Goal: Communication & Community: Participate in discussion

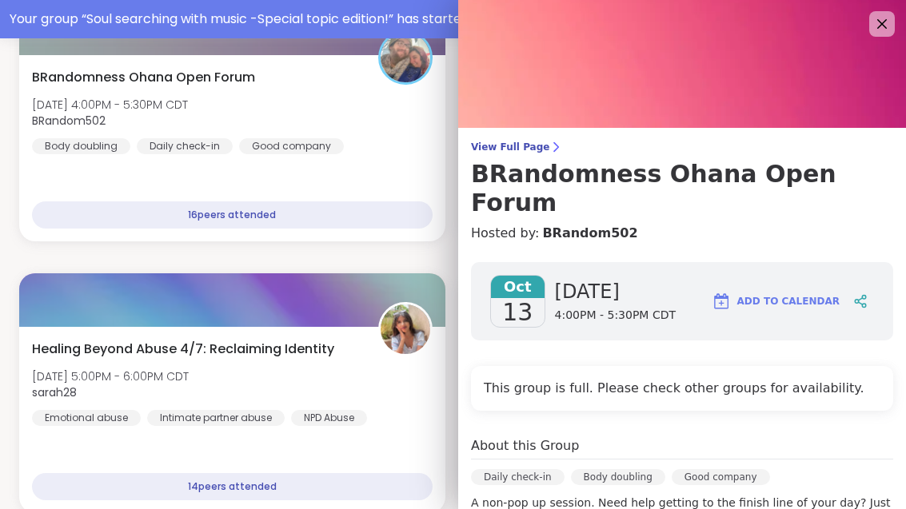
click at [876, 24] on icon at bounding box center [881, 23] width 19 height 19
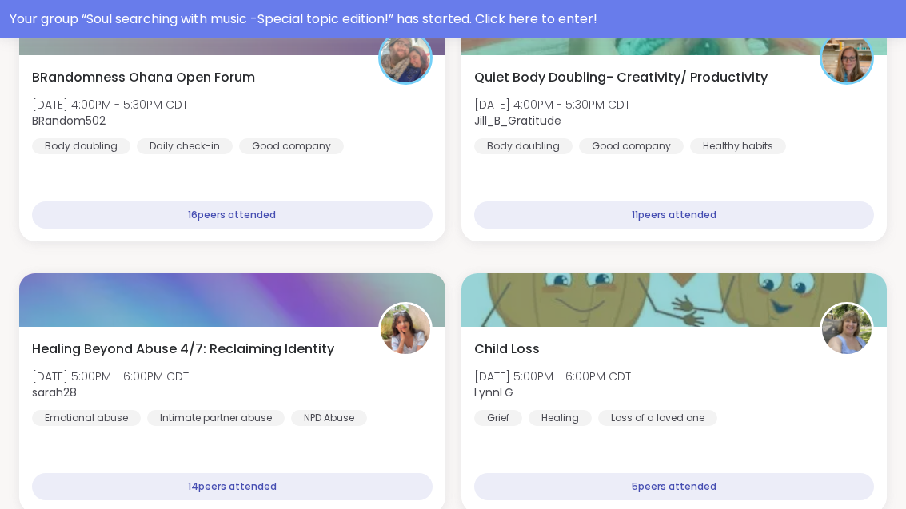
click at [545, 20] on div "Your group “ Soul searching with music -Special topic edition! ” has started. C…" at bounding box center [453, 19] width 887 height 19
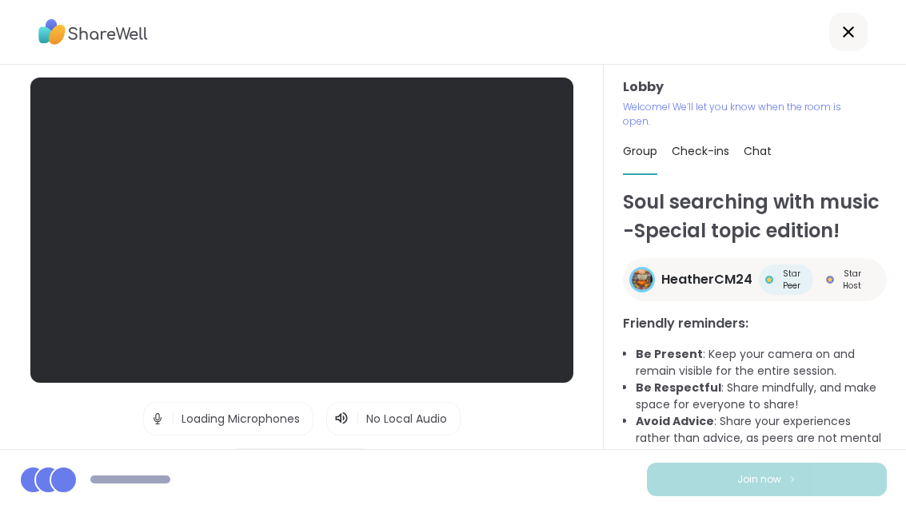
scroll to position [51, 0]
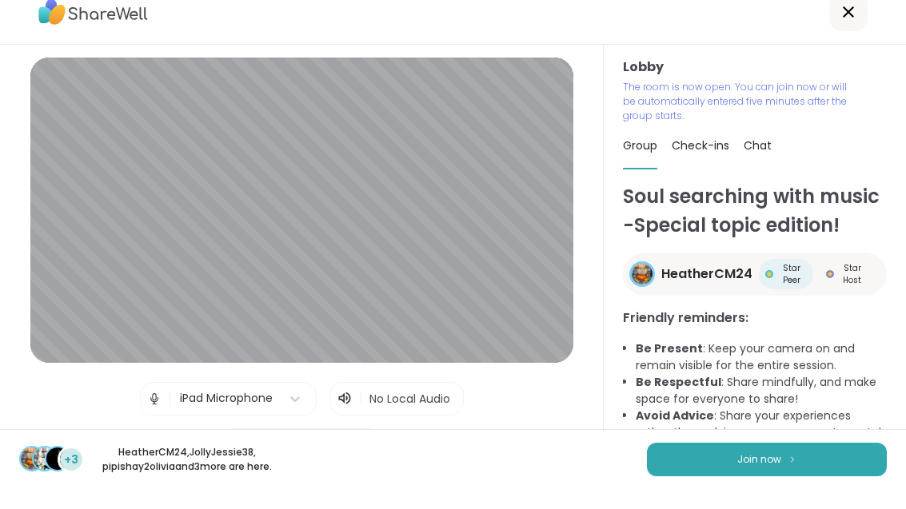
click at [768, 473] on span "Join now" at bounding box center [759, 480] width 44 height 14
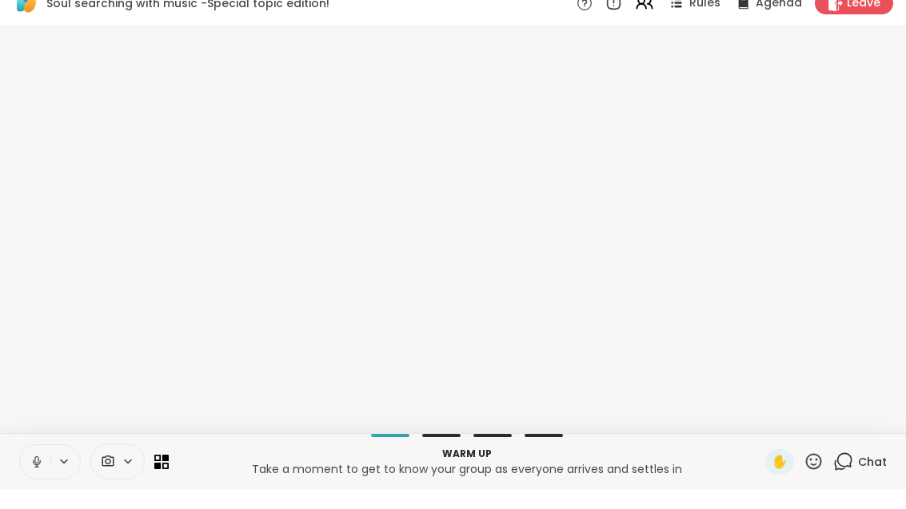
scroll to position [0, 0]
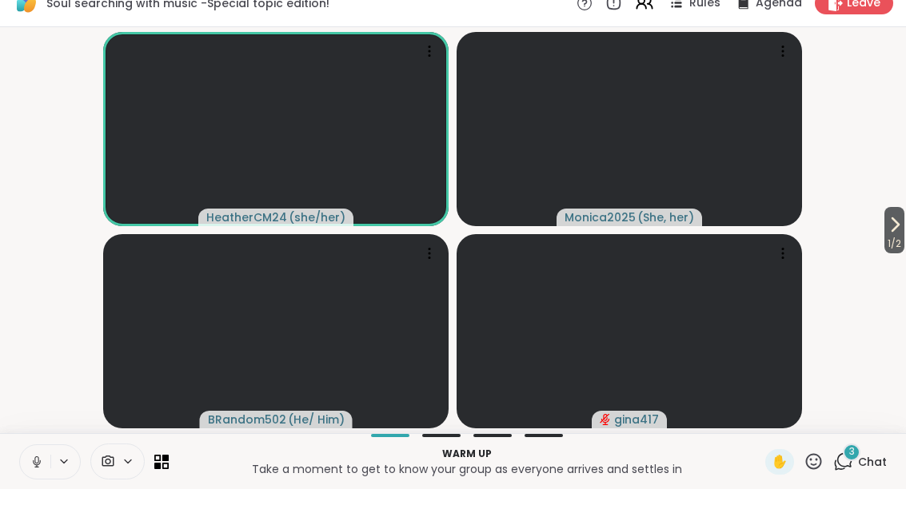
click at [861, 470] on div "3 Chat" at bounding box center [860, 482] width 54 height 26
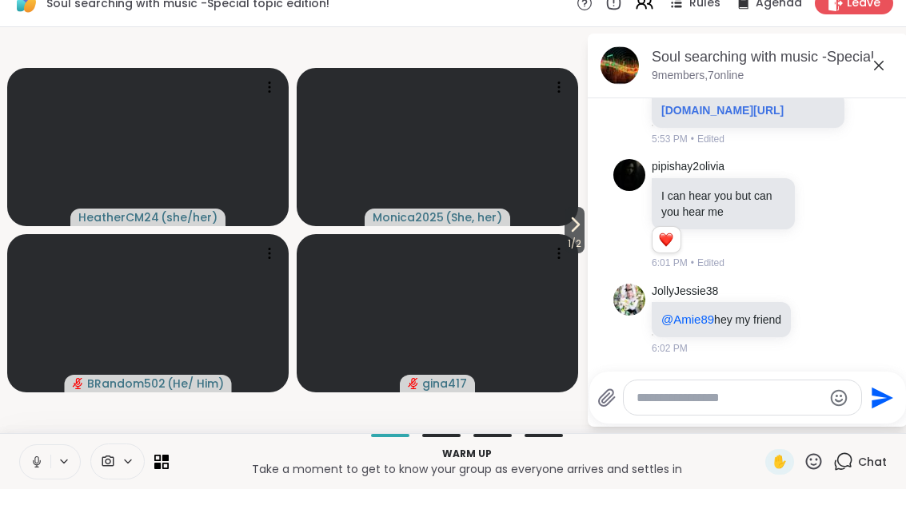
scroll to position [4473, 0]
click at [571, 235] on icon at bounding box center [574, 244] width 19 height 19
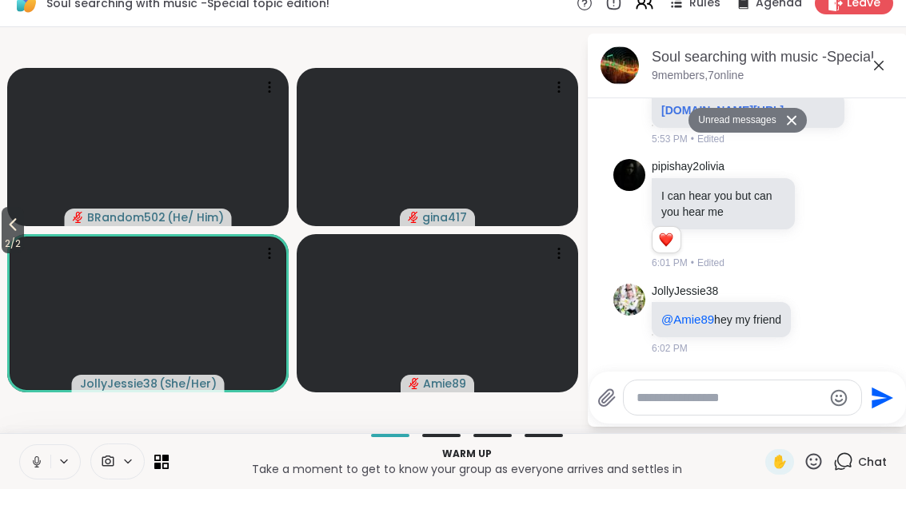
click at [13, 254] on span "2 / 2" at bounding box center [13, 263] width 22 height 19
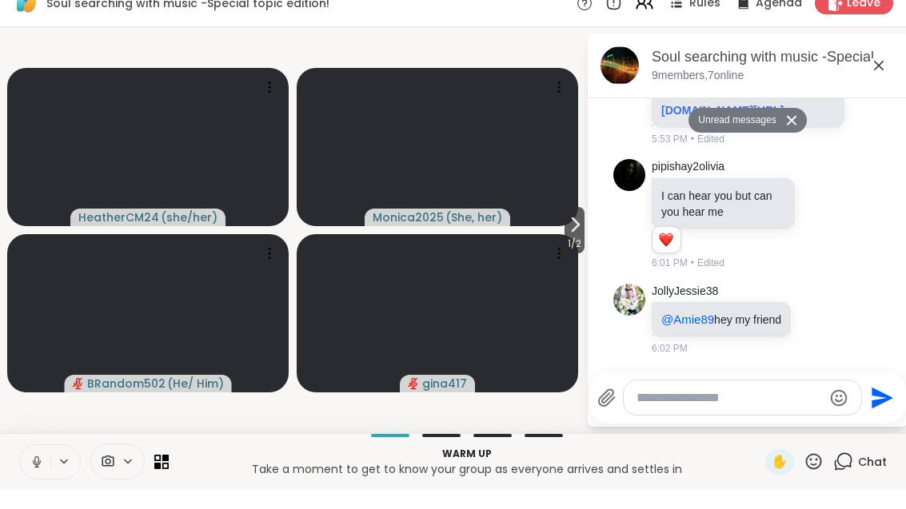
click at [34, 465] on button at bounding box center [35, 482] width 30 height 34
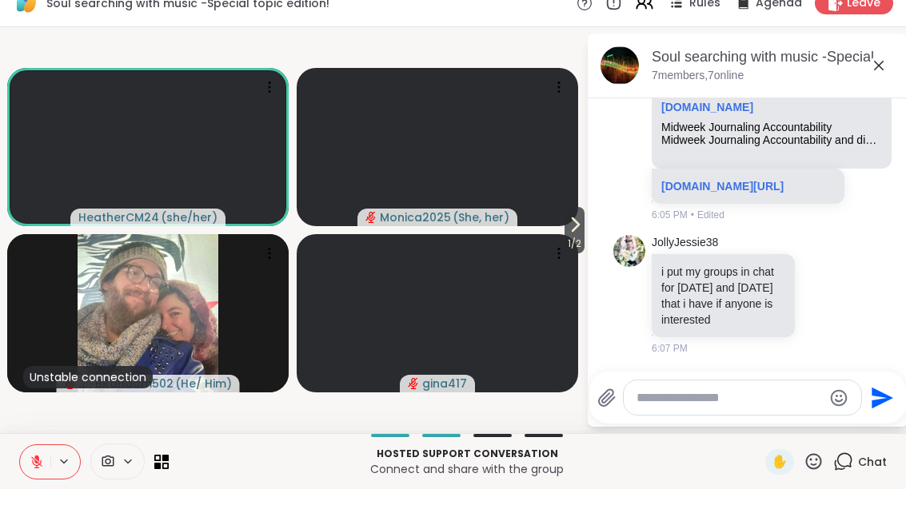
scroll to position [8965, 0]
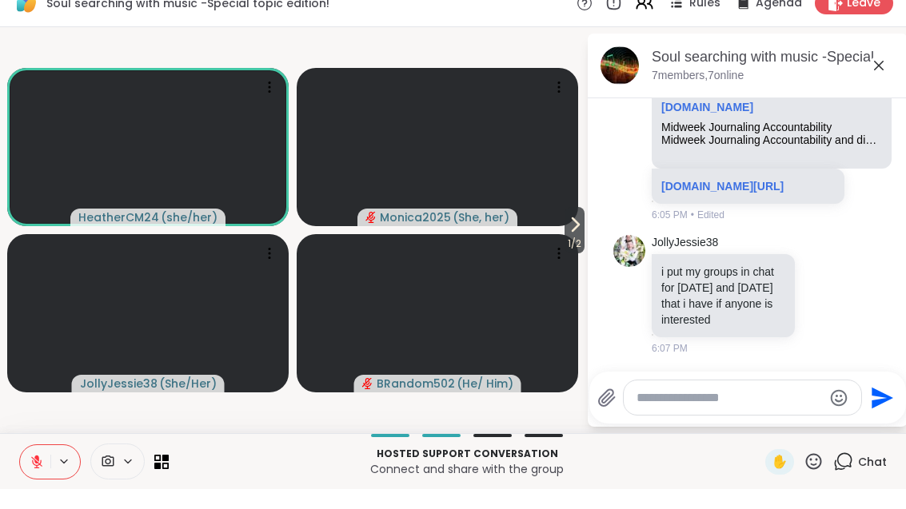
click at [38, 475] on icon at bounding box center [37, 482] width 14 height 14
click at [42, 475] on icon at bounding box center [37, 482] width 14 height 14
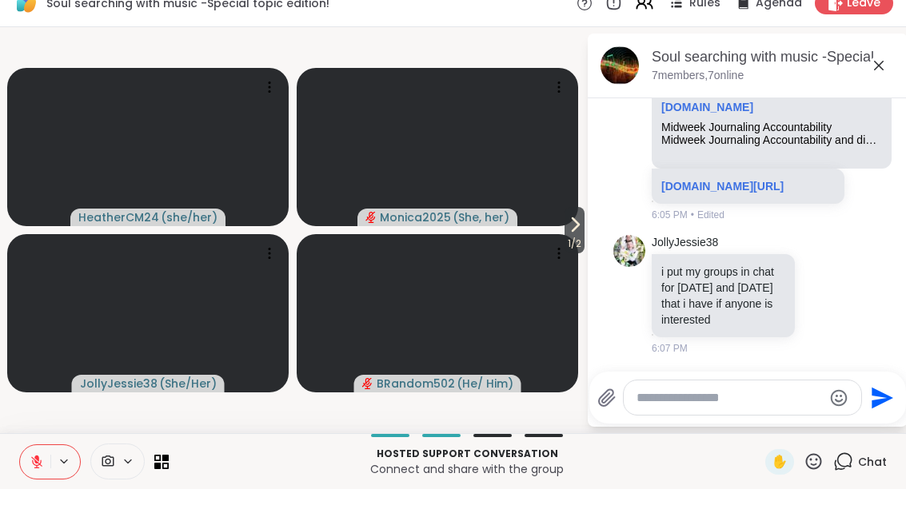
click at [557, 225] on video at bounding box center [437, 167] width 281 height 158
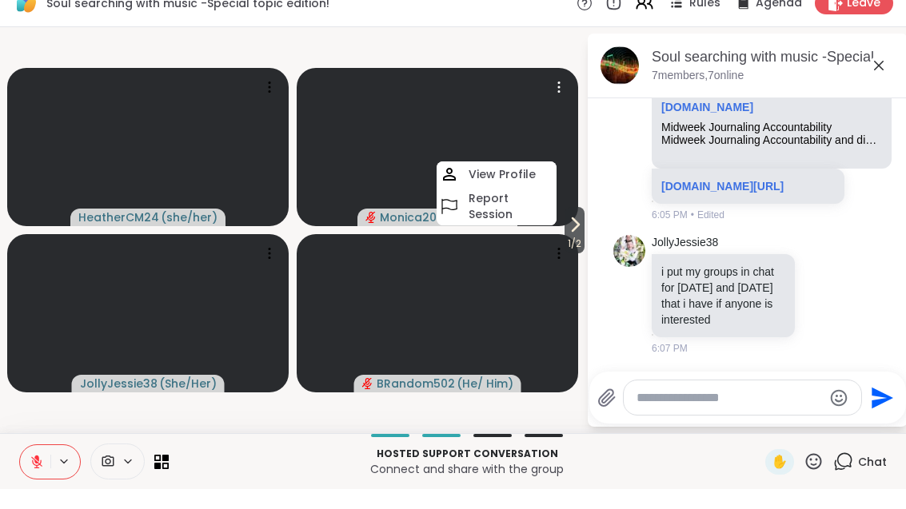
click at [580, 254] on span "1 / 2" at bounding box center [575, 263] width 20 height 19
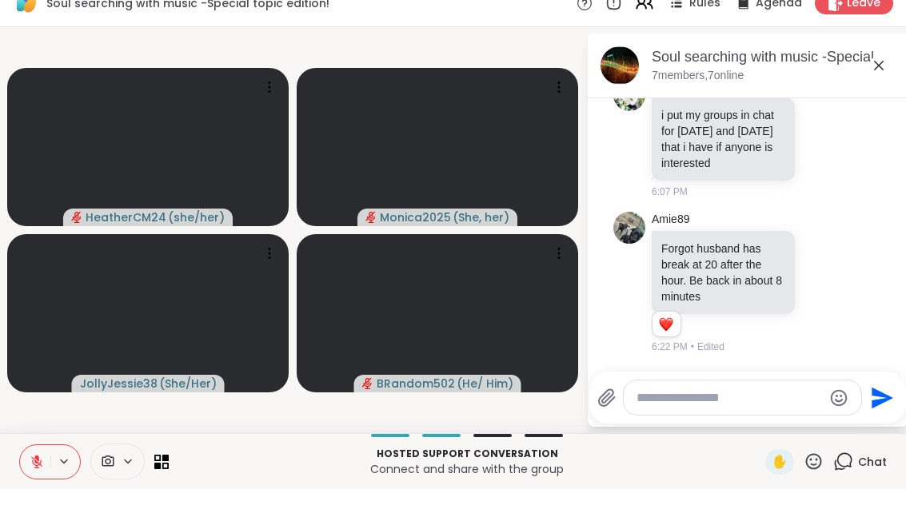
scroll to position [9041, 0]
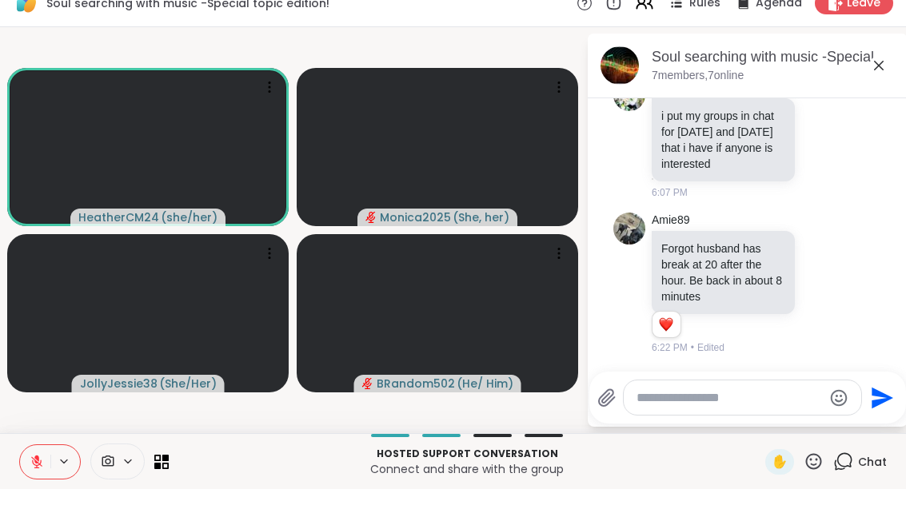
click at [40, 474] on button at bounding box center [35, 482] width 30 height 34
click at [41, 473] on button at bounding box center [35, 482] width 30 height 34
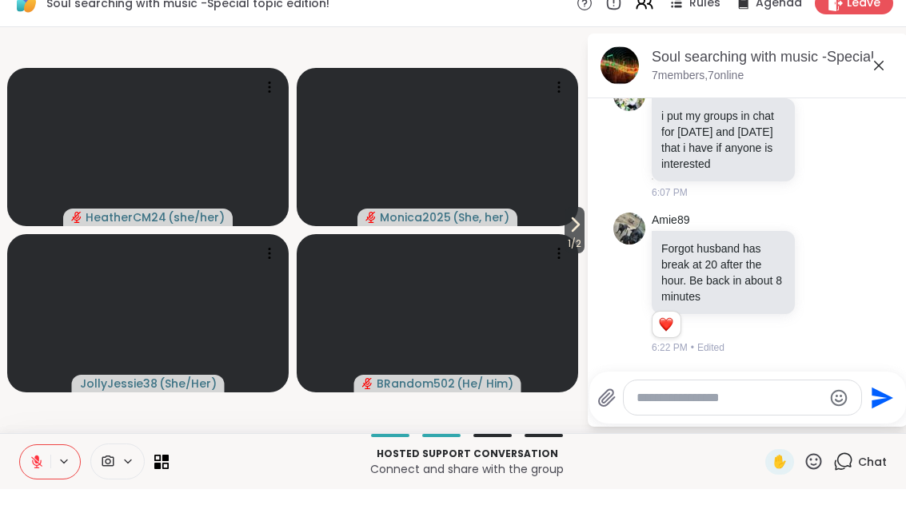
click at [42, 465] on button at bounding box center [35, 482] width 30 height 34
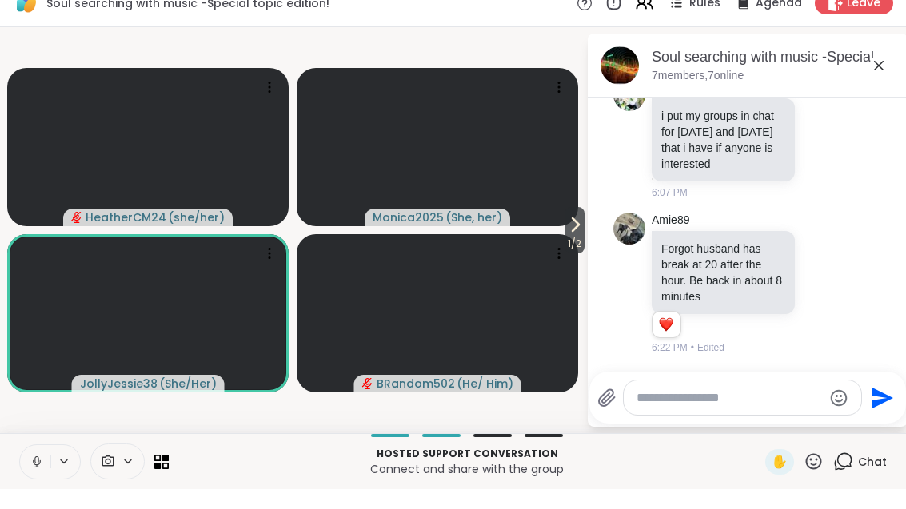
click at [584, 227] on button "1 / 2" at bounding box center [575, 250] width 20 height 46
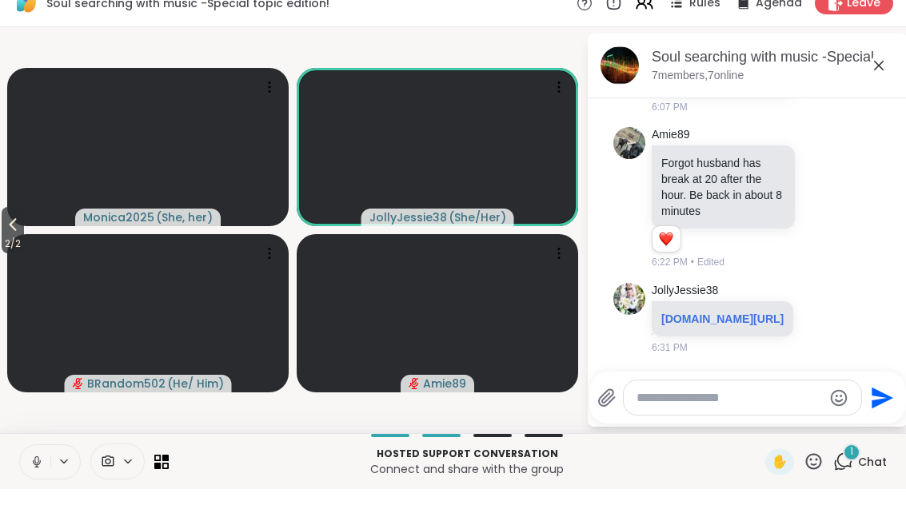
scroll to position [9158, 0]
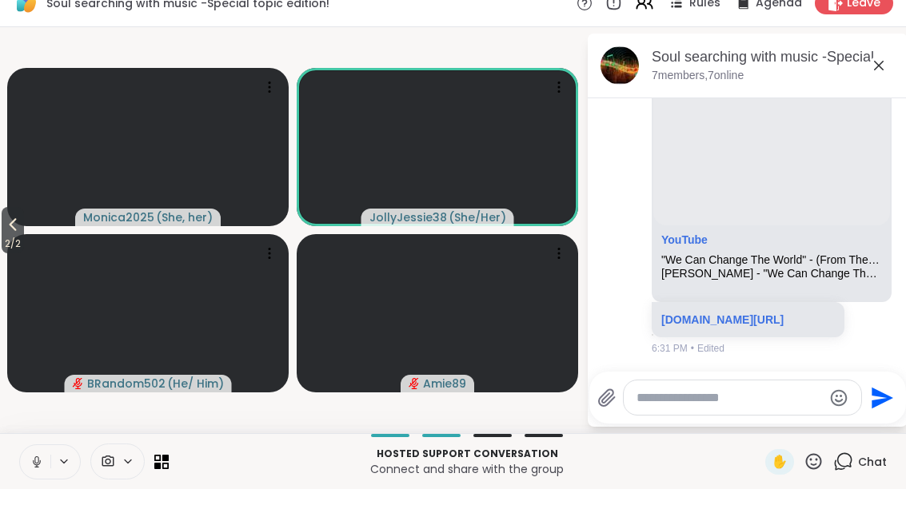
click at [2, 227] on button "2 / 2" at bounding box center [13, 250] width 22 height 46
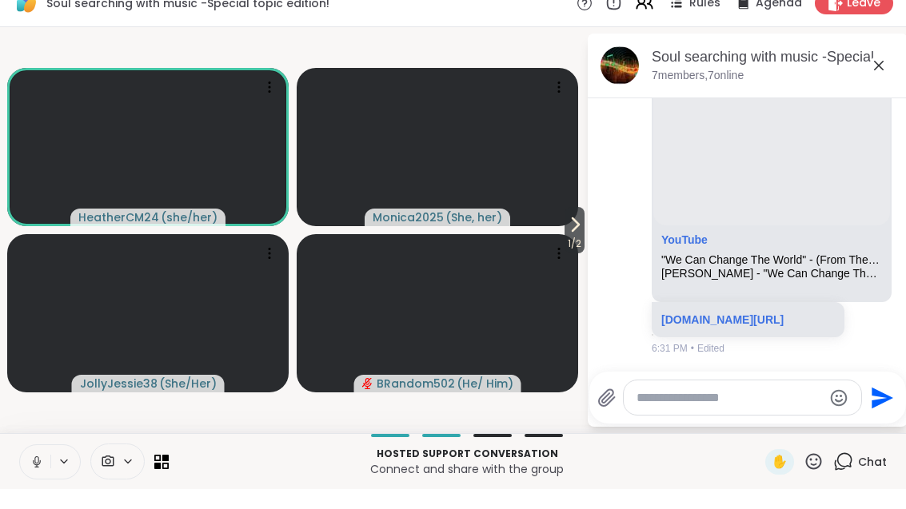
click at [48, 469] on button at bounding box center [35, 482] width 30 height 34
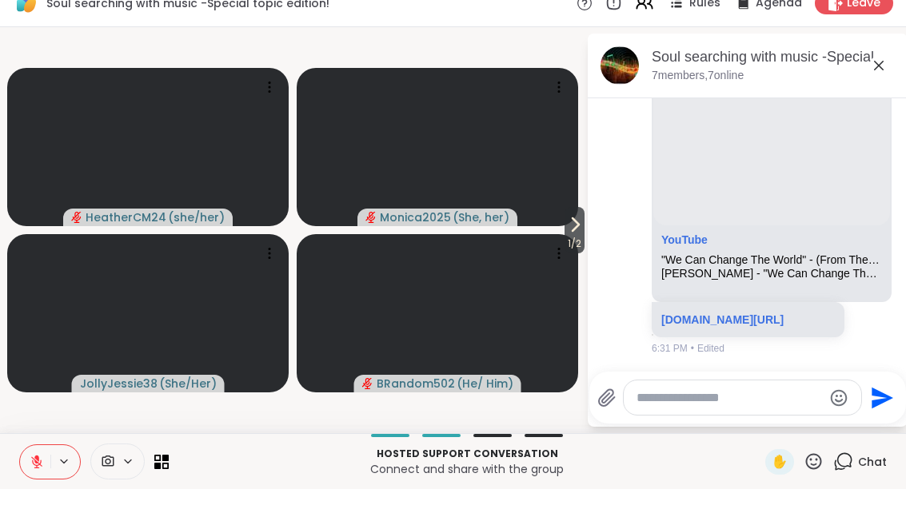
click at [581, 227] on button "1 / 2" at bounding box center [575, 250] width 20 height 46
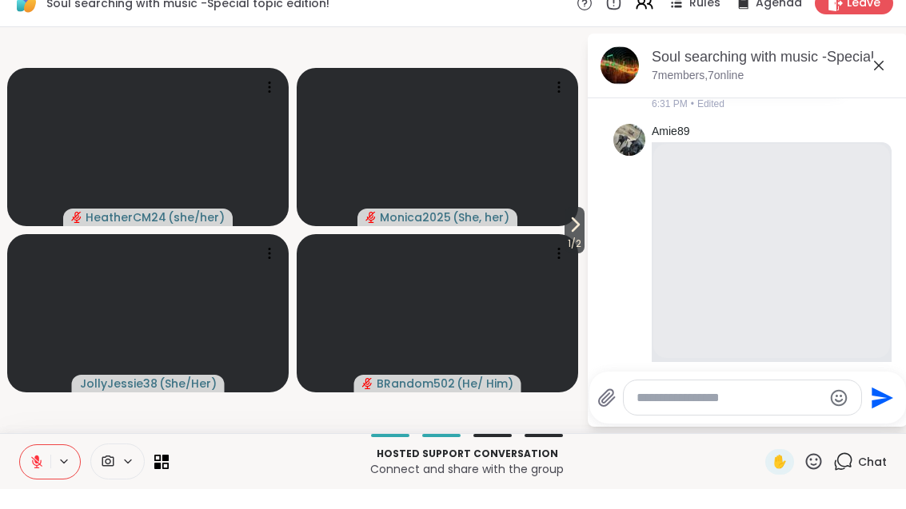
scroll to position [9946, 0]
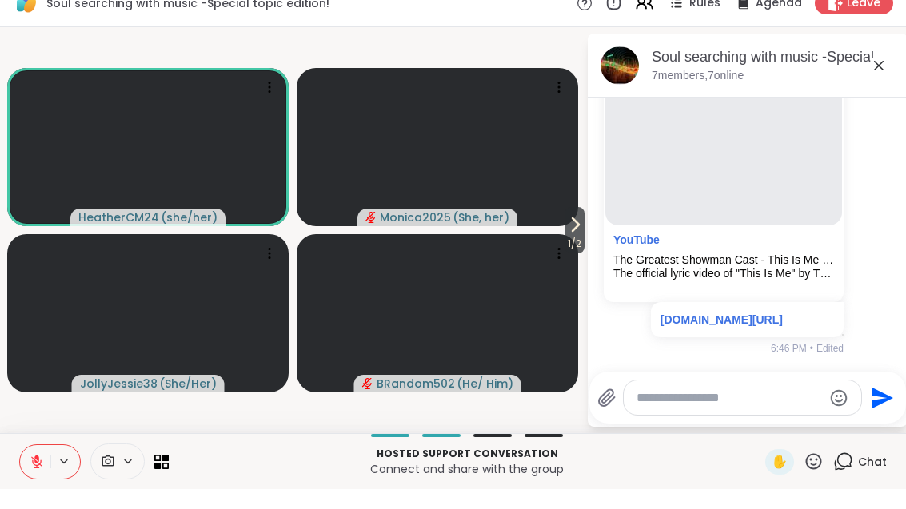
click at [36, 469] on button at bounding box center [35, 482] width 30 height 34
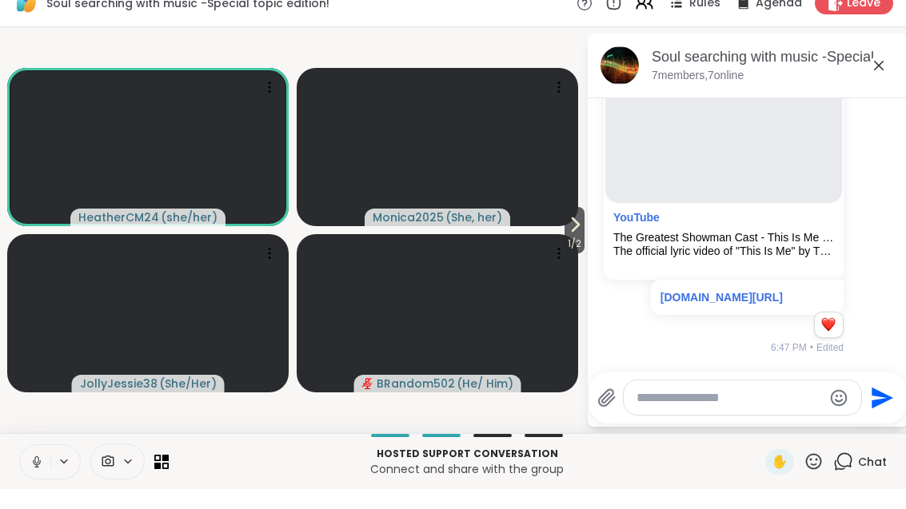
click at [50, 465] on button at bounding box center [35, 482] width 30 height 34
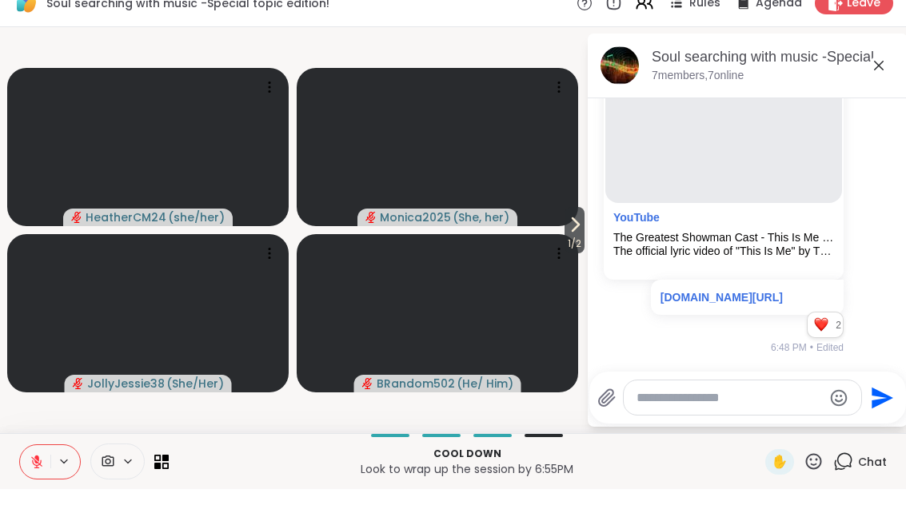
click at [34, 477] on icon at bounding box center [36, 482] width 11 height 11
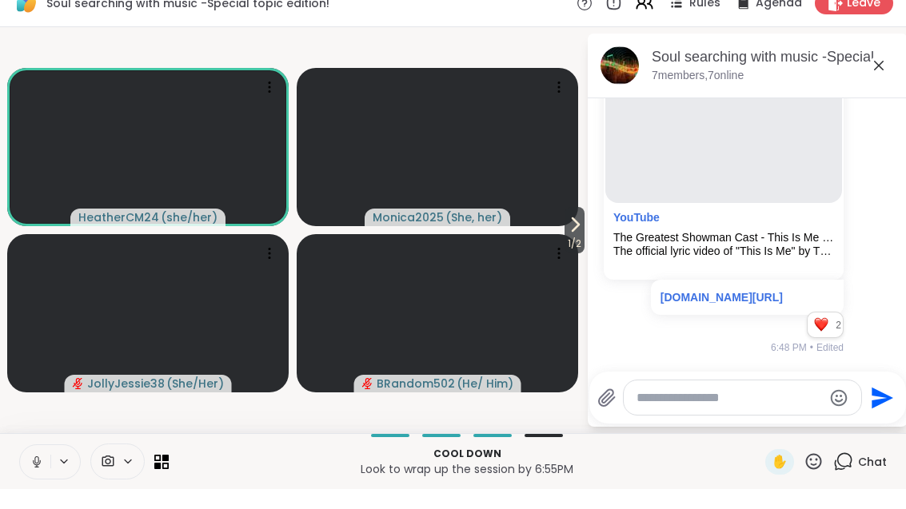
click at [38, 474] on button at bounding box center [35, 482] width 30 height 34
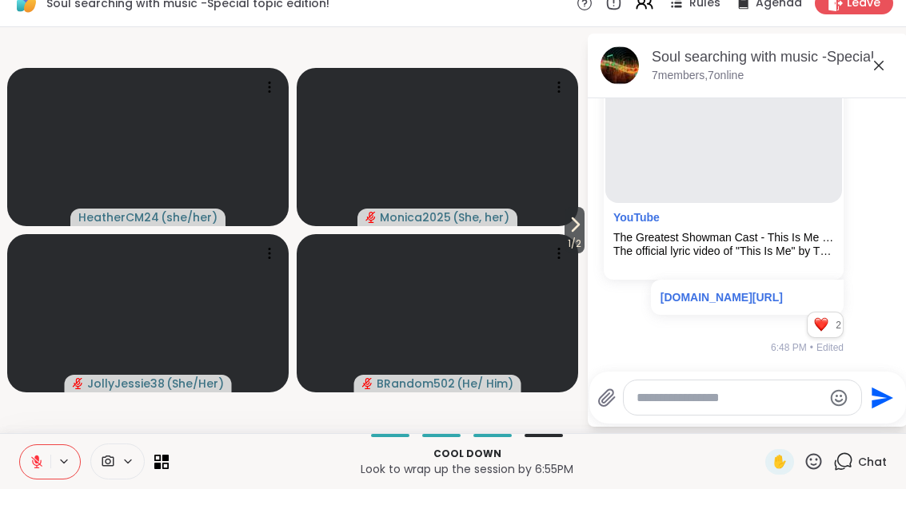
click at [54, 453] on div "Cool down Look to wrap up the session by 6:55PM ✋ Chat" at bounding box center [453, 481] width 906 height 56
click at [46, 471] on button at bounding box center [35, 482] width 30 height 34
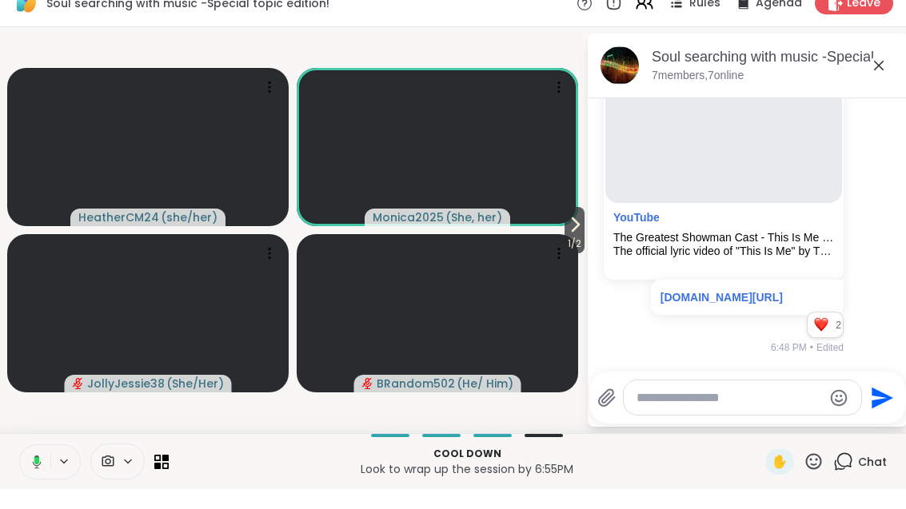
click at [46, 468] on button at bounding box center [34, 482] width 33 height 34
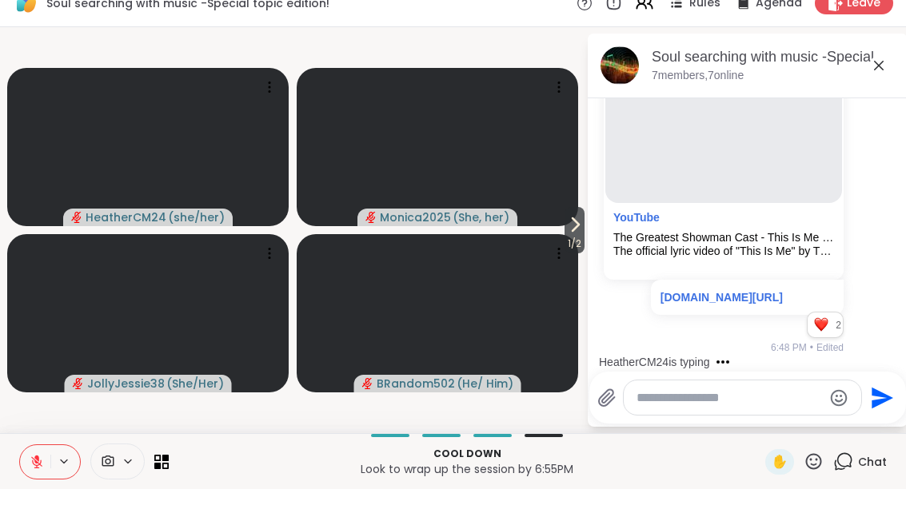
click at [676, 410] on textarea "Type your message" at bounding box center [730, 418] width 186 height 16
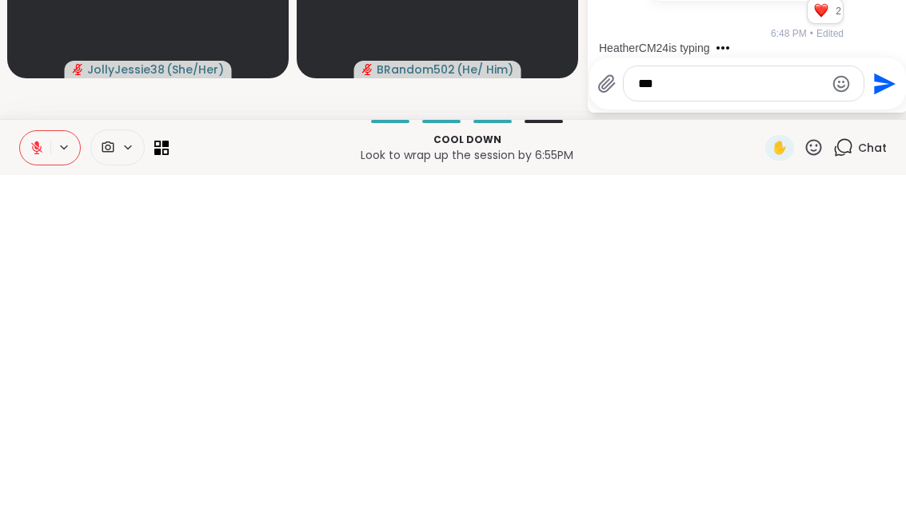
type textarea "***"
click at [891, 400] on button "Send" at bounding box center [882, 418] width 36 height 36
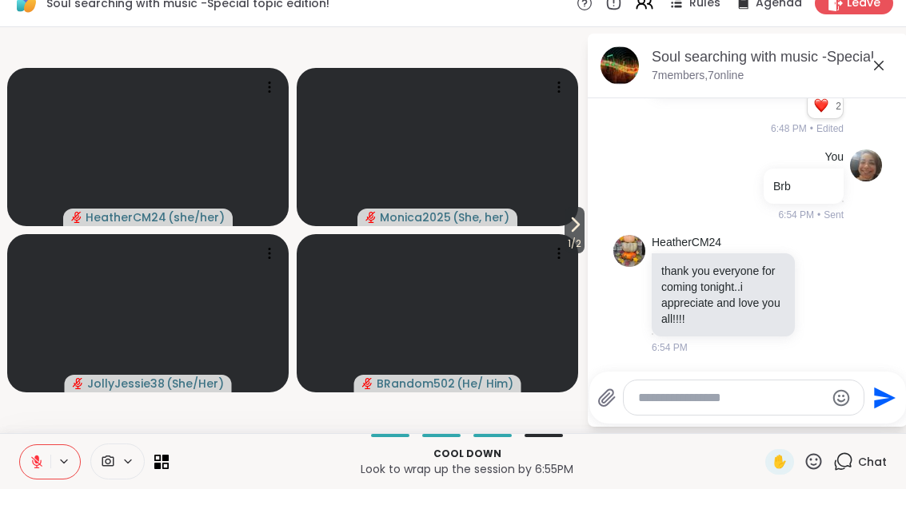
scroll to position [10498, 0]
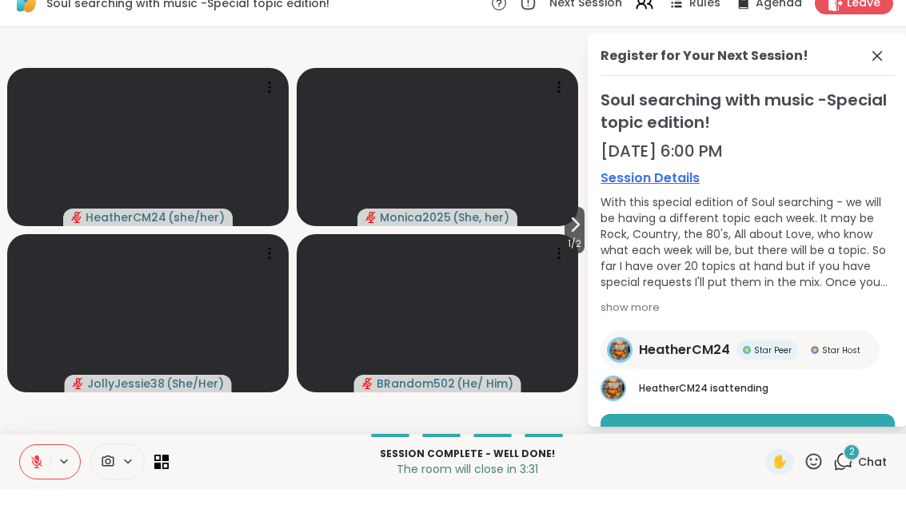
click at [861, 474] on span "Chat" at bounding box center [872, 482] width 29 height 16
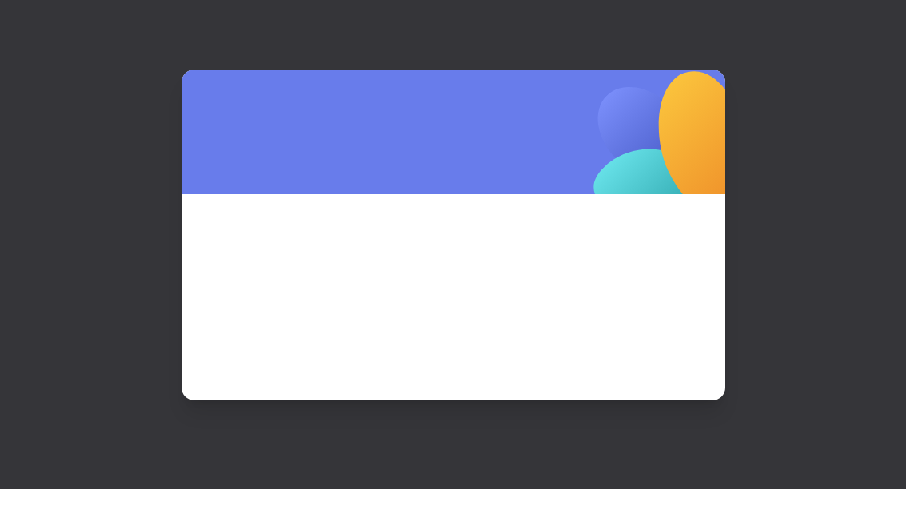
scroll to position [20, 0]
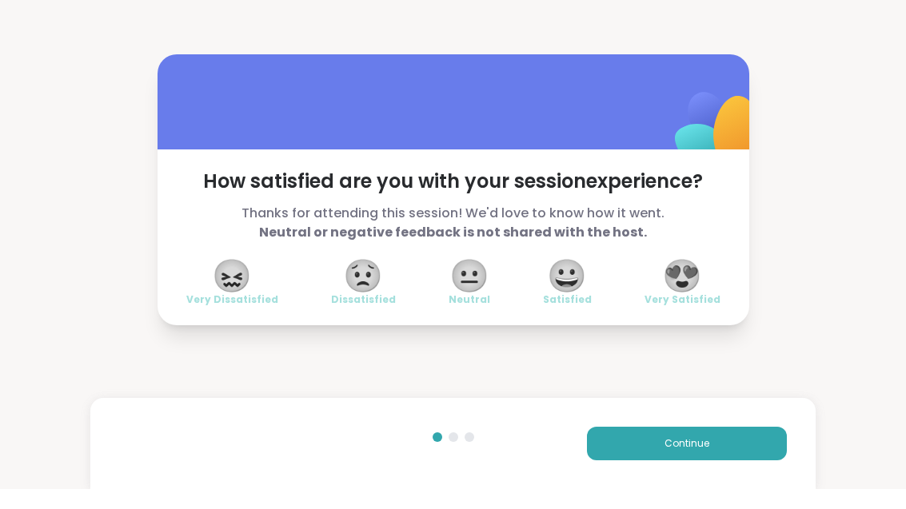
click at [696, 285] on span "😍" at bounding box center [682, 295] width 40 height 29
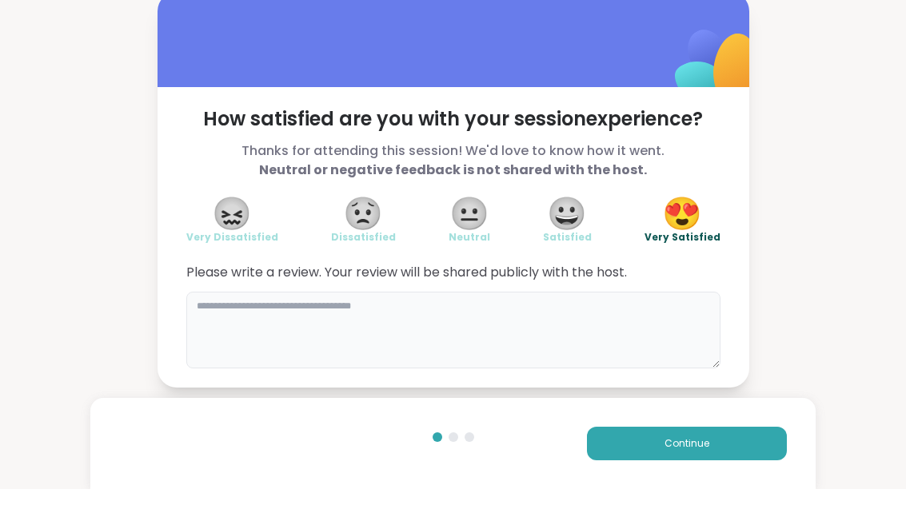
click at [421, 319] on textarea at bounding box center [453, 350] width 534 height 77
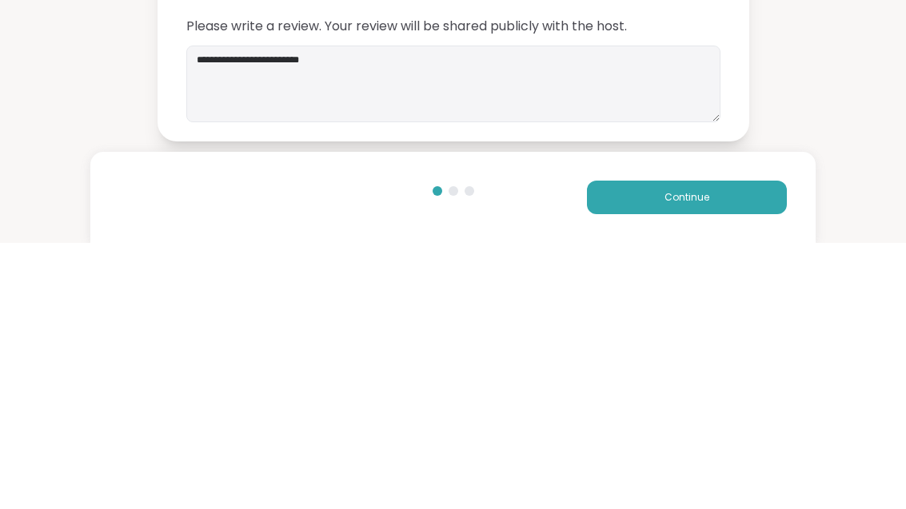
scroll to position [20, 0]
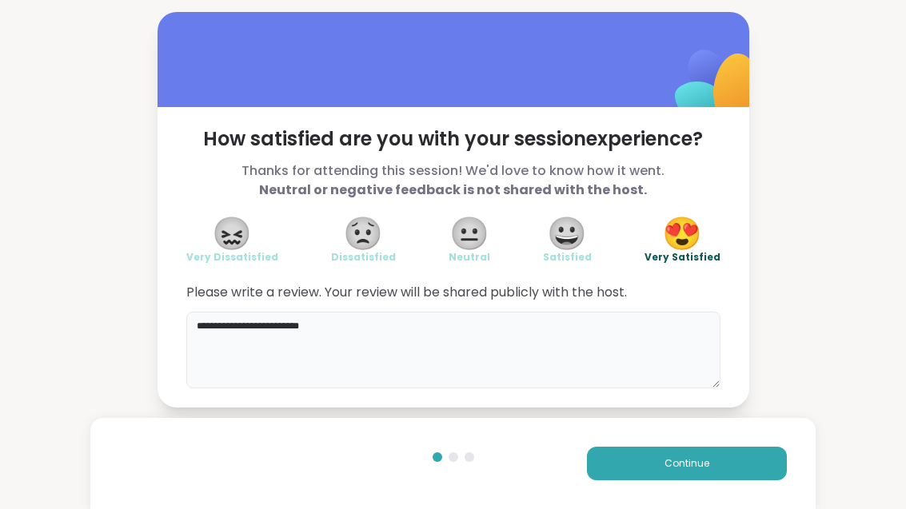
type textarea "**********"
click at [731, 451] on button "Continue" at bounding box center [687, 464] width 200 height 34
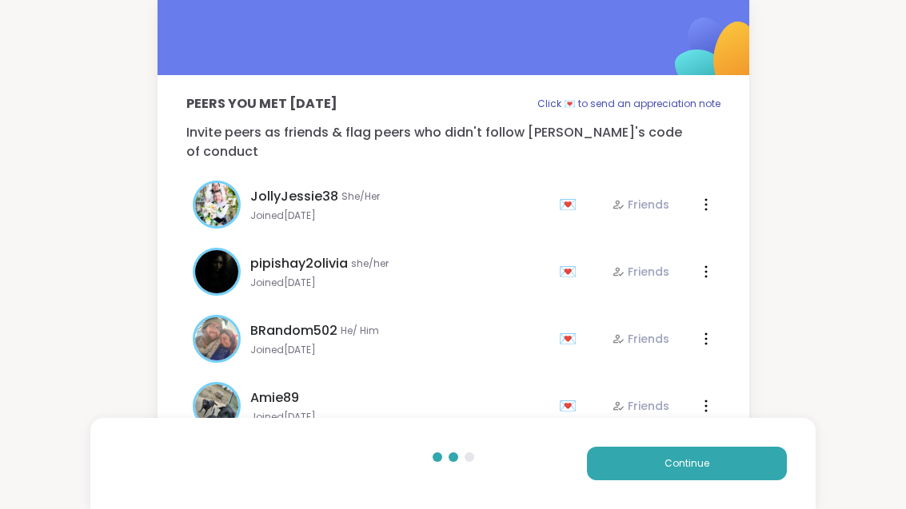
click at [742, 439] on div "Continue" at bounding box center [452, 463] width 724 height 91
click at [751, 464] on button "Continue" at bounding box center [687, 464] width 200 height 34
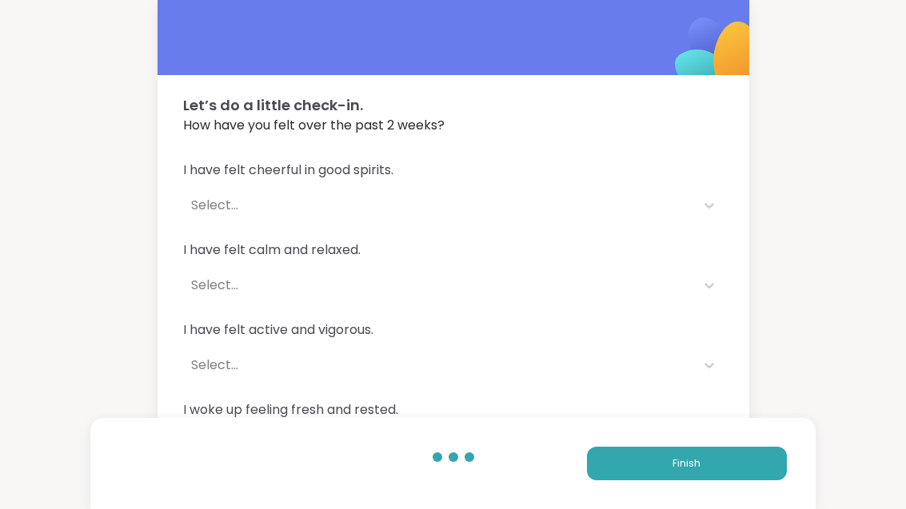
click at [771, 461] on button "Finish" at bounding box center [687, 464] width 200 height 34
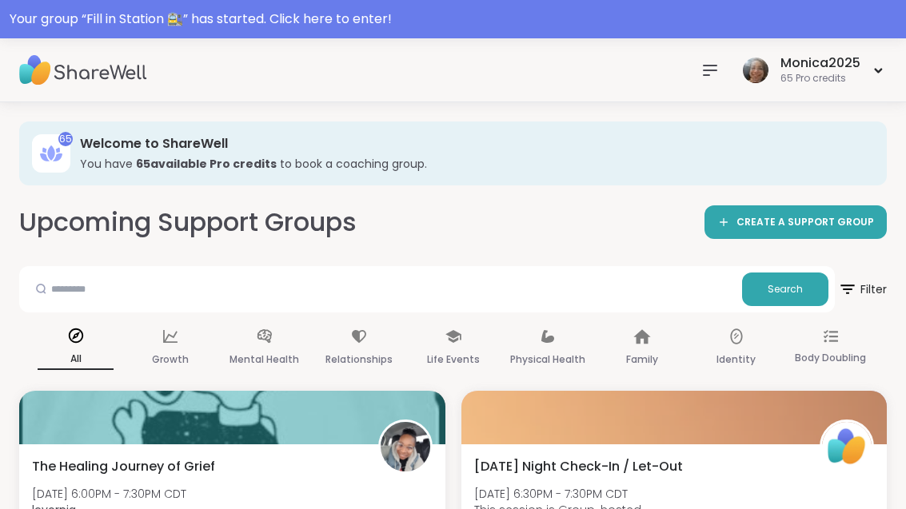
click at [376, 36] on div "Your group “ Fill in Station 🚉 ” has started. Click here to enter!" at bounding box center [453, 19] width 906 height 38
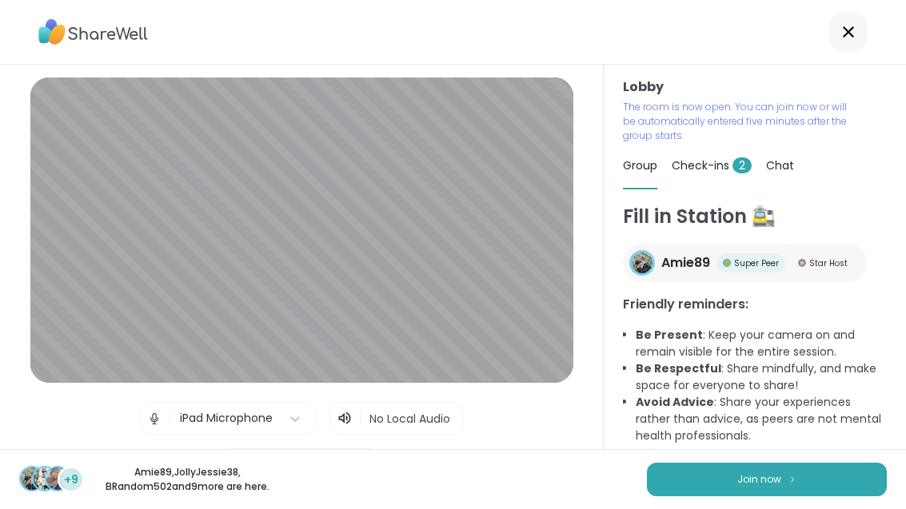
click at [723, 486] on button "Join now" at bounding box center [767, 480] width 240 height 34
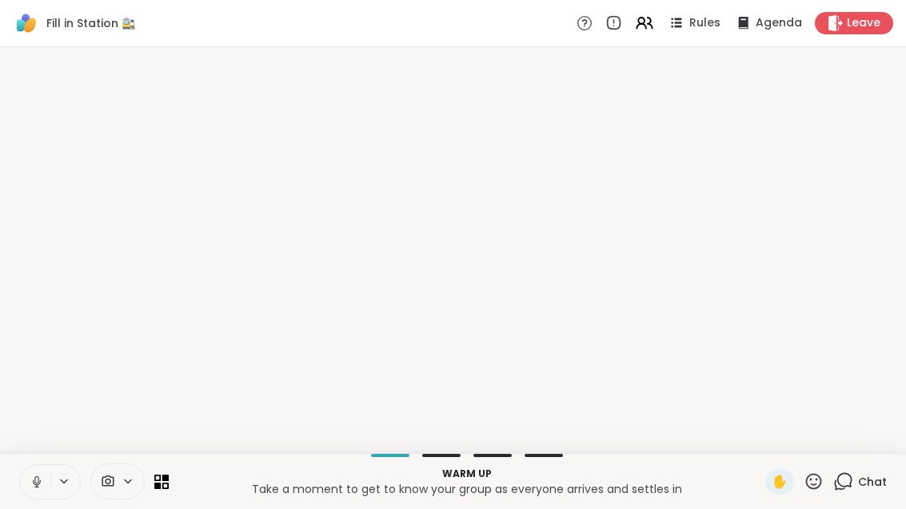
scroll to position [0, 0]
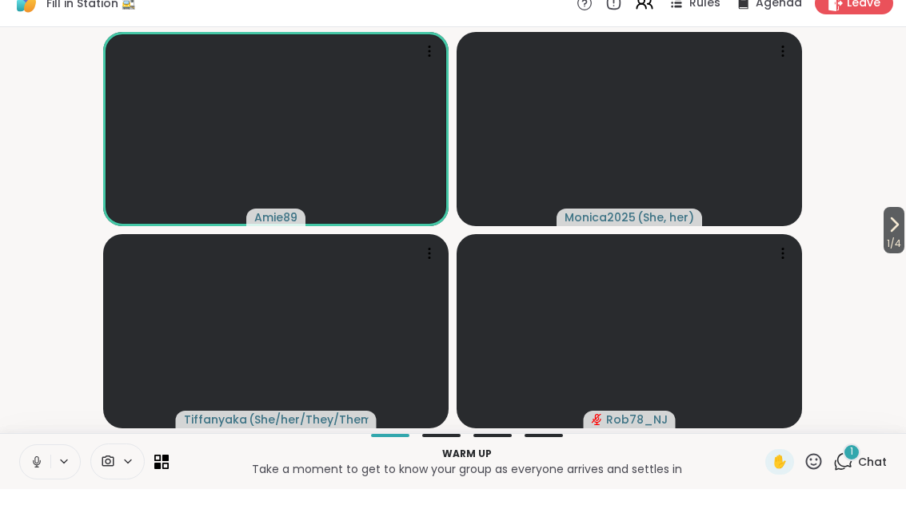
click at [836, 472] on icon at bounding box center [843, 482] width 20 height 20
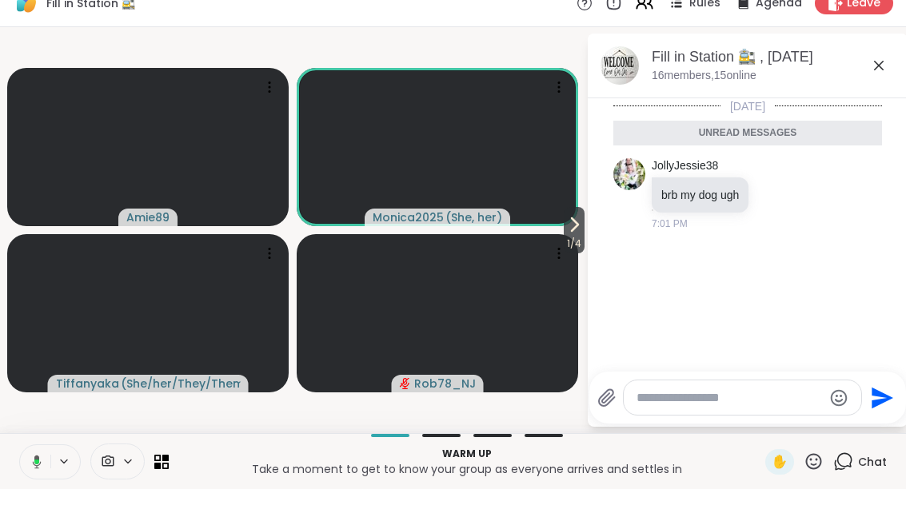
click at [885, 76] on icon at bounding box center [878, 85] width 19 height 19
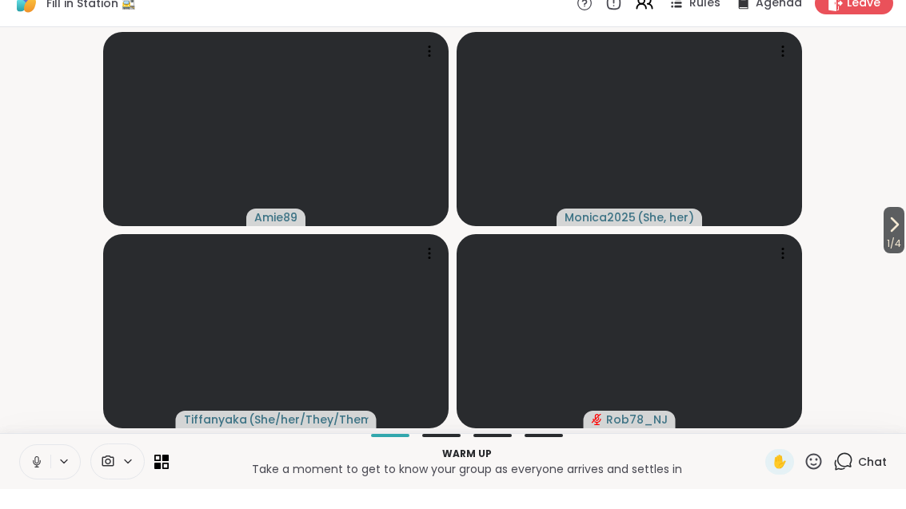
click at [904, 254] on span "1 / 4" at bounding box center [894, 263] width 21 height 19
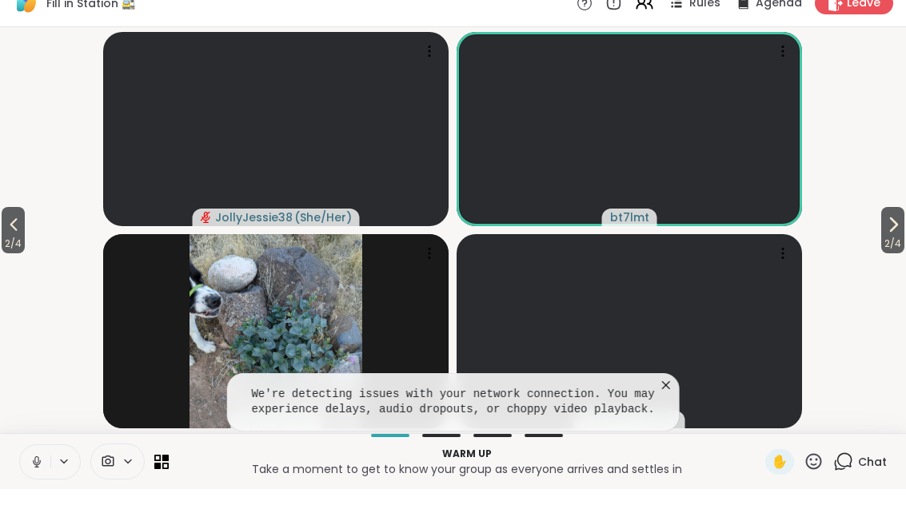
click at [900, 254] on span "2 / 4" at bounding box center [892, 263] width 23 height 19
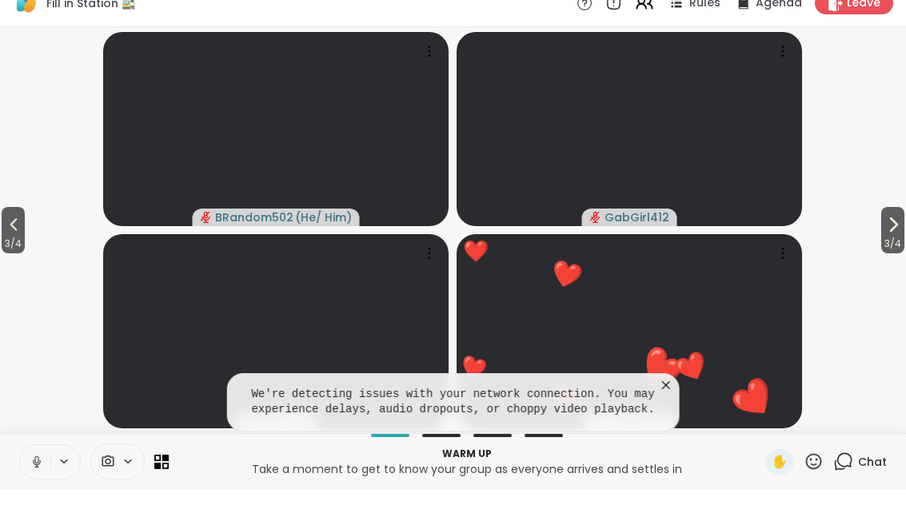
click at [664, 397] on icon at bounding box center [666, 405] width 16 height 16
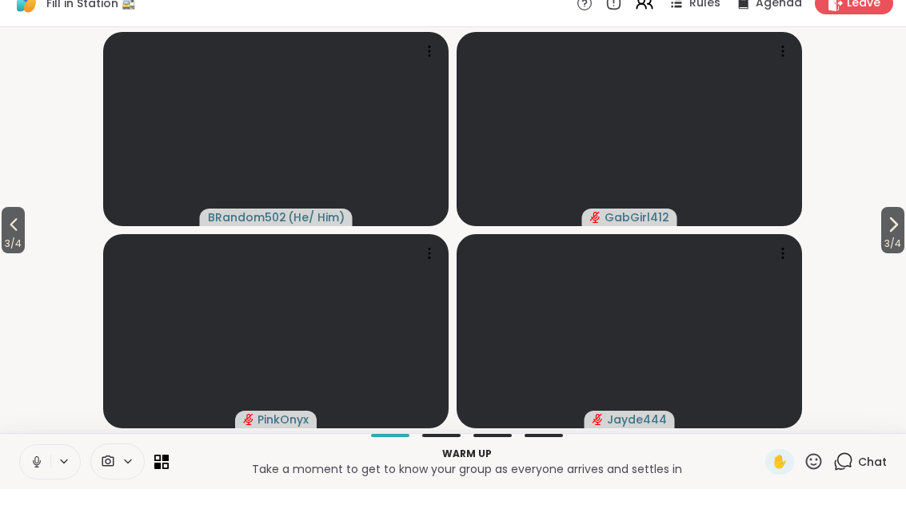
click at [4, 254] on span "3 / 4" at bounding box center [13, 263] width 23 height 19
click at [4, 233] on button "2 / 4" at bounding box center [13, 250] width 23 height 46
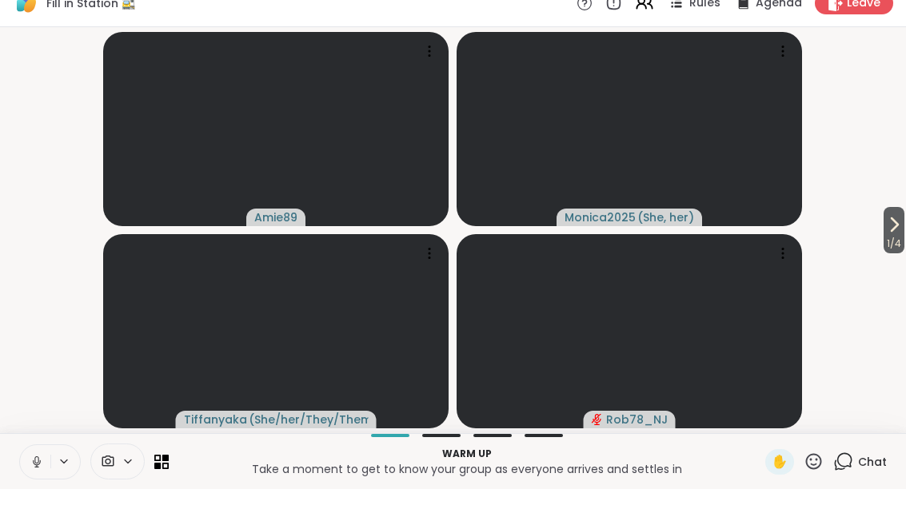
click at [42, 475] on icon at bounding box center [37, 482] width 14 height 14
click at [50, 465] on button at bounding box center [35, 482] width 30 height 34
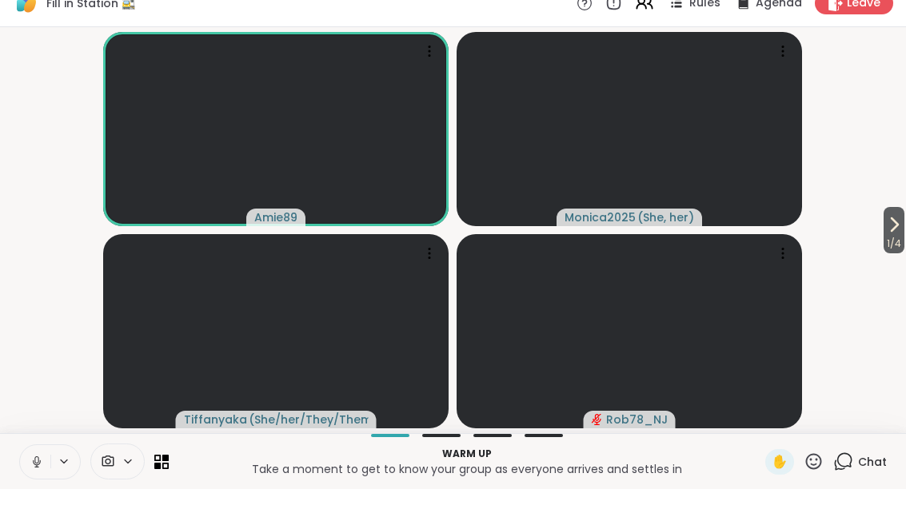
click at [903, 227] on button "1 / 4" at bounding box center [894, 250] width 21 height 46
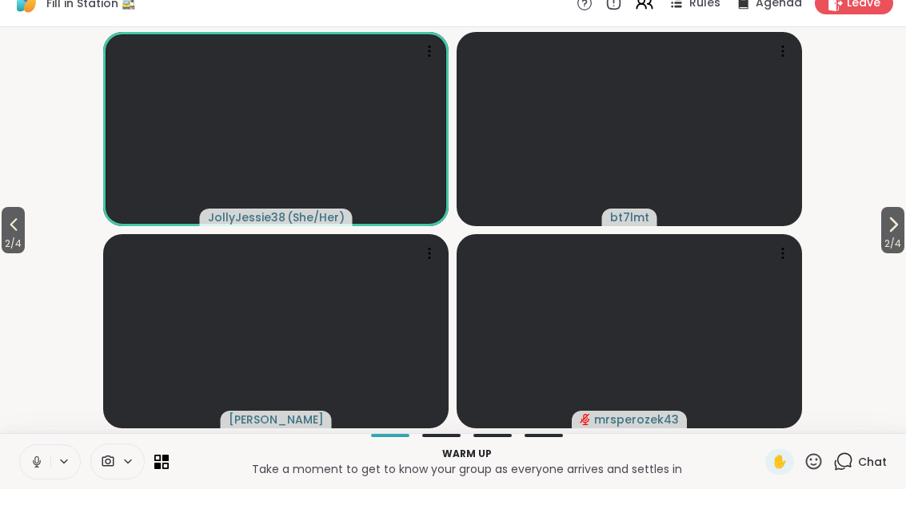
click at [881, 254] on span "2 / 4" at bounding box center [892, 263] width 23 height 19
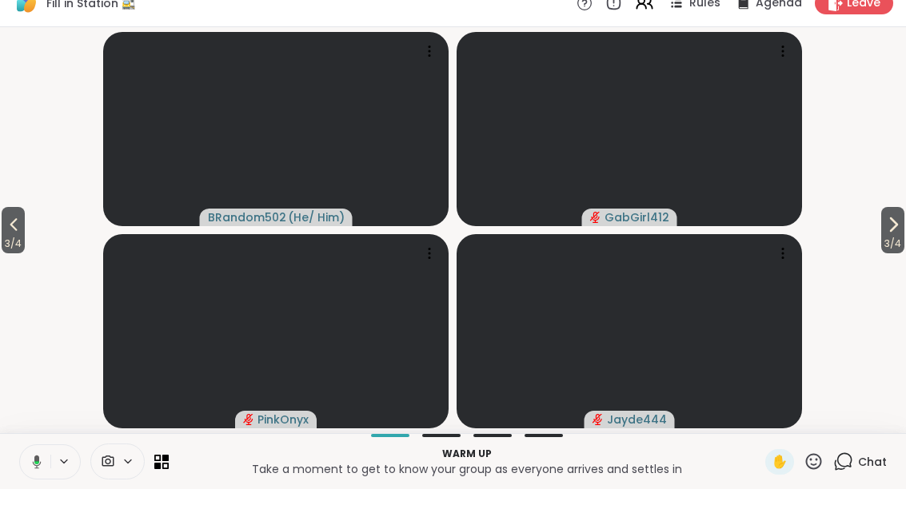
click at [10, 235] on icon at bounding box center [13, 244] width 19 height 19
click at [10, 254] on span "2 / 4" at bounding box center [13, 263] width 23 height 19
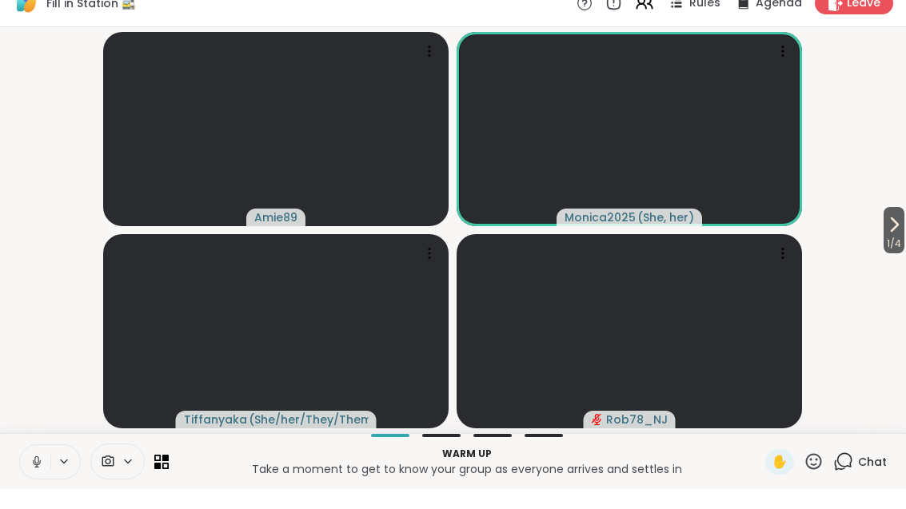
click at [896, 254] on span "1 / 4" at bounding box center [894, 263] width 21 height 19
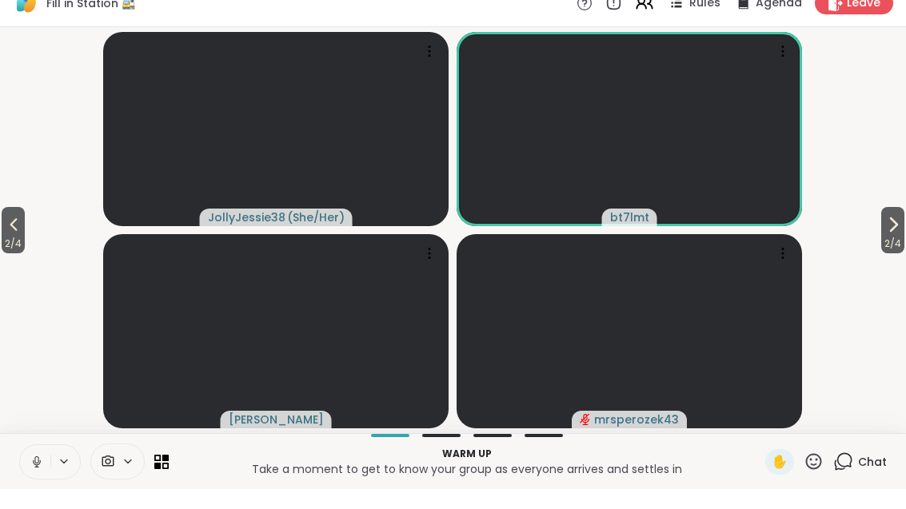
click at [893, 235] on icon at bounding box center [893, 244] width 19 height 19
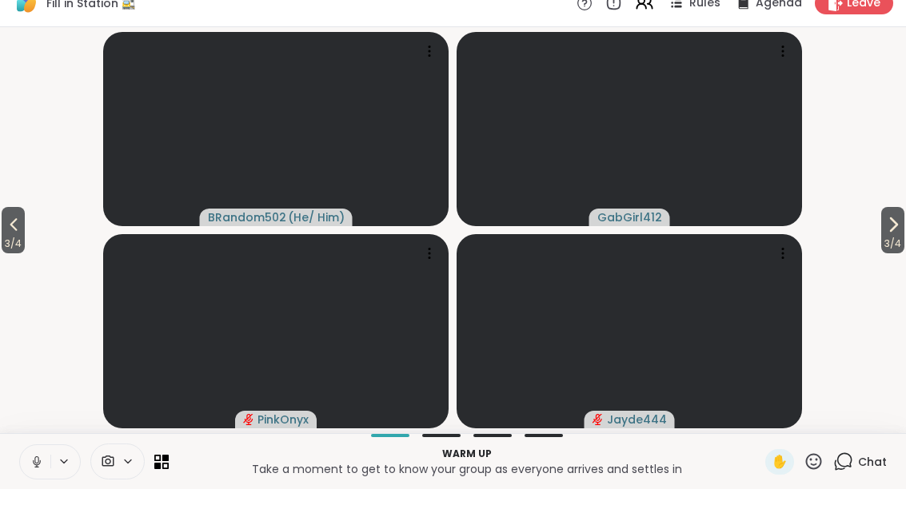
click at [4, 228] on button "3 / 4" at bounding box center [13, 250] width 23 height 46
click at [896, 254] on span "2 / 4" at bounding box center [892, 263] width 23 height 19
click at [6, 254] on span "3 / 4" at bounding box center [13, 263] width 23 height 19
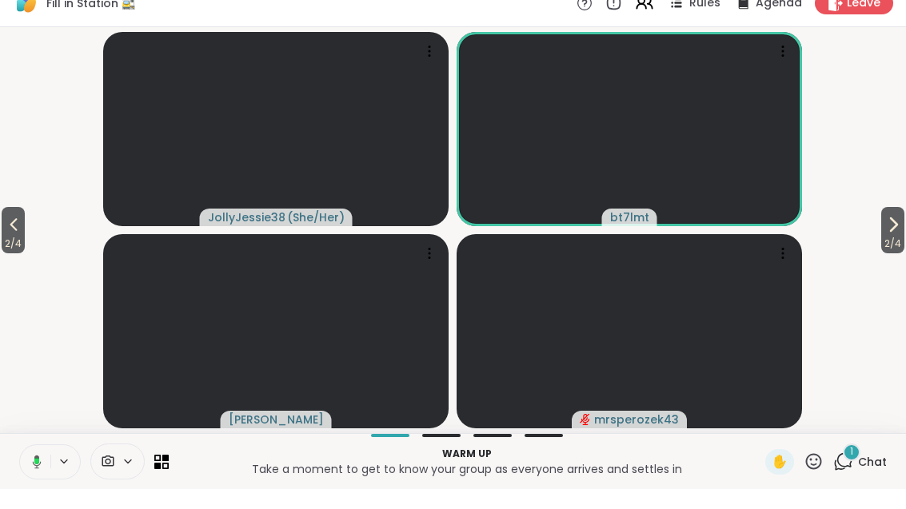
click at [892, 238] on icon at bounding box center [894, 244] width 6 height 13
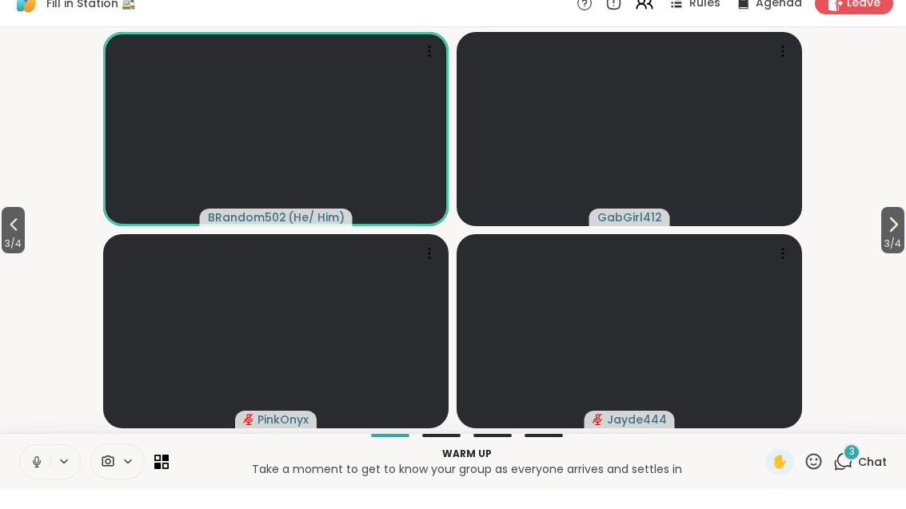
click at [32, 475] on icon at bounding box center [37, 482] width 14 height 14
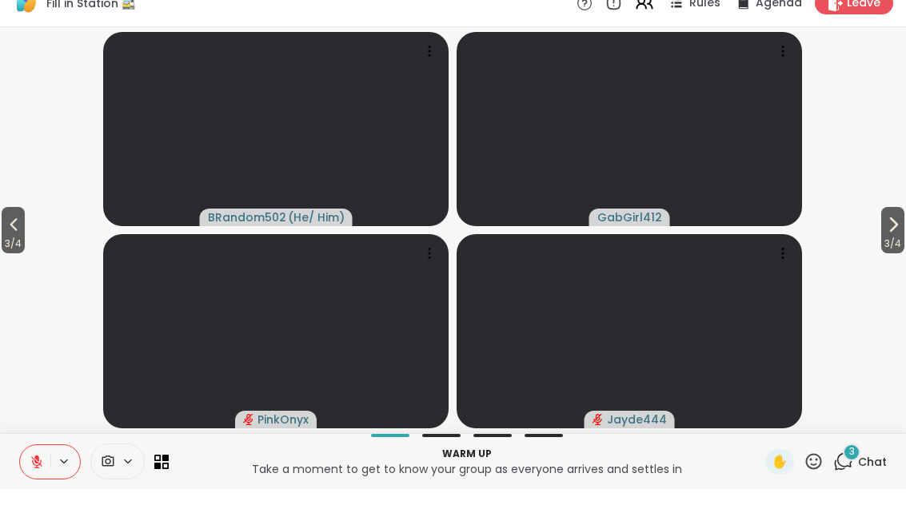
click at [859, 464] on div "3" at bounding box center [852, 473] width 18 height 18
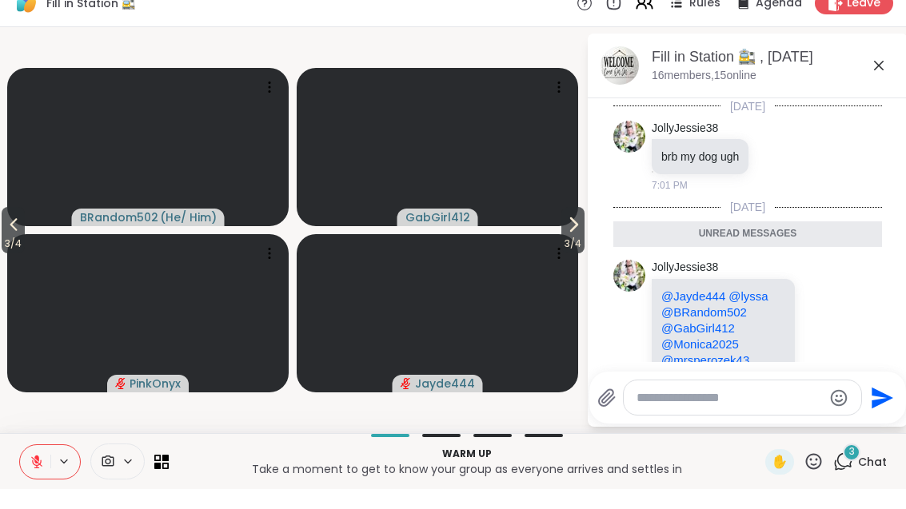
scroll to position [356, 0]
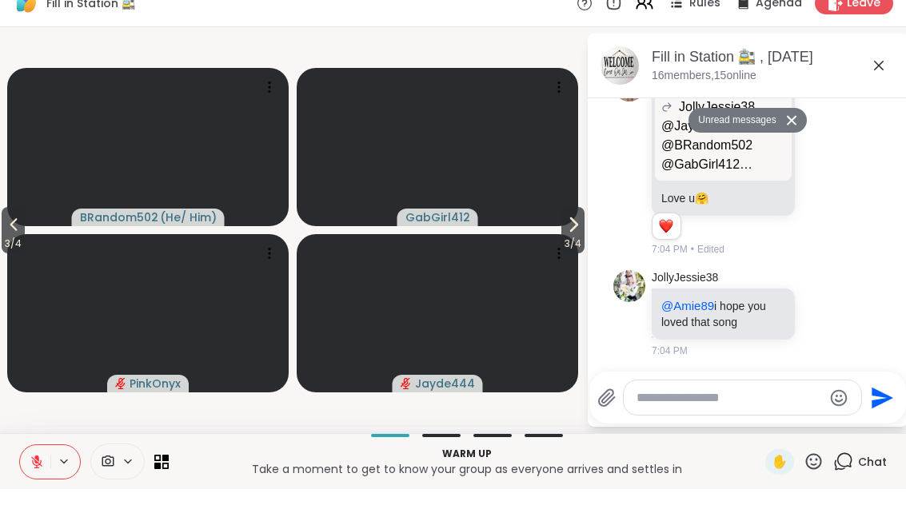
click at [707, 401] on div at bounding box center [742, 418] width 237 height 34
click at [695, 410] on textarea "Type your message" at bounding box center [730, 418] width 186 height 16
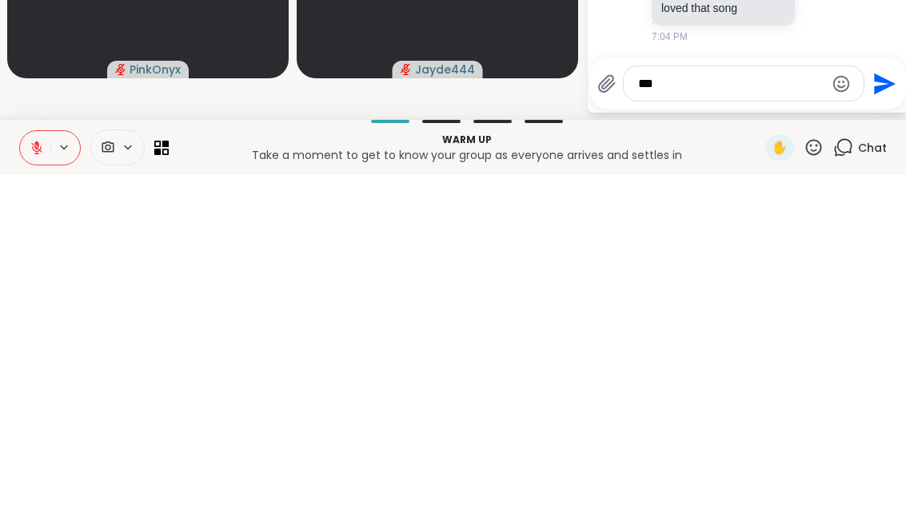
type textarea "***"
click at [876, 407] on icon "Send" at bounding box center [885, 418] width 22 height 22
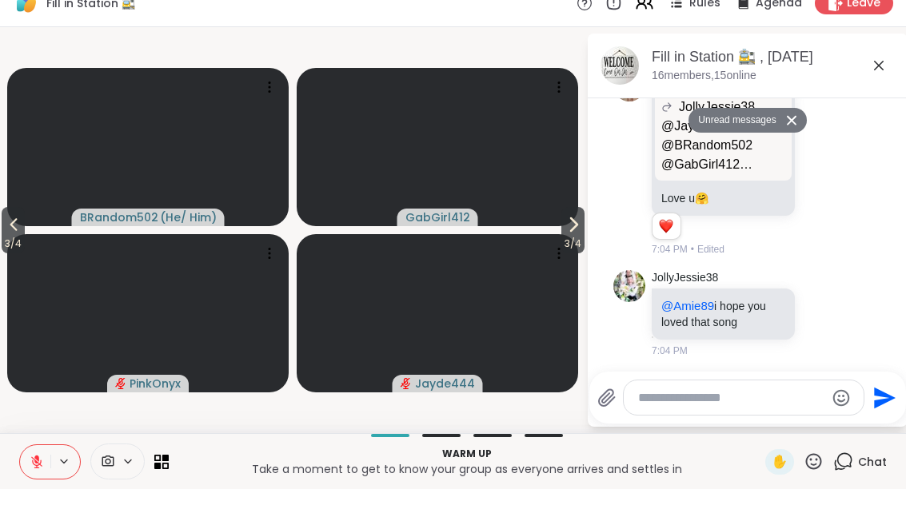
scroll to position [403, 0]
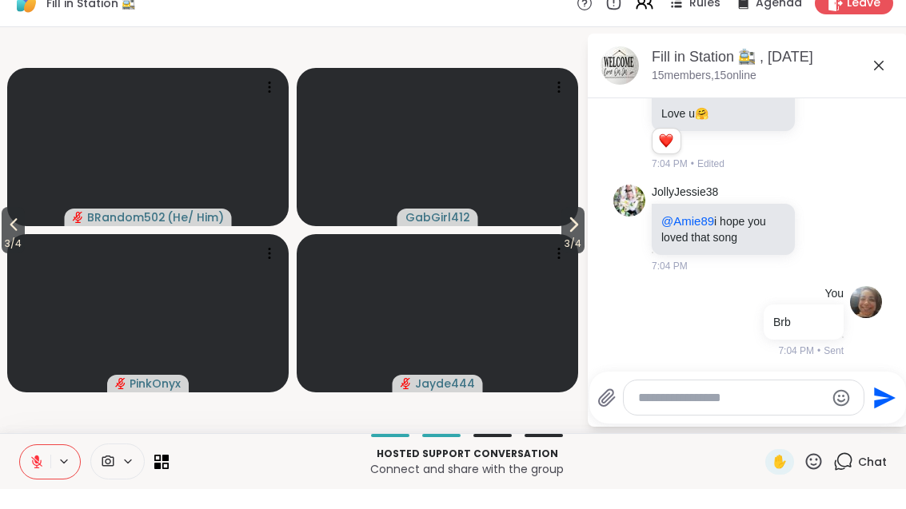
click at [571, 235] on icon at bounding box center [573, 244] width 19 height 19
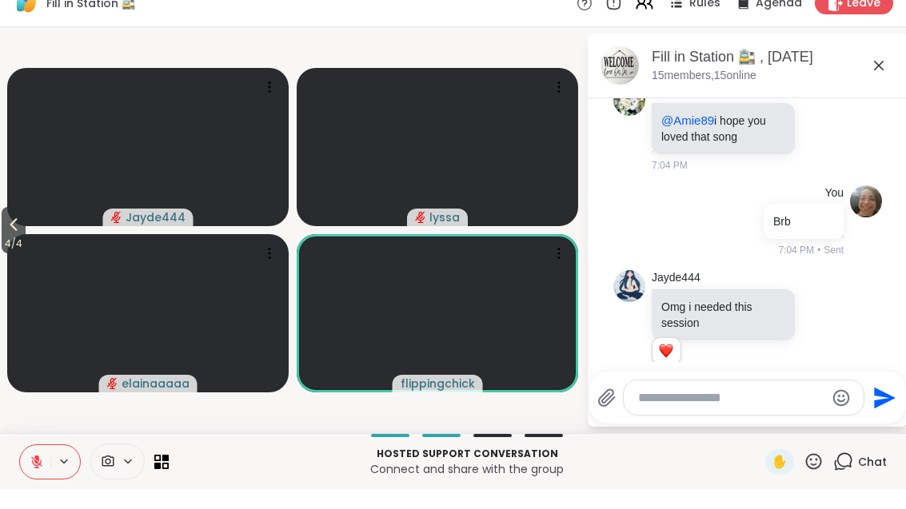
scroll to position [526, 0]
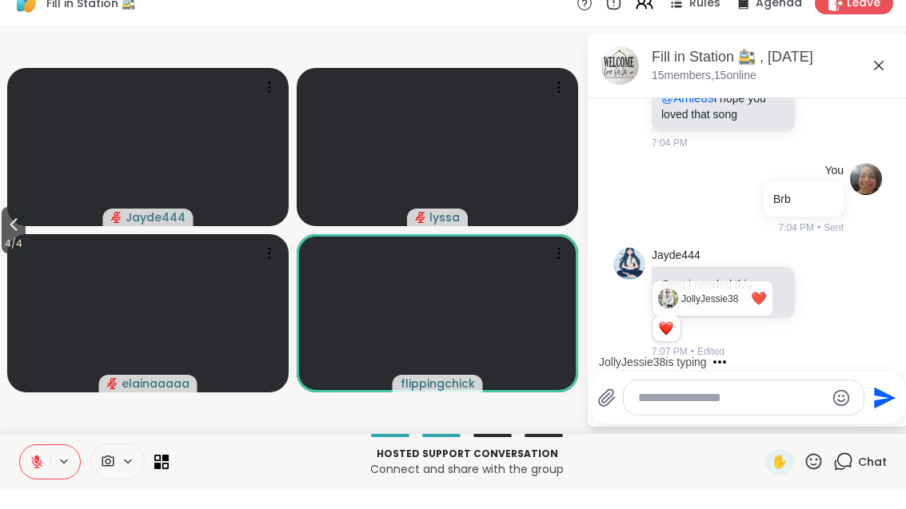
click at [830, 315] on icon at bounding box center [823, 323] width 14 height 16
click at [706, 281] on button "Select Reaction: Heart" at bounding box center [696, 297] width 32 height 32
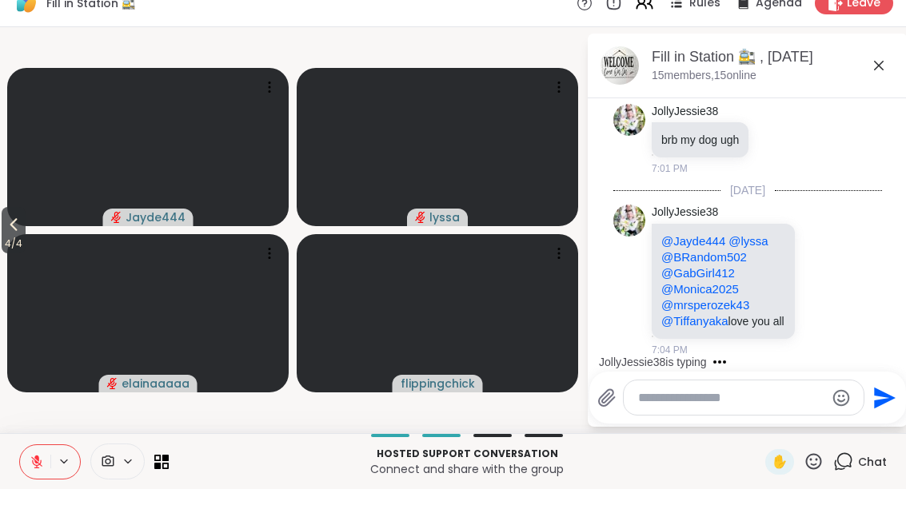
scroll to position [14, 0]
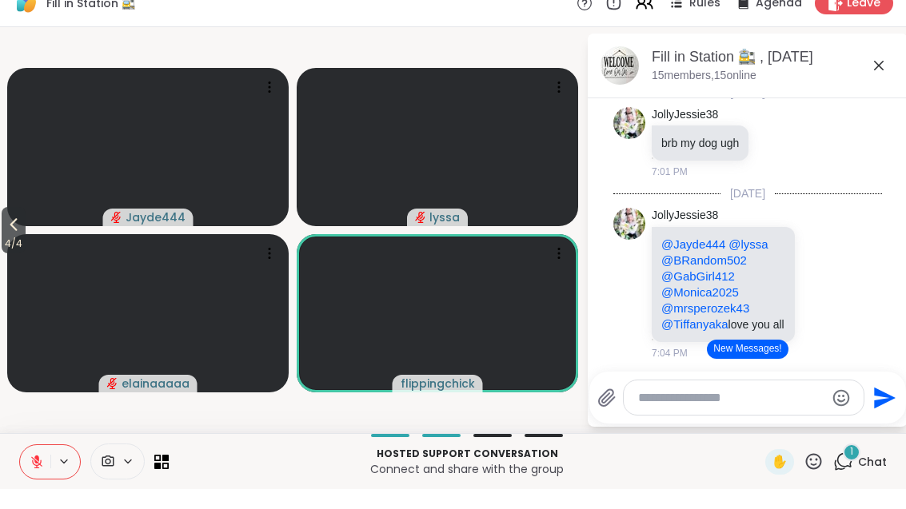
click at [825, 296] on icon at bounding box center [823, 304] width 14 height 16
click at [707, 262] on button "Select Reaction: Heart" at bounding box center [696, 278] width 32 height 32
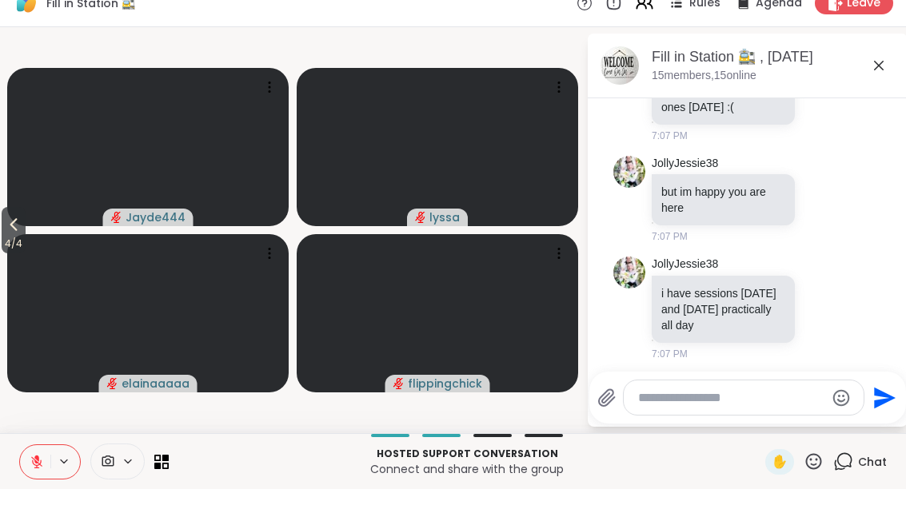
scroll to position [1025, 0]
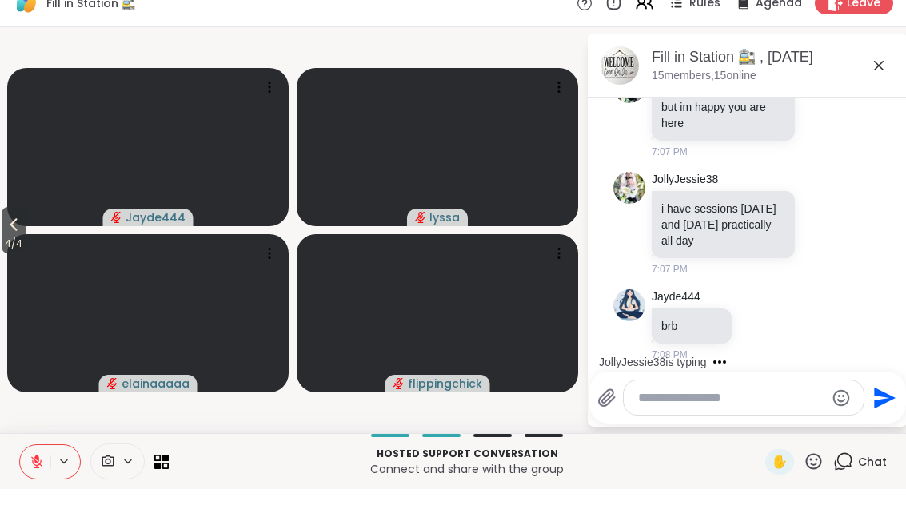
click at [9, 254] on span "4 / 4" at bounding box center [14, 263] width 24 height 19
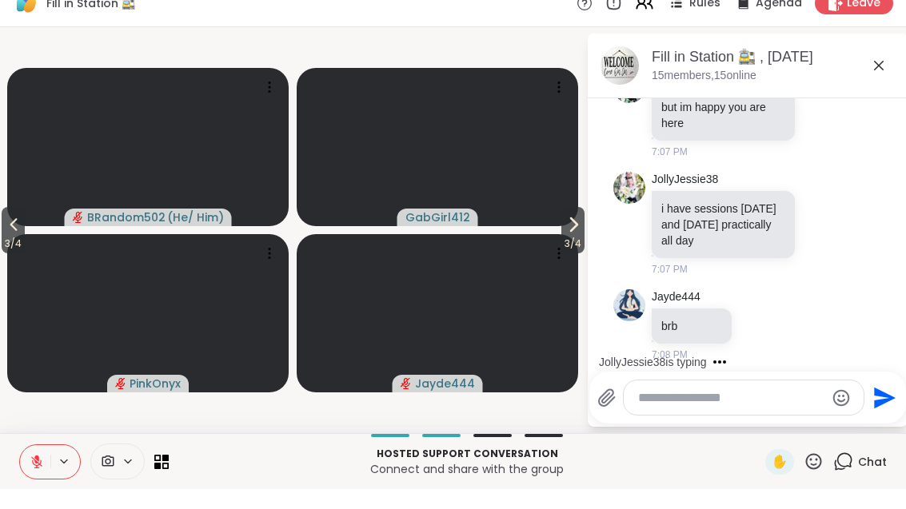
scroll to position [1158, 0]
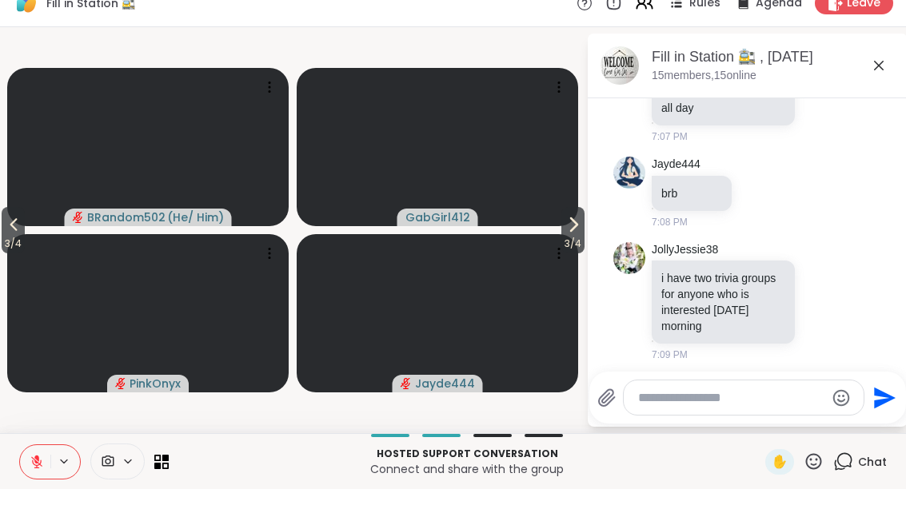
click at [2, 233] on button "3 / 4" at bounding box center [13, 250] width 23 height 46
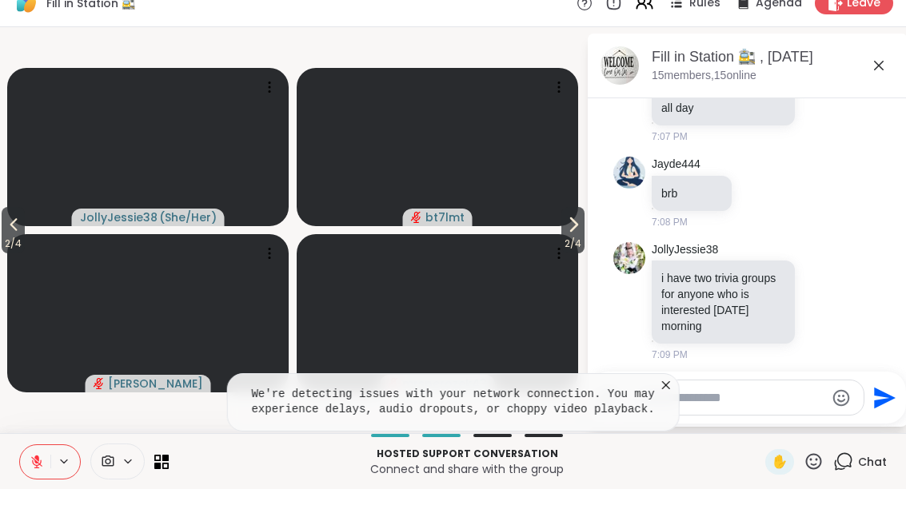
click at [4, 254] on span "2 / 4" at bounding box center [13, 263] width 23 height 19
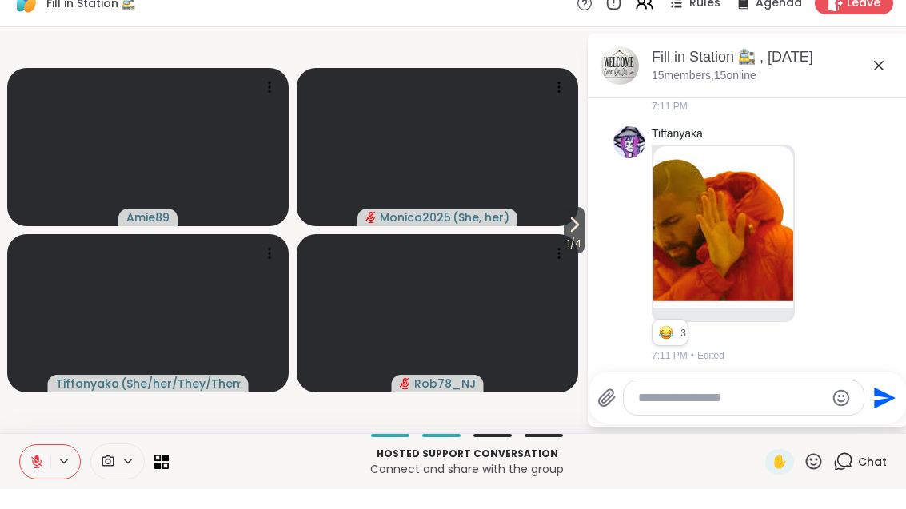
scroll to position [1719, 0]
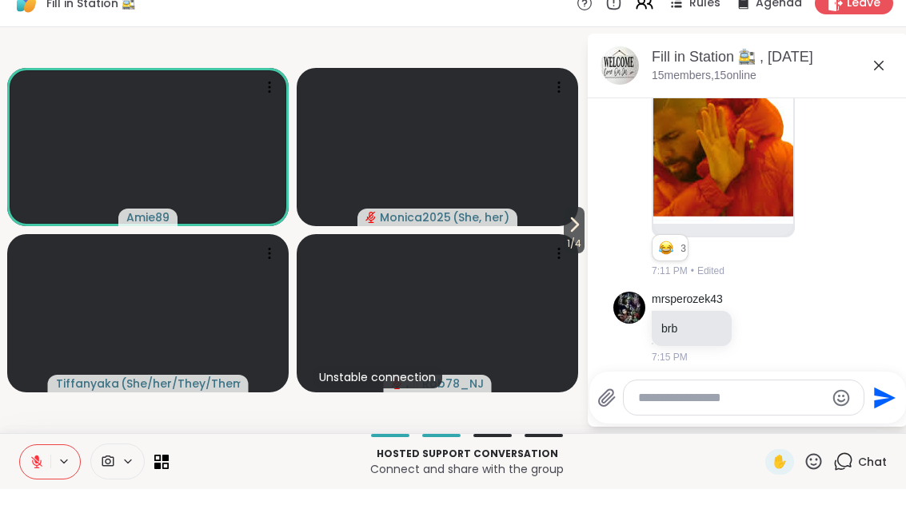
click at [11, 461] on div "Hosted support conversation Connect and share with the group ✋ Chat" at bounding box center [453, 481] width 906 height 56
click at [43, 475] on icon at bounding box center [37, 482] width 14 height 14
click at [38, 475] on icon at bounding box center [37, 482] width 14 height 14
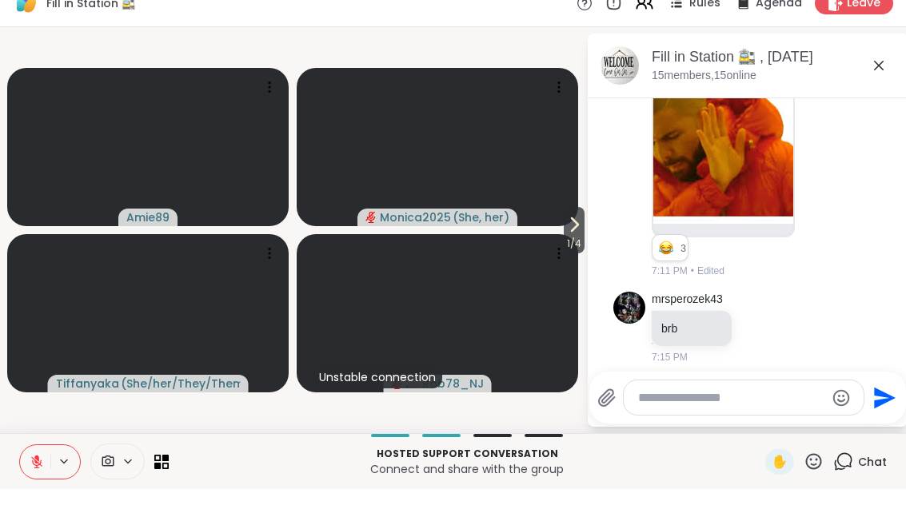
click at [179, 467] on p "Hosted support conversation" at bounding box center [466, 474] width 577 height 14
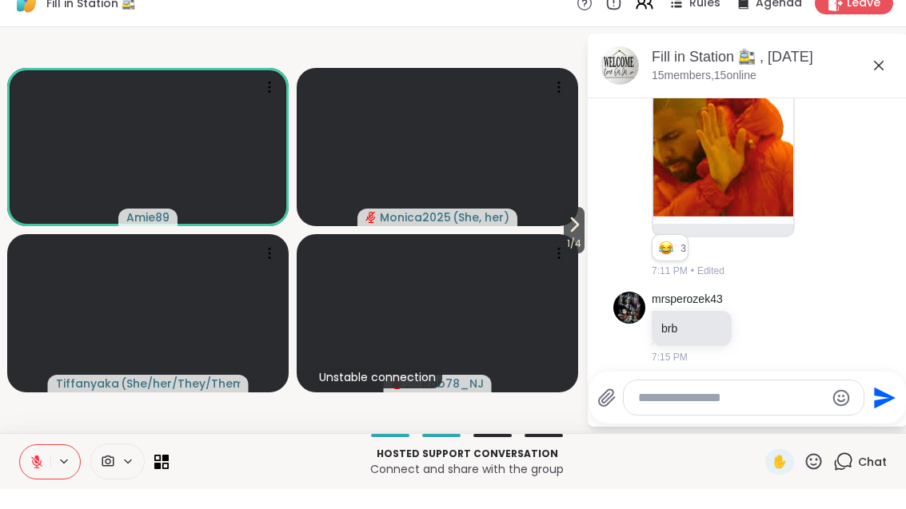
click at [169, 475] on icon at bounding box center [165, 478] width 6 height 6
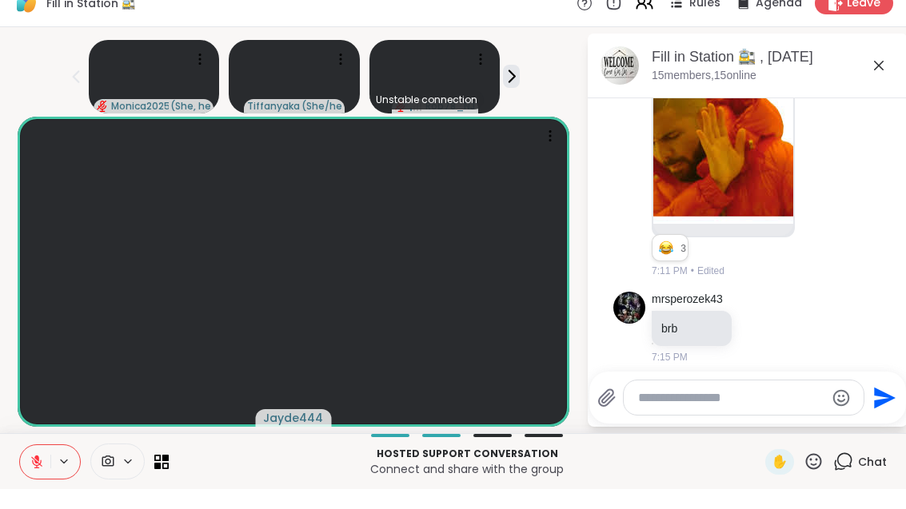
click at [188, 481] on p "Connect and share with the group" at bounding box center [466, 489] width 577 height 16
click at [166, 475] on icon at bounding box center [165, 478] width 6 height 6
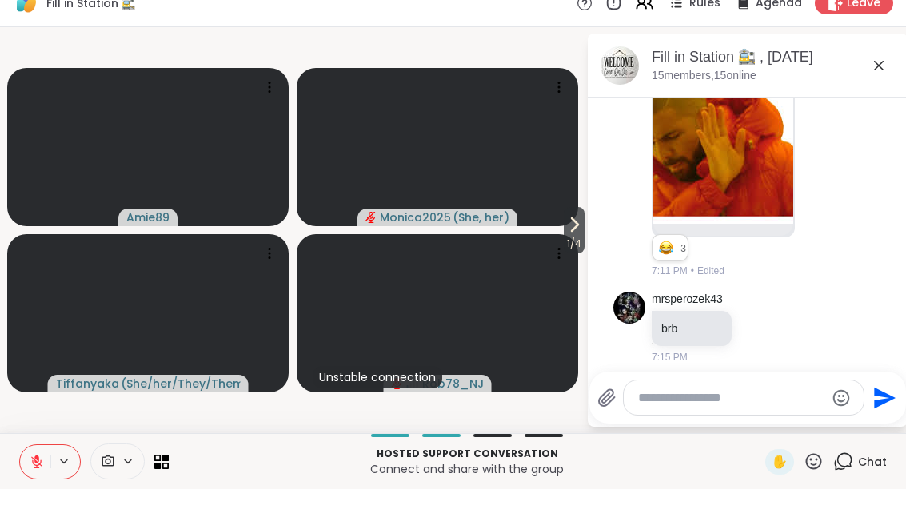
click at [574, 235] on icon at bounding box center [574, 244] width 19 height 19
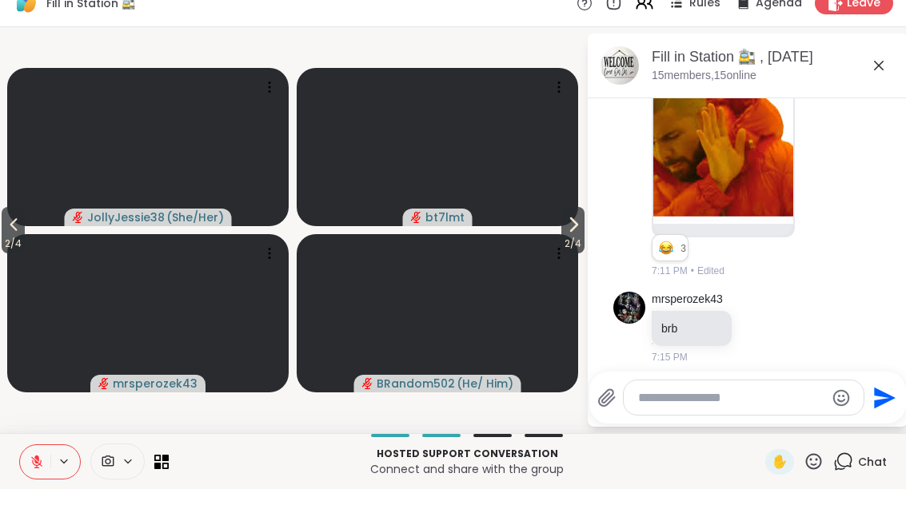
click at [168, 475] on icon at bounding box center [165, 478] width 6 height 6
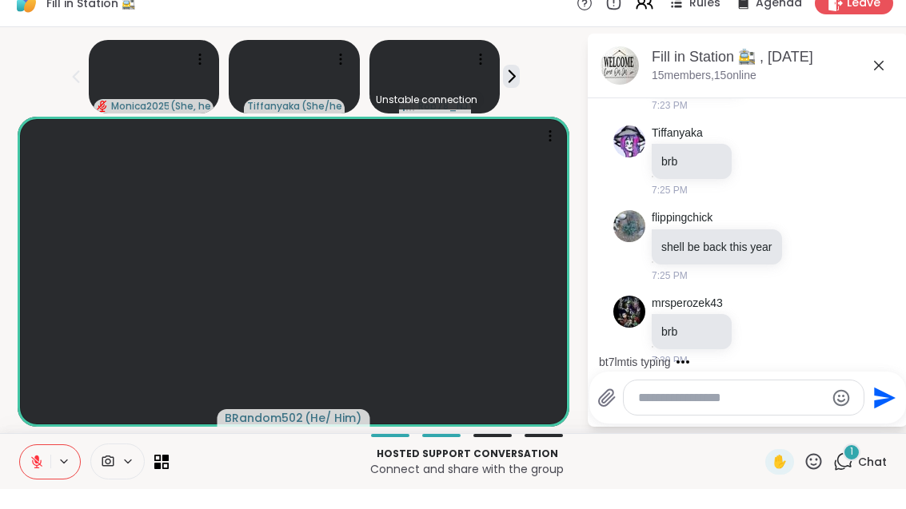
scroll to position [2530, 0]
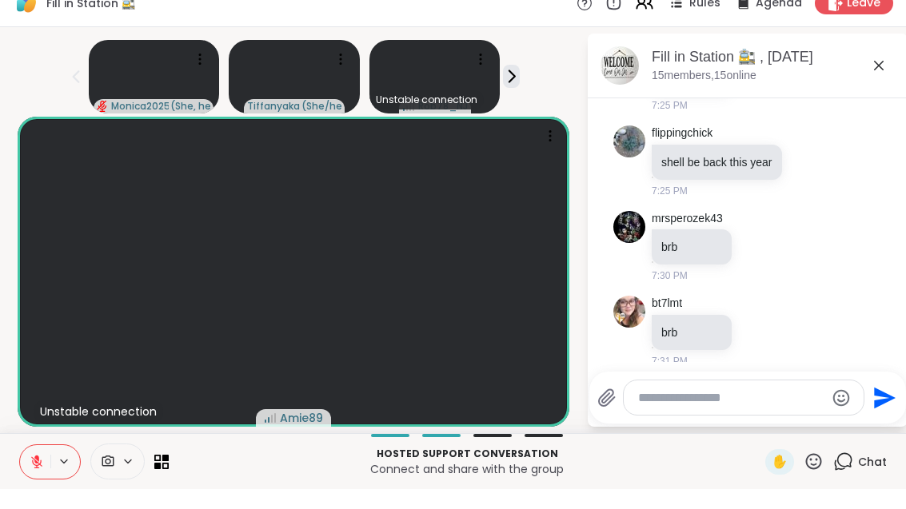
click at [51, 465] on div at bounding box center [50, 482] width 62 height 35
click at [46, 465] on button at bounding box center [35, 482] width 30 height 34
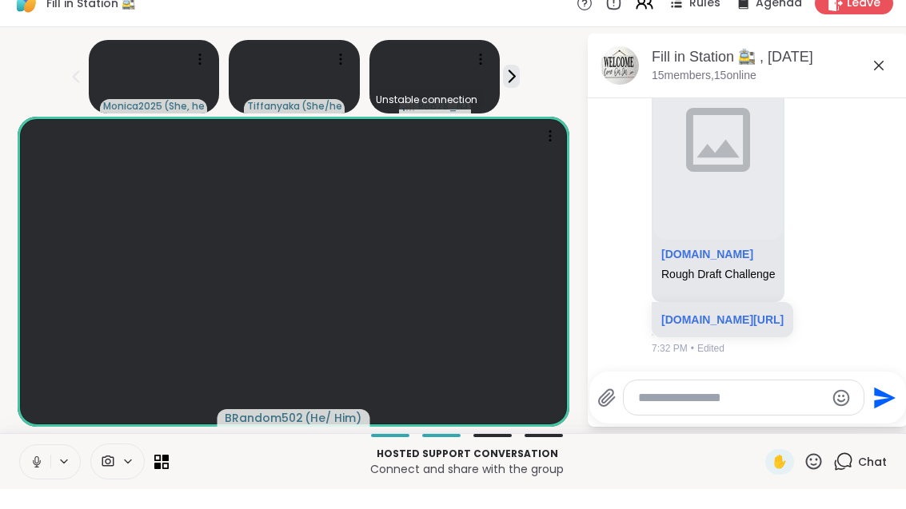
scroll to position [3007, 0]
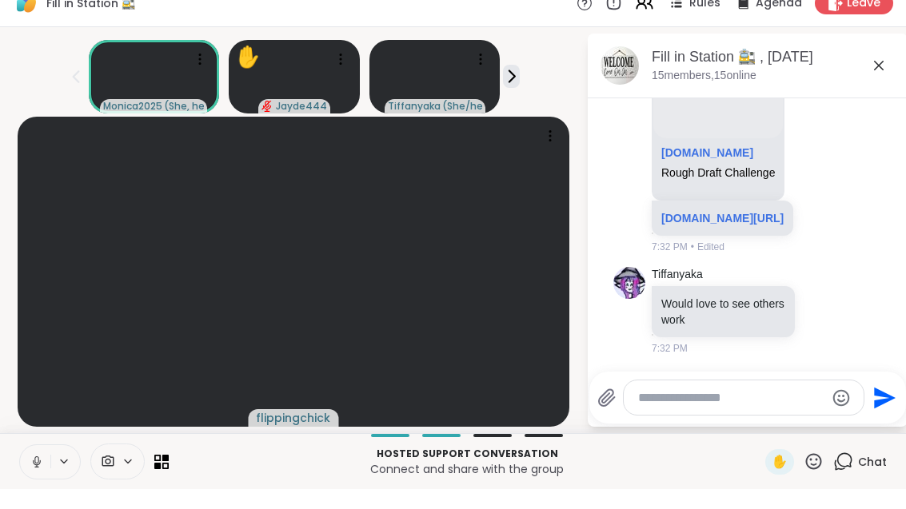
click at [44, 465] on button at bounding box center [35, 482] width 30 height 34
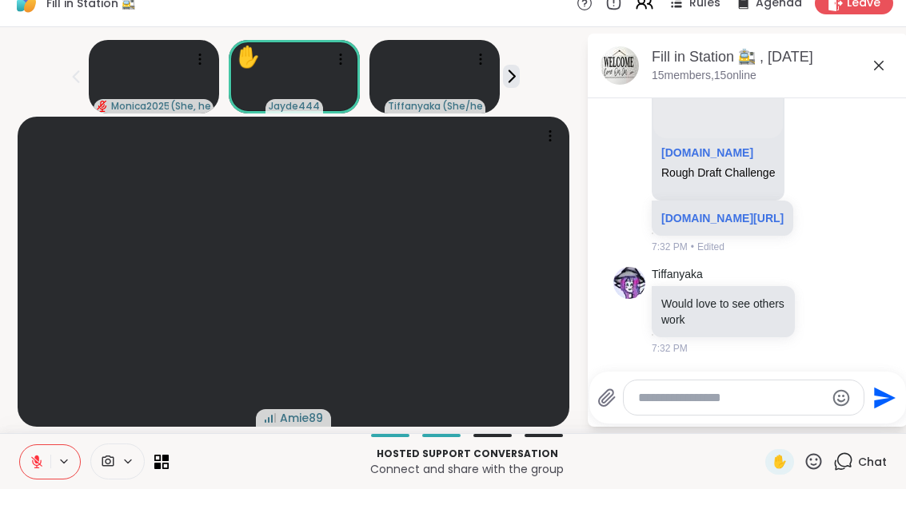
click at [57, 465] on div at bounding box center [50, 482] width 62 height 35
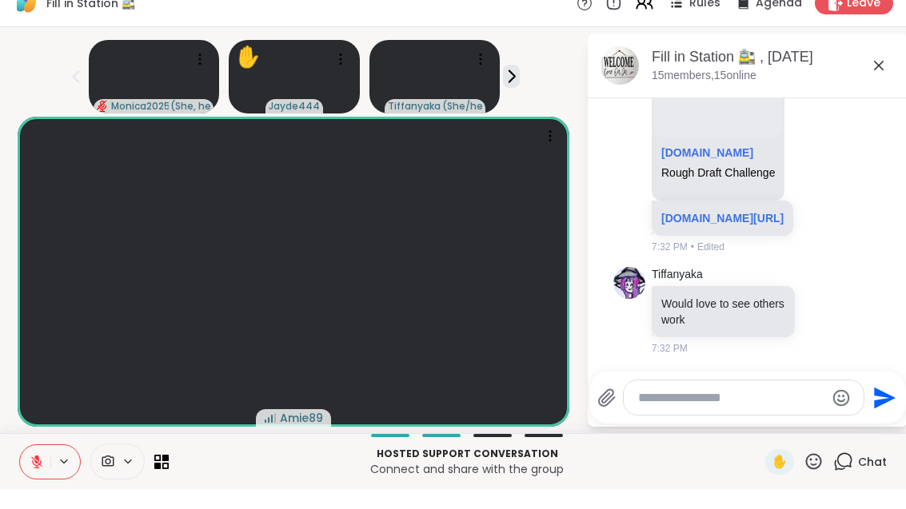
click at [54, 475] on button at bounding box center [65, 482] width 30 height 14
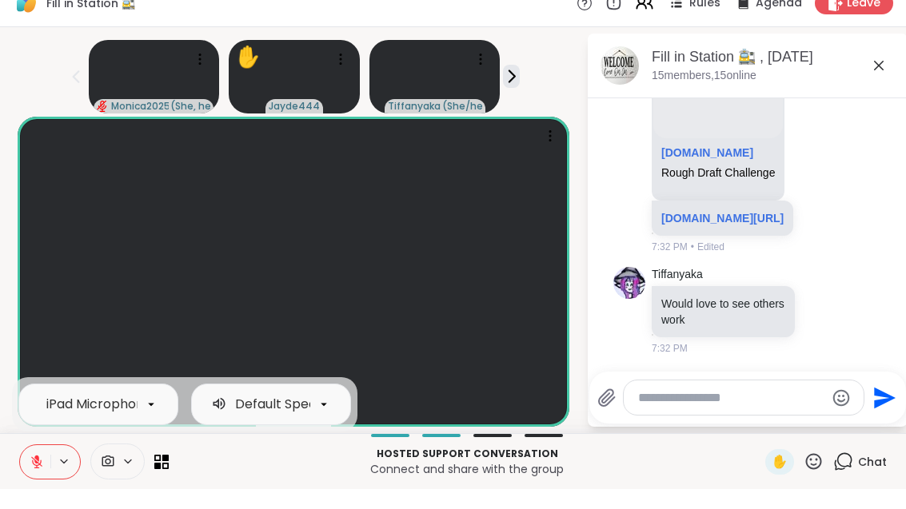
click at [32, 475] on icon at bounding box center [37, 482] width 14 height 14
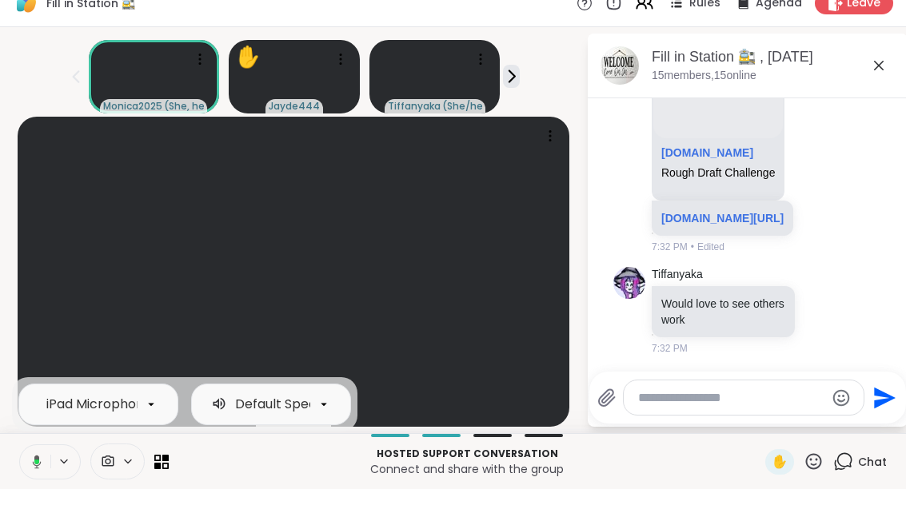
click at [329, 481] on p "Connect and share with the group" at bounding box center [466, 489] width 577 height 16
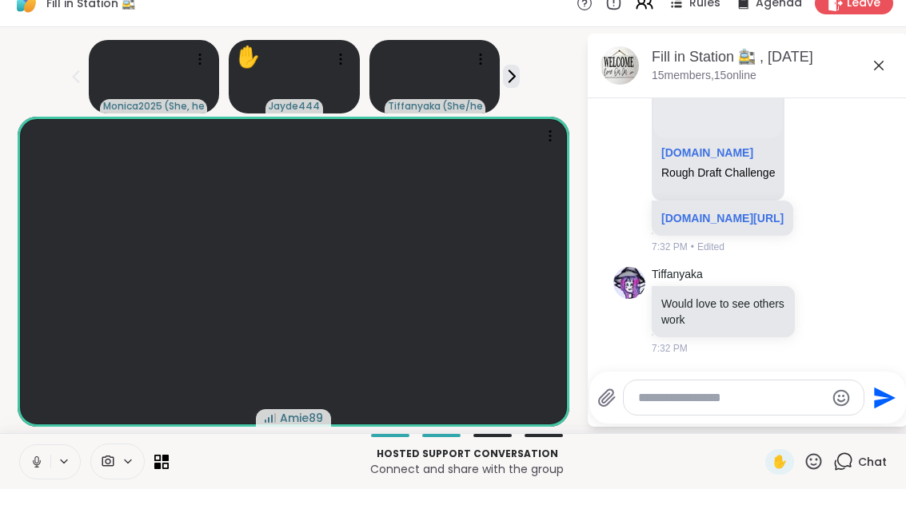
click at [54, 475] on button at bounding box center [65, 482] width 30 height 14
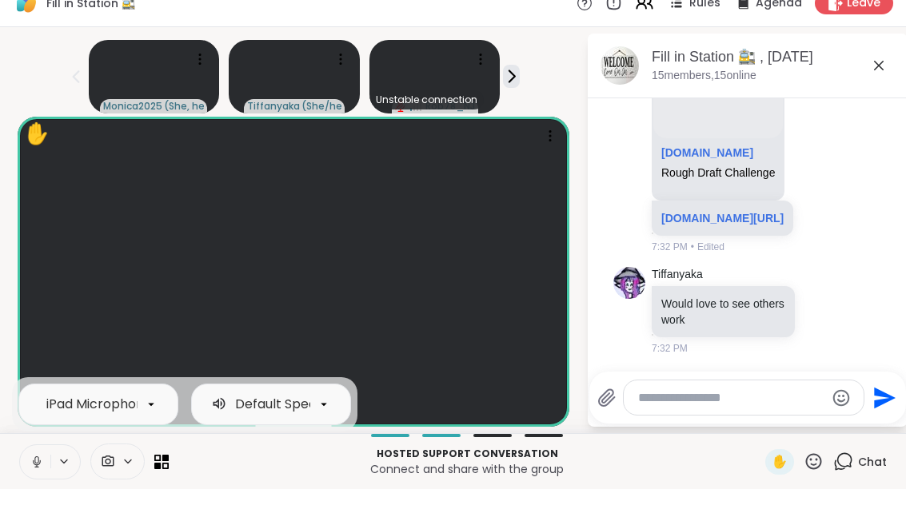
click at [44, 477] on button at bounding box center [35, 482] width 30 height 34
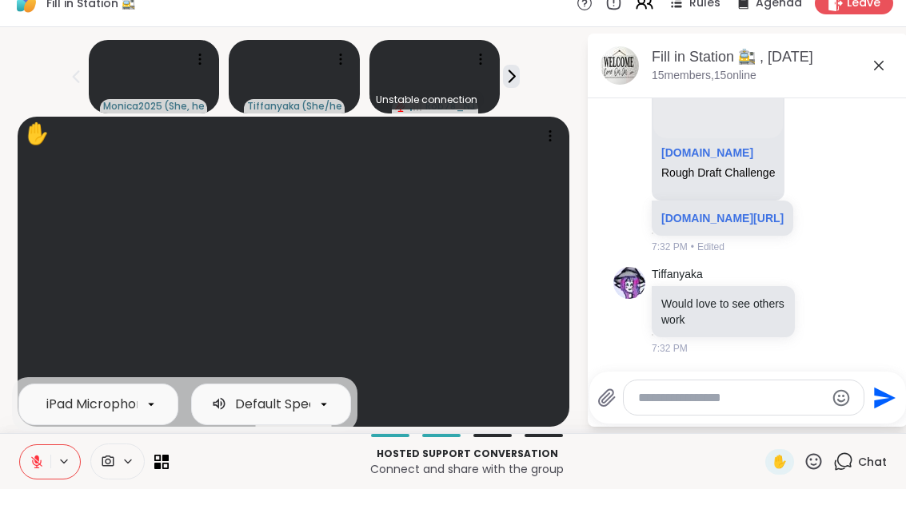
click at [282, 489] on div "iPad Microphone Default Speakers Hosted support conversation Connect and share …" at bounding box center [453, 481] width 906 height 56
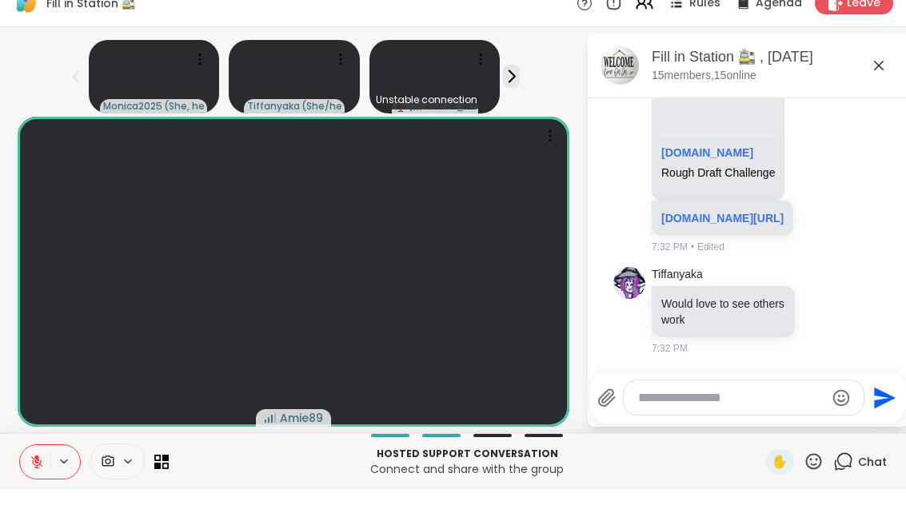
click at [166, 475] on icon at bounding box center [161, 482] width 14 height 14
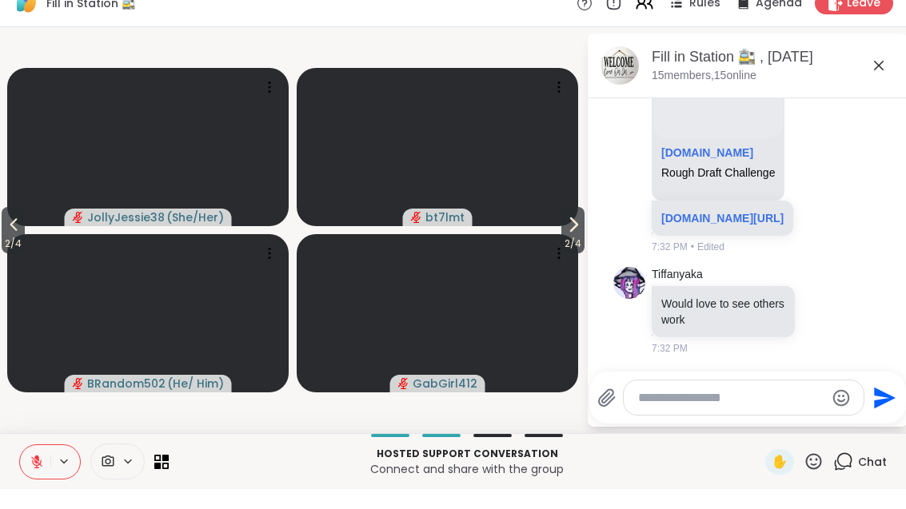
scroll to position [0, 0]
click at [573, 254] on span "2 / 4" at bounding box center [572, 263] width 23 height 19
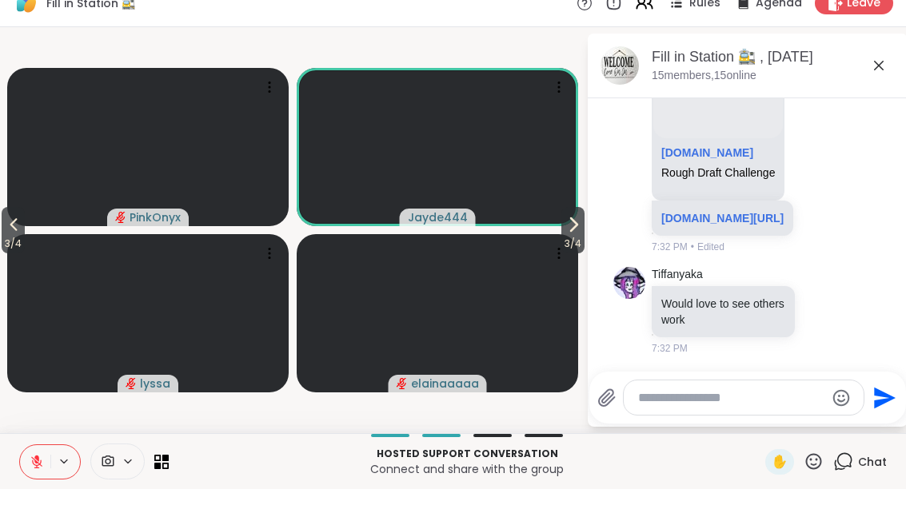
click at [565, 235] on icon at bounding box center [573, 244] width 19 height 19
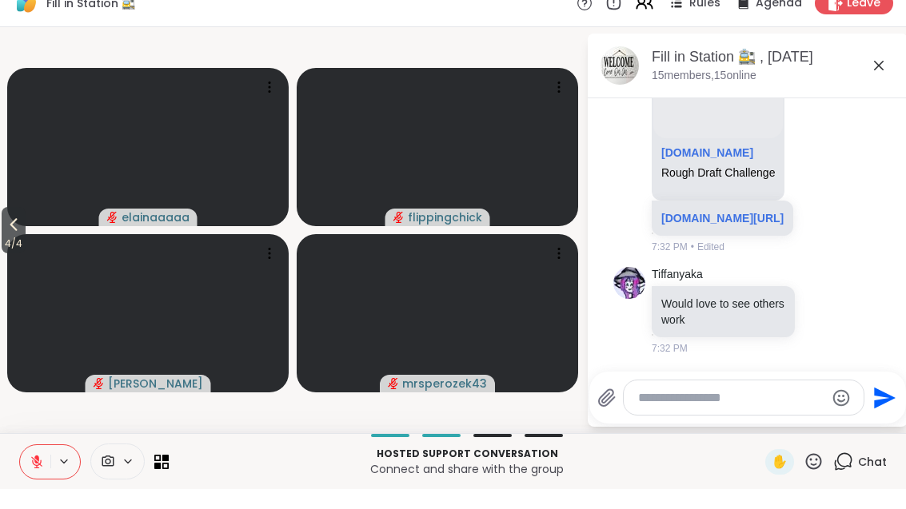
click at [2, 254] on span "4 / 4" at bounding box center [14, 263] width 24 height 19
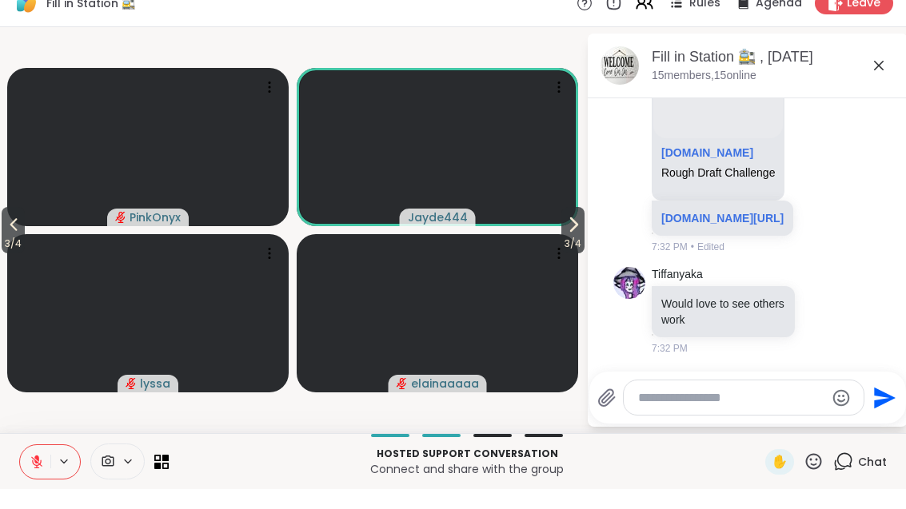
click at [25, 229] on button "3 / 4" at bounding box center [13, 250] width 23 height 46
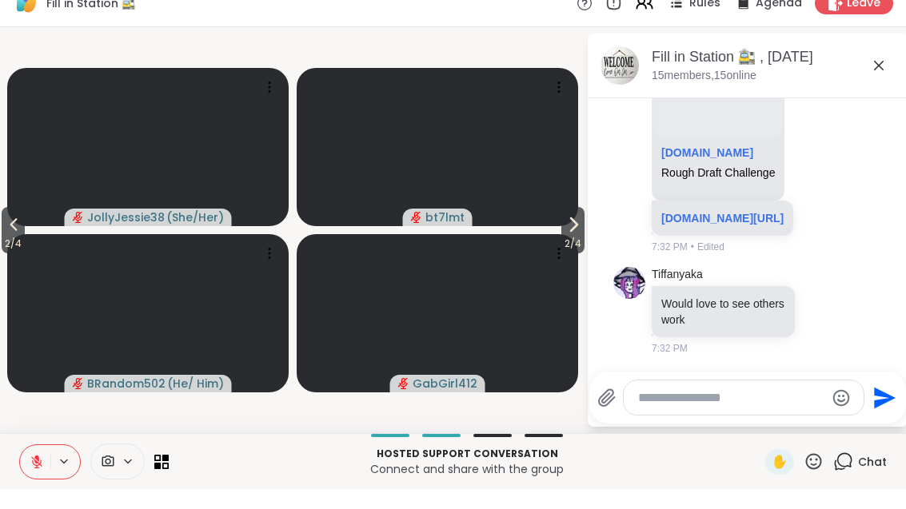
click at [16, 254] on span "2 / 4" at bounding box center [13, 263] width 23 height 19
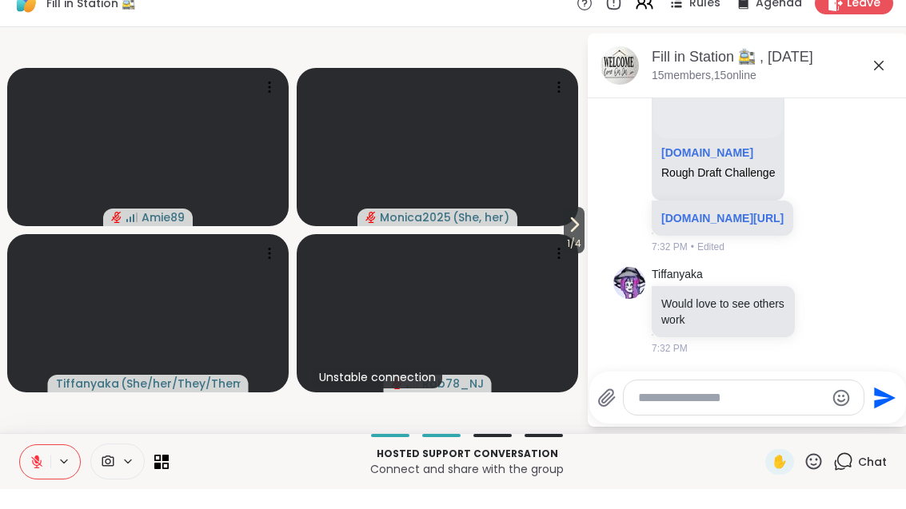
click at [161, 482] on icon at bounding box center [157, 485] width 6 height 6
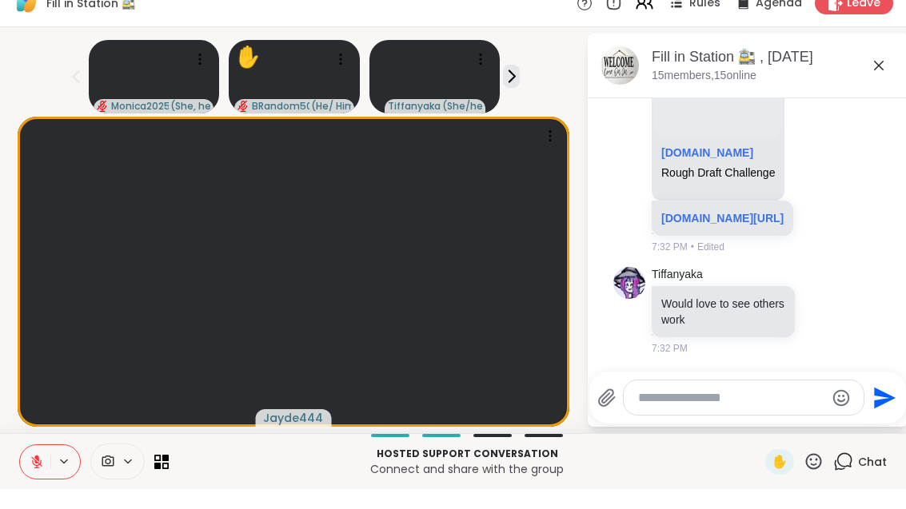
click at [765, 469] on div "✋" at bounding box center [779, 482] width 29 height 26
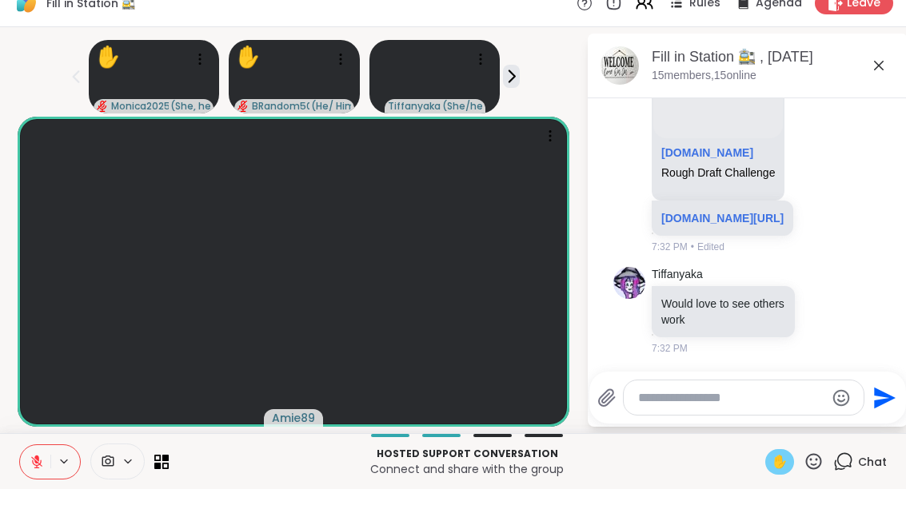
click at [168, 482] on icon at bounding box center [165, 485] width 6 height 6
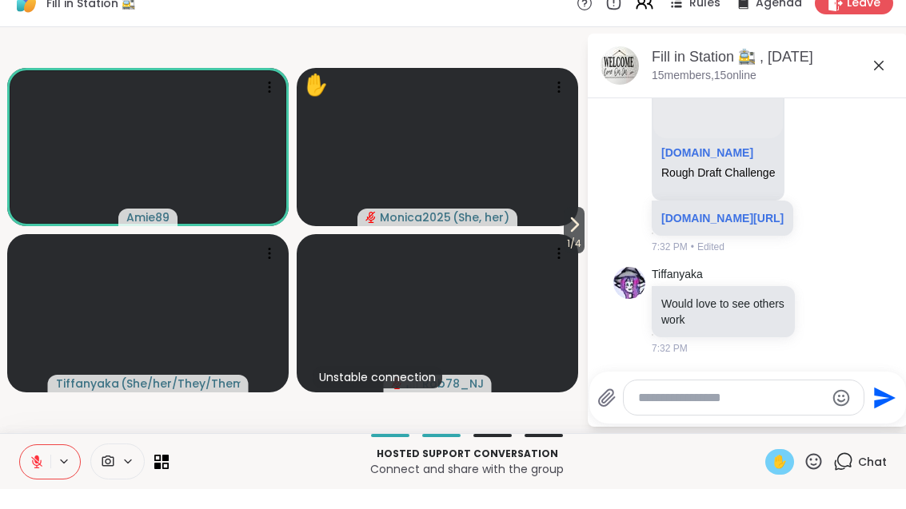
click at [579, 235] on icon at bounding box center [574, 244] width 19 height 19
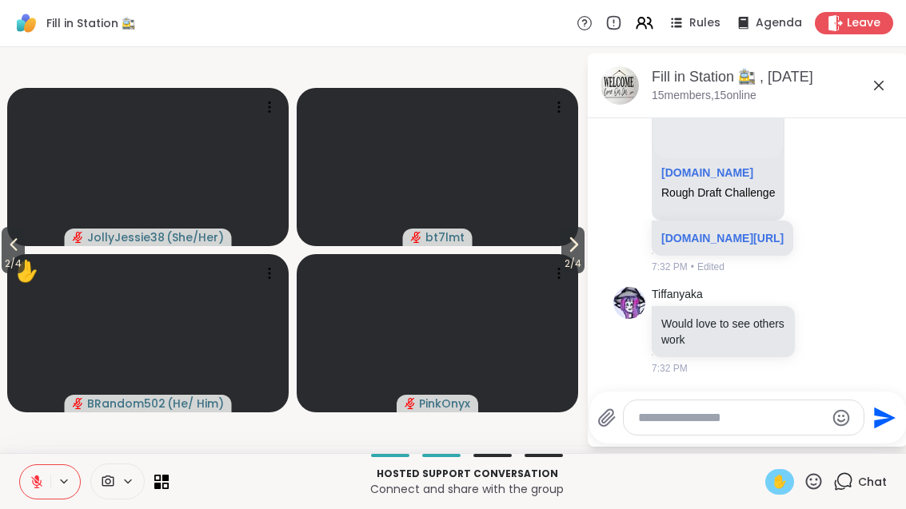
click at [584, 257] on span "2 / 4" at bounding box center [572, 263] width 23 height 19
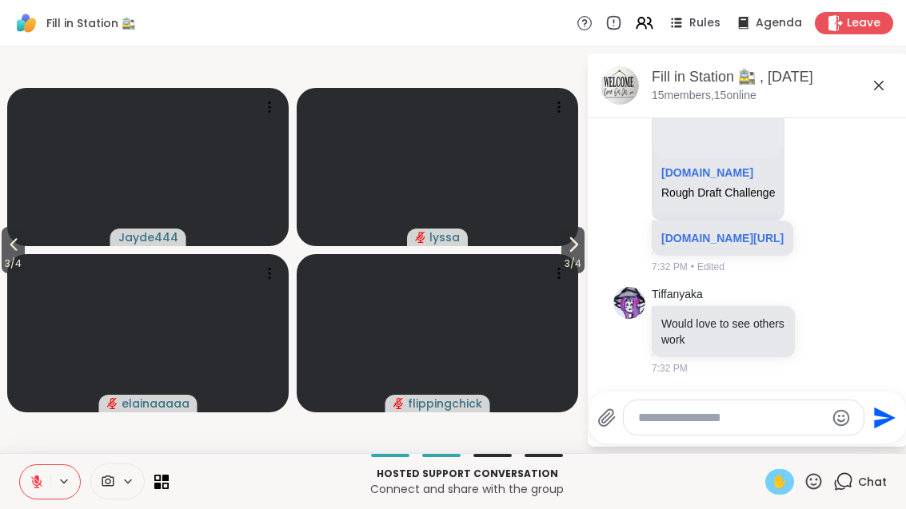
click at [167, 484] on icon at bounding box center [165, 485] width 6 height 6
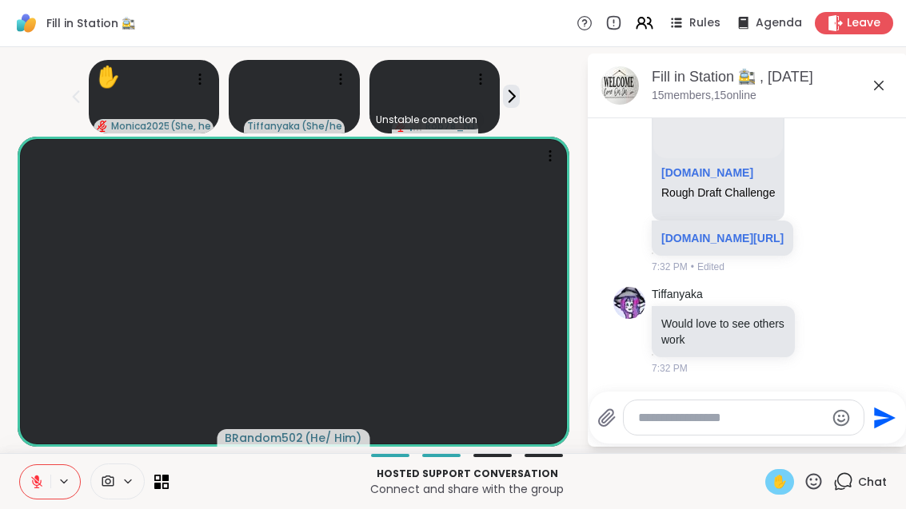
click at [818, 479] on icon at bounding box center [814, 481] width 16 height 16
click at [762, 437] on span "❤️" at bounding box center [767, 439] width 16 height 19
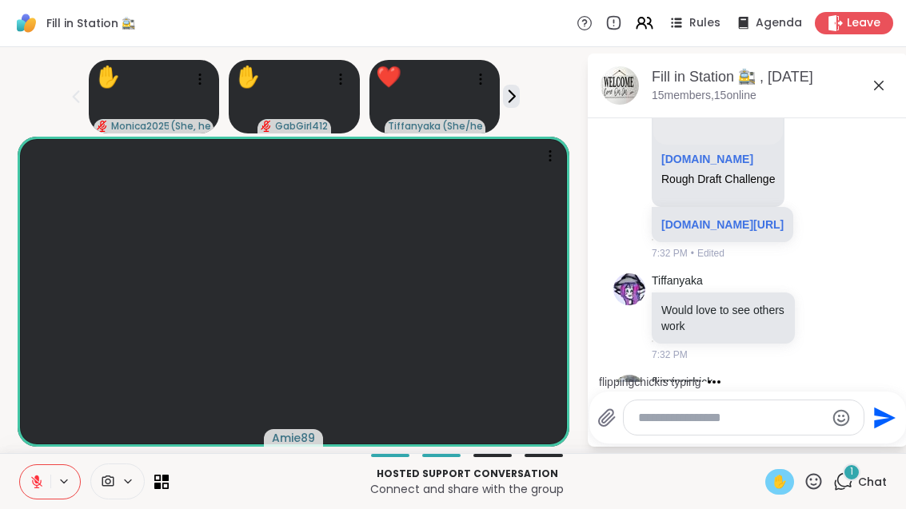
scroll to position [3107, 0]
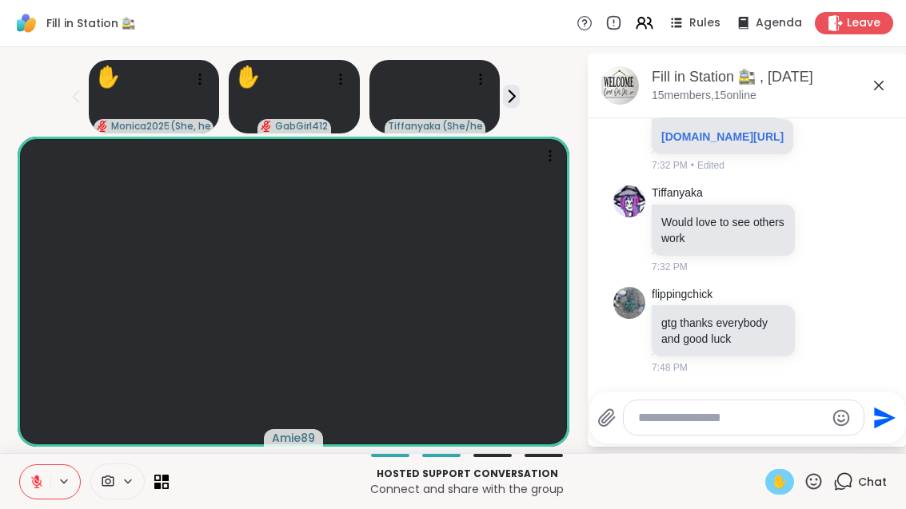
click at [164, 480] on icon at bounding box center [165, 478] width 6 height 6
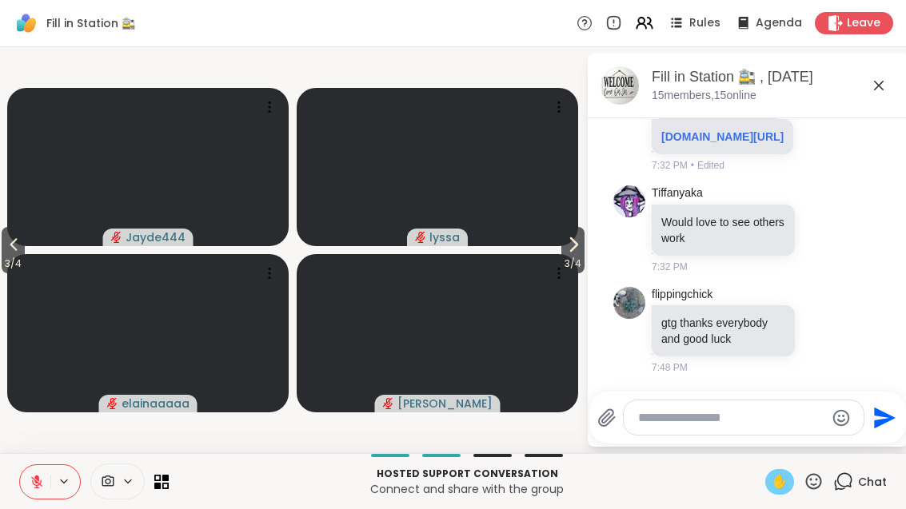
click at [45, 481] on button at bounding box center [35, 482] width 30 height 34
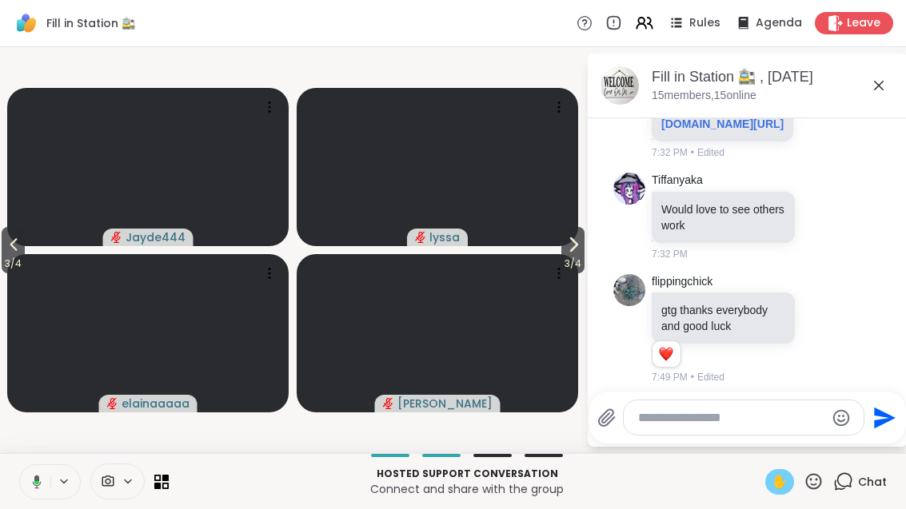
scroll to position [3130, 0]
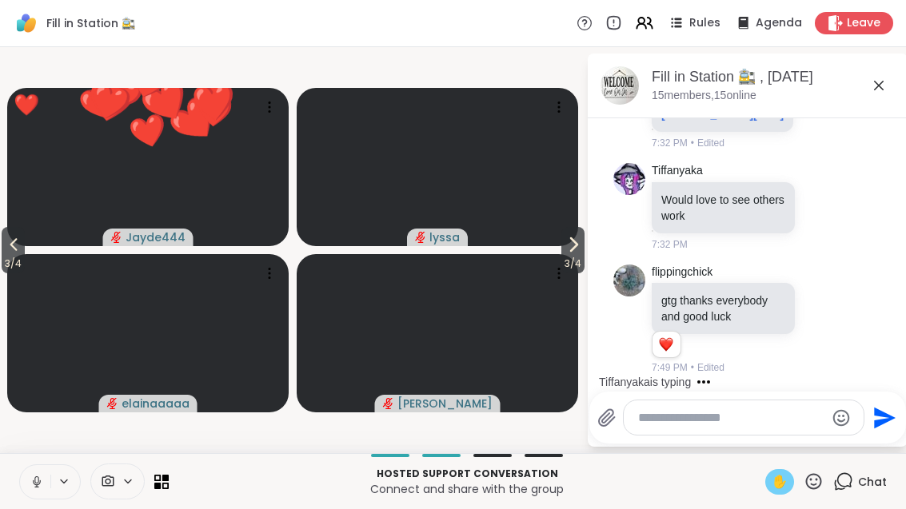
click at [50, 483] on button at bounding box center [35, 482] width 30 height 34
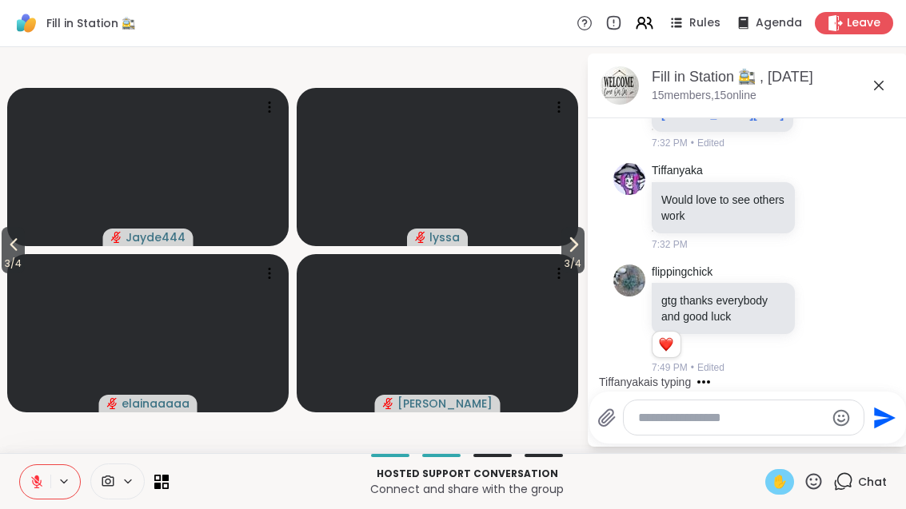
click at [167, 475] on icon at bounding box center [165, 478] width 6 height 6
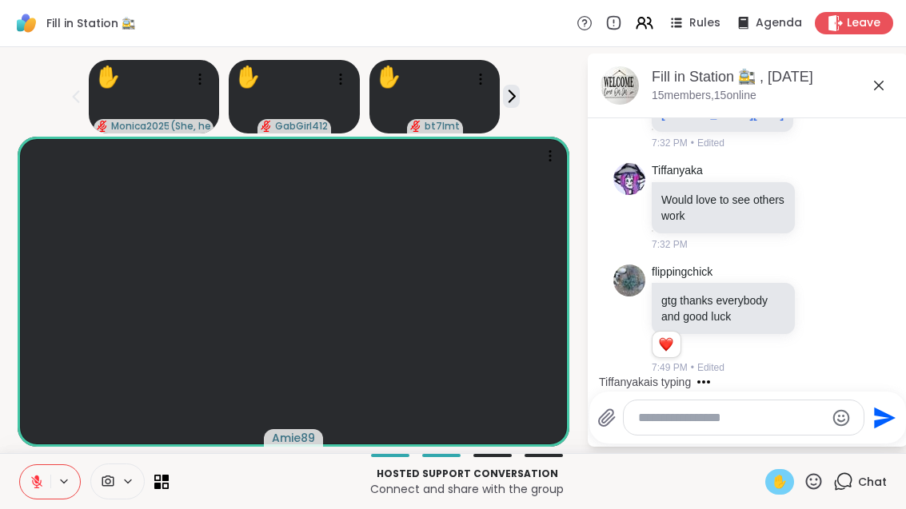
click at [783, 476] on span "✋" at bounding box center [780, 482] width 16 height 19
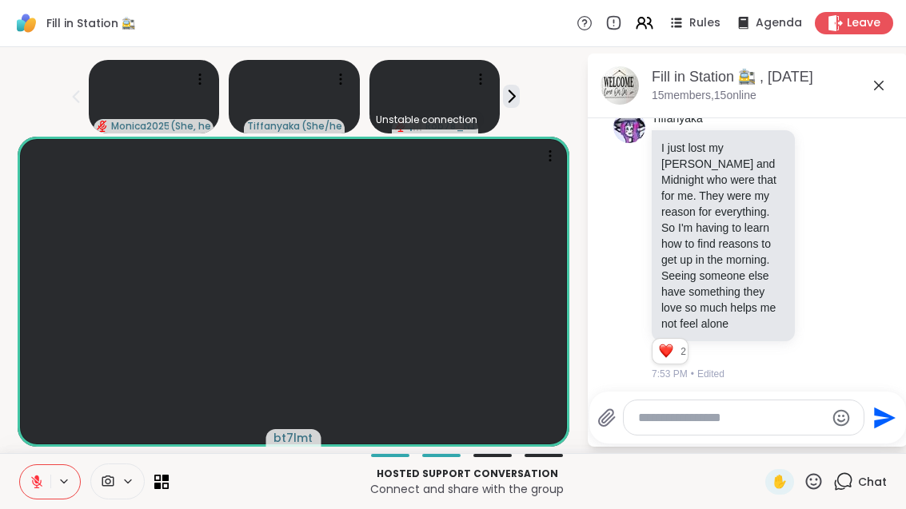
scroll to position [3394, 0]
click at [830, 472] on div "✋ Chat" at bounding box center [826, 482] width 122 height 26
click at [819, 481] on icon at bounding box center [814, 482] width 20 height 20
click at [765, 434] on span "❤️" at bounding box center [767, 439] width 16 height 19
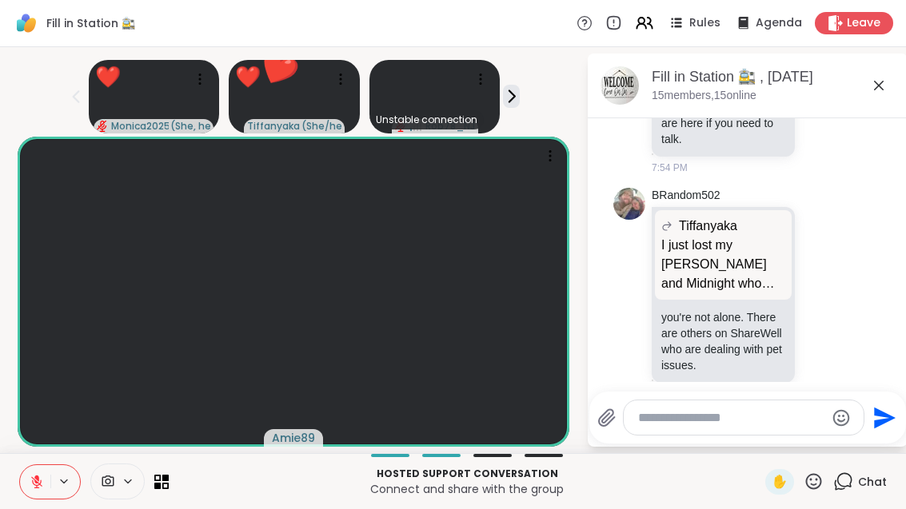
scroll to position [4000, 0]
click at [161, 478] on icon at bounding box center [157, 478] width 6 height 6
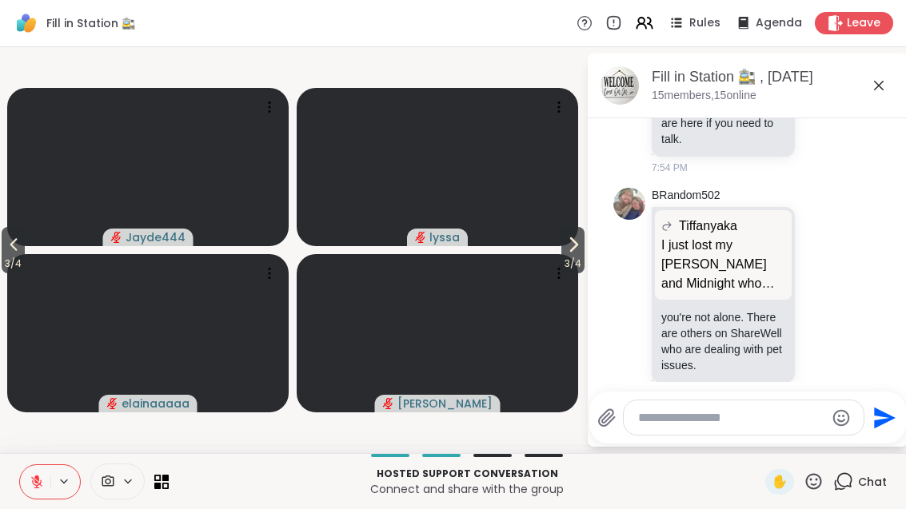
click at [576, 256] on span "3 / 4" at bounding box center [572, 263] width 23 height 19
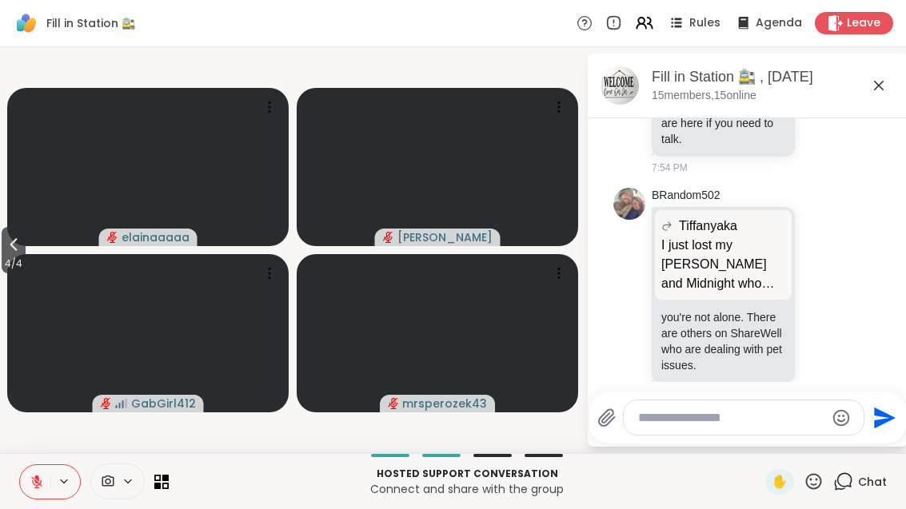
click at [3, 275] on div "4 / 4 elainaaaaa [PERSON_NAME] GabGirl412 mrsperozek43 Fill in Station 🚉 , [DAT…" at bounding box center [453, 250] width 906 height 406
click at [21, 250] on icon at bounding box center [13, 244] width 19 height 19
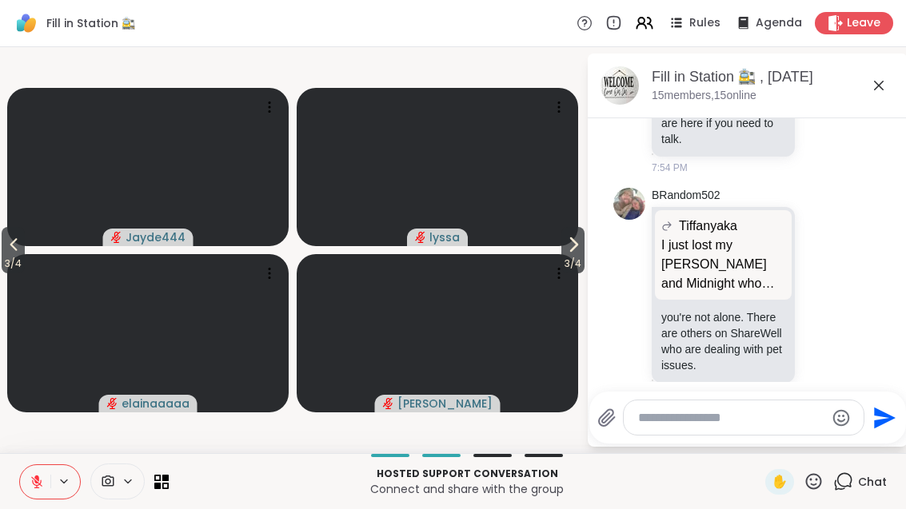
click at [2, 256] on span "3 / 4" at bounding box center [13, 263] width 23 height 19
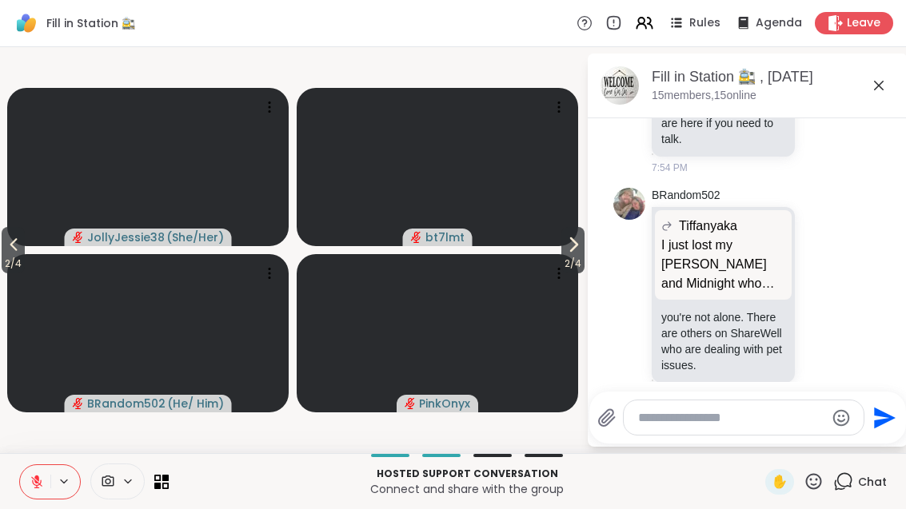
click at [567, 265] on span "2 / 4" at bounding box center [572, 263] width 23 height 19
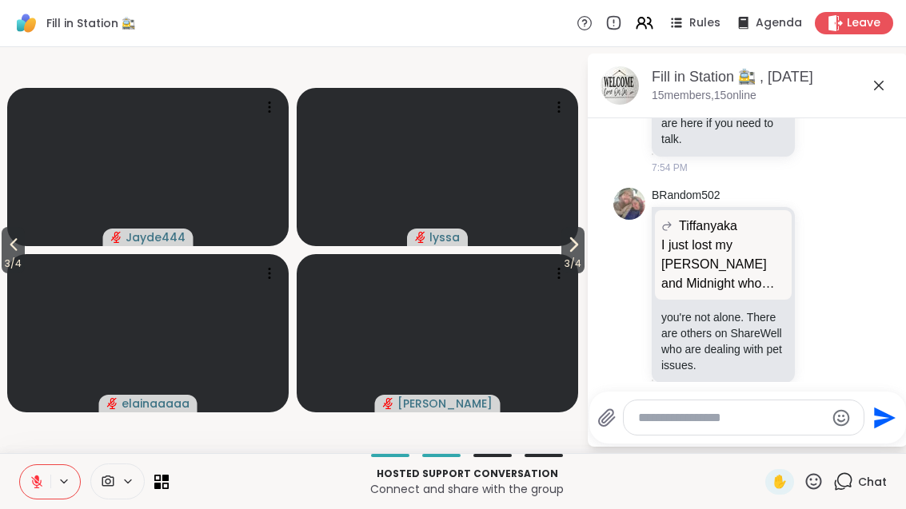
click at [563, 265] on span "3 / 4" at bounding box center [572, 263] width 23 height 19
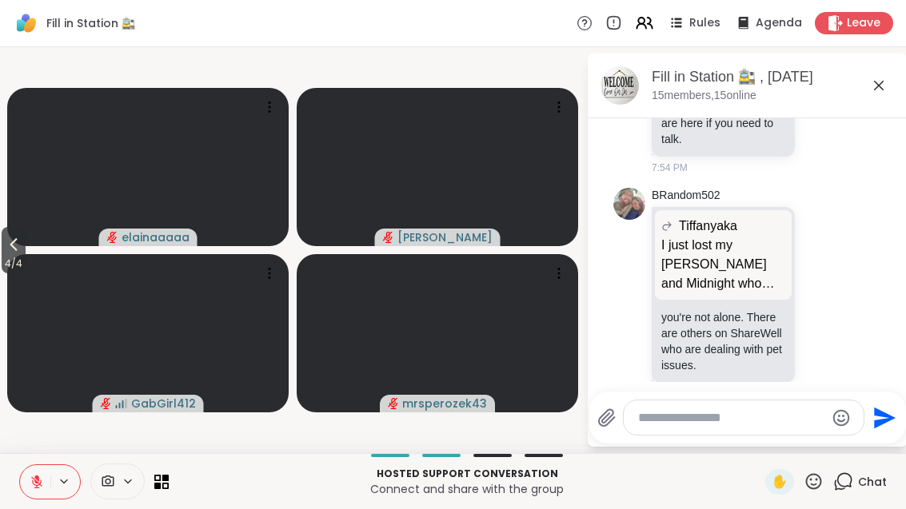
click at [4, 253] on button "4 / 4" at bounding box center [14, 250] width 24 height 46
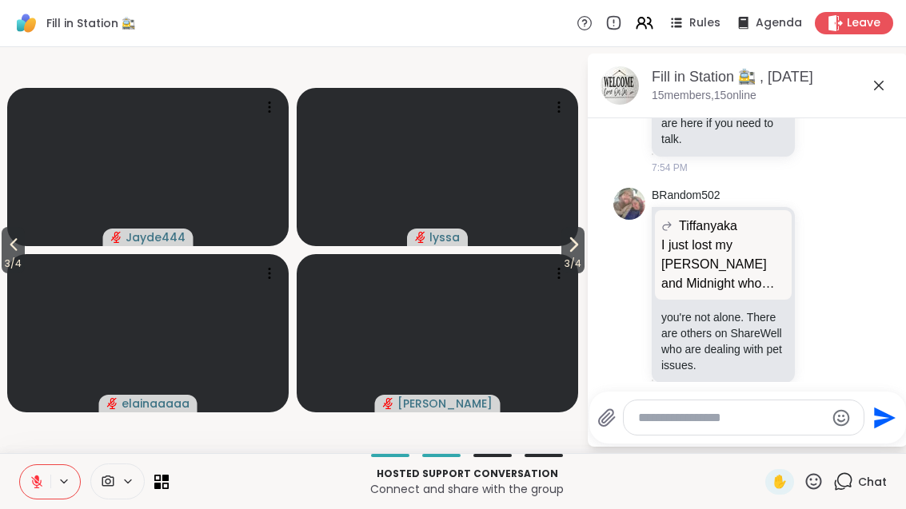
click at [21, 261] on span "3 / 4" at bounding box center [13, 263] width 23 height 19
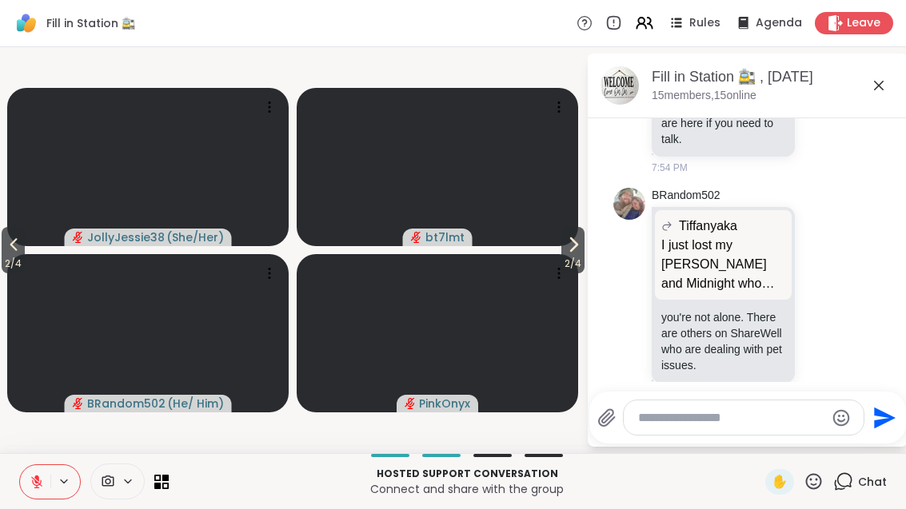
click at [5, 247] on button "2 / 4" at bounding box center [13, 250] width 23 height 46
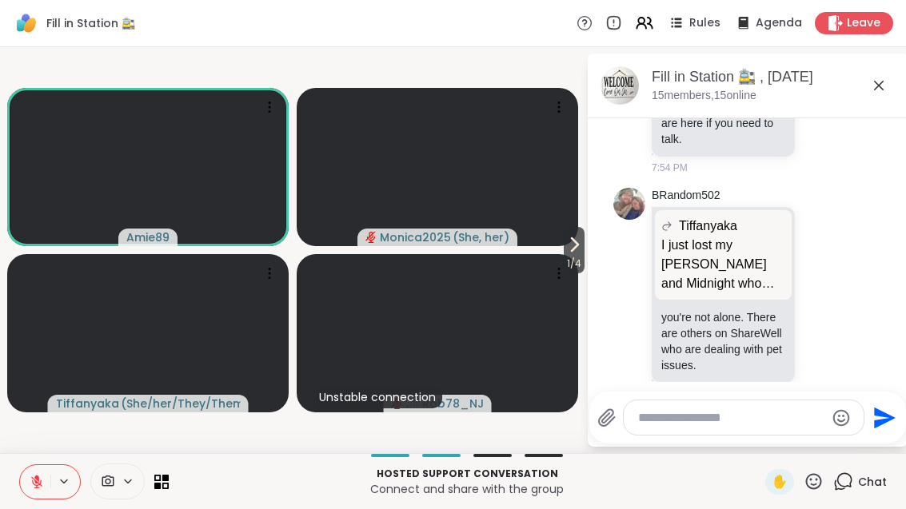
click at [565, 257] on span "1 / 4" at bounding box center [574, 263] width 21 height 19
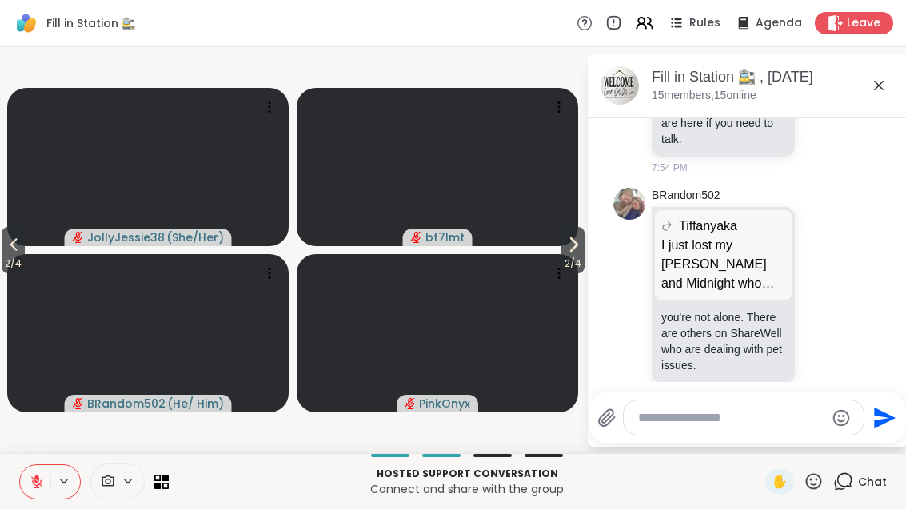
click at [582, 231] on button "2 / 4" at bounding box center [572, 250] width 23 height 46
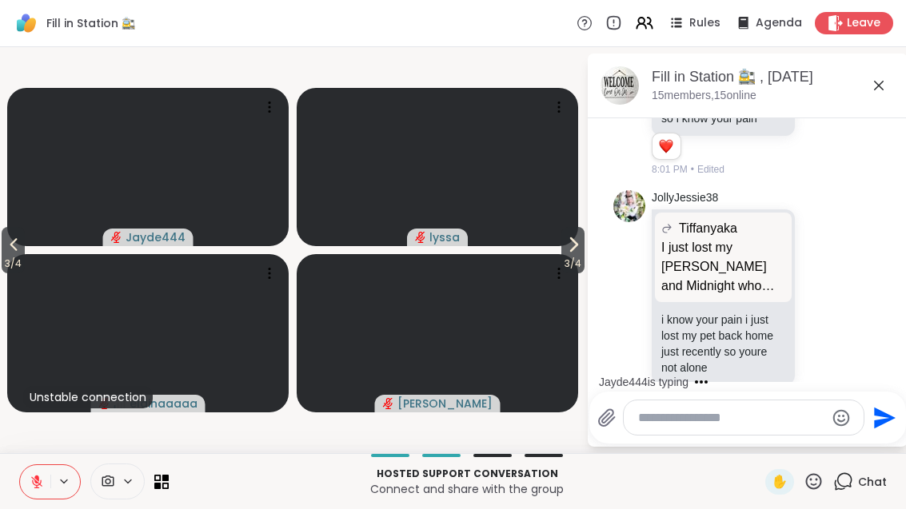
scroll to position [4571, 0]
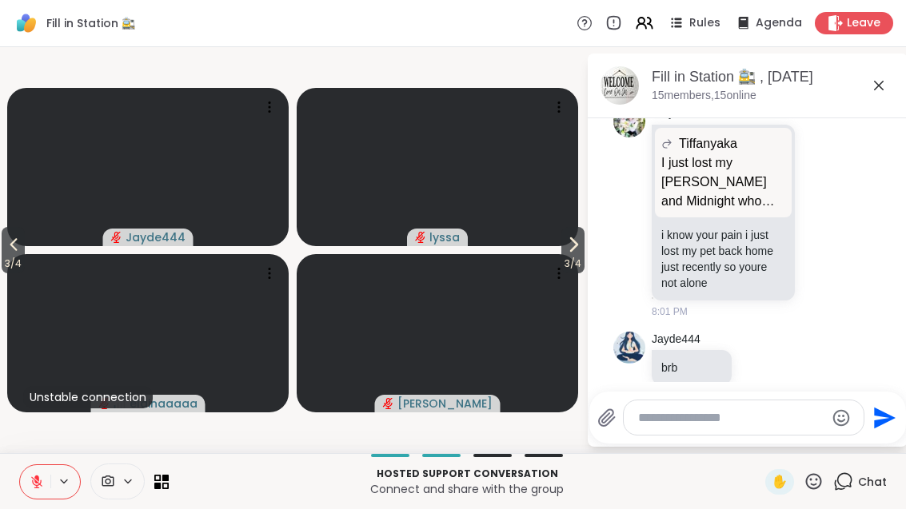
click at [15, 464] on div "Hosted support conversation Connect and share with the group ✋ Chat" at bounding box center [453, 481] width 906 height 56
click at [40, 484] on icon at bounding box center [36, 482] width 11 height 11
click at [575, 239] on icon at bounding box center [573, 244] width 19 height 19
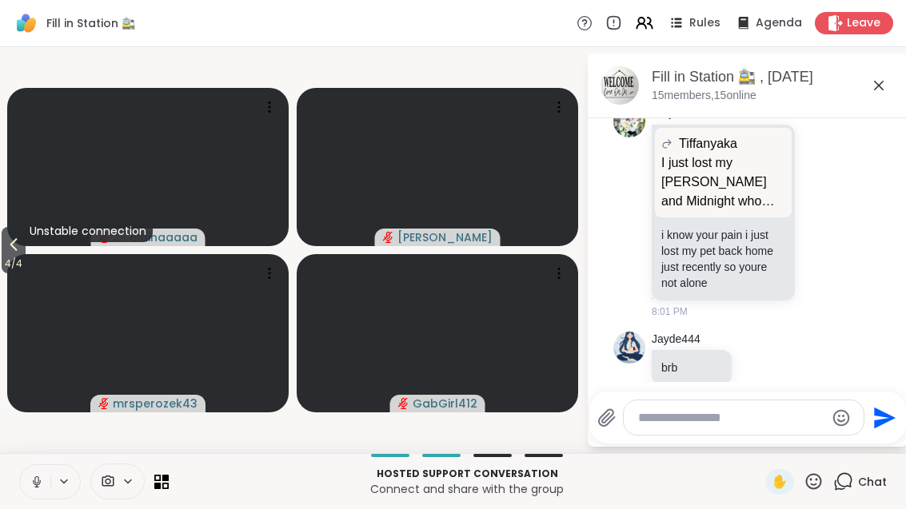
click at [4, 254] on span "4 / 4" at bounding box center [14, 263] width 24 height 19
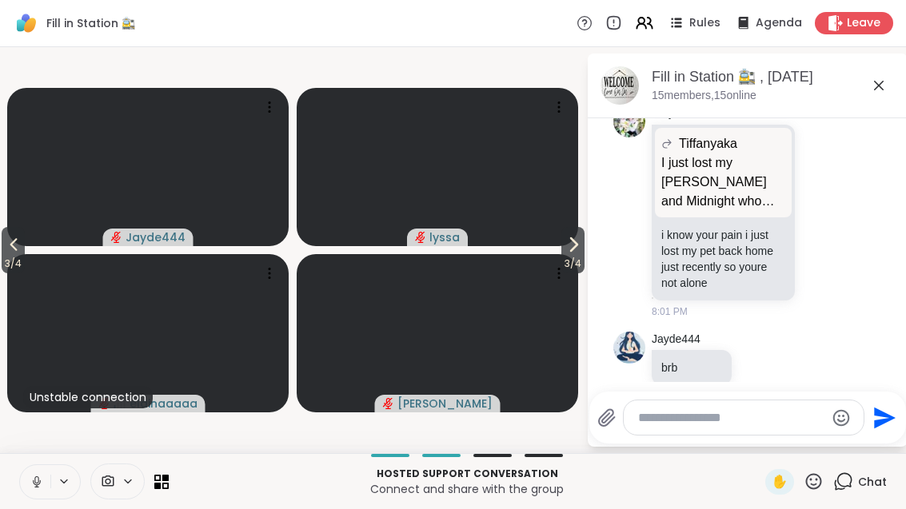
click at [4, 238] on button "3 / 4" at bounding box center [13, 250] width 23 height 46
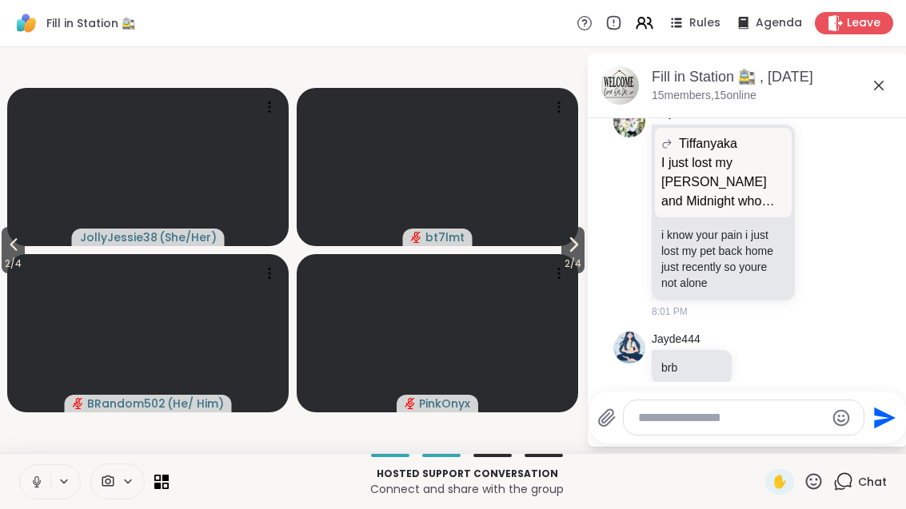
click at [25, 233] on button "2 / 4" at bounding box center [13, 250] width 23 height 46
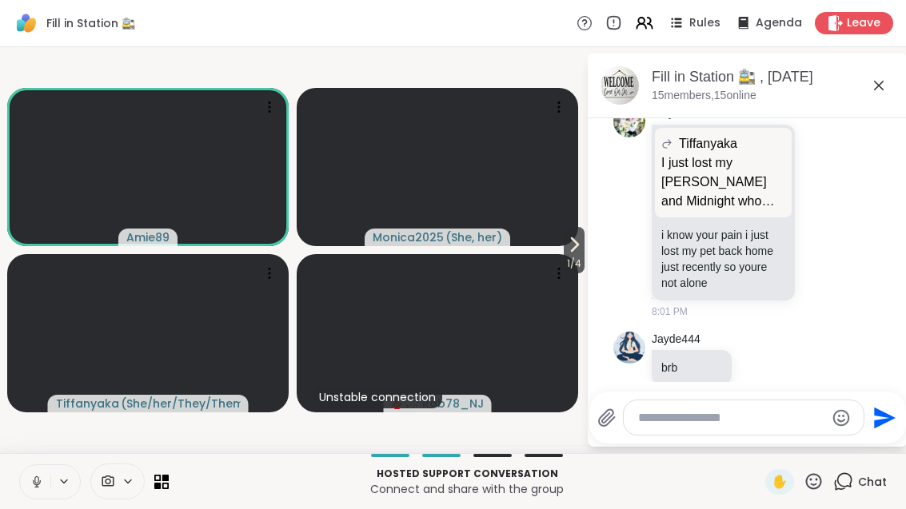
click at [26, 474] on button at bounding box center [35, 482] width 30 height 34
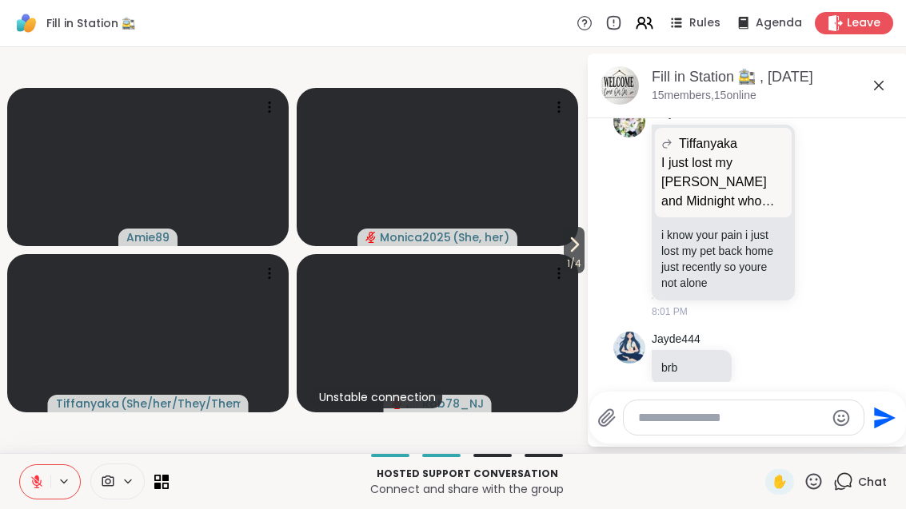
click at [565, 250] on icon at bounding box center [574, 244] width 19 height 19
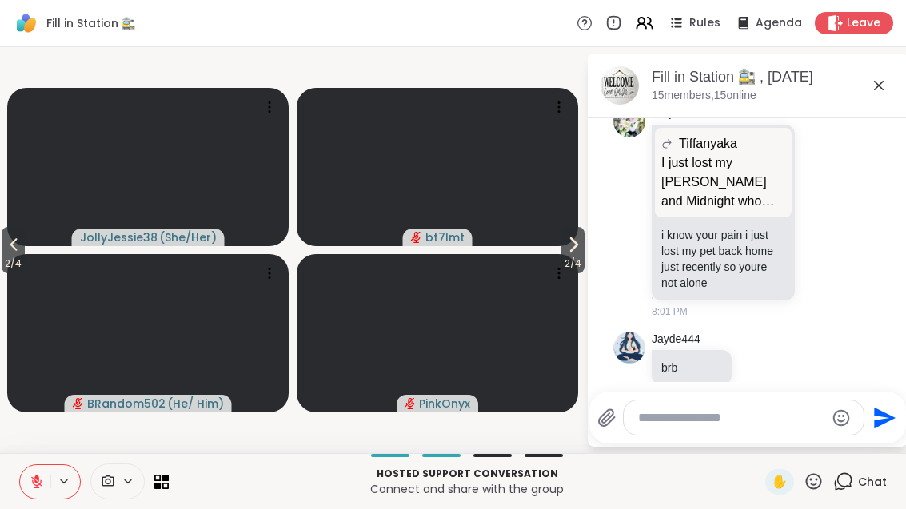
click at [168, 482] on icon at bounding box center [161, 482] width 14 height 14
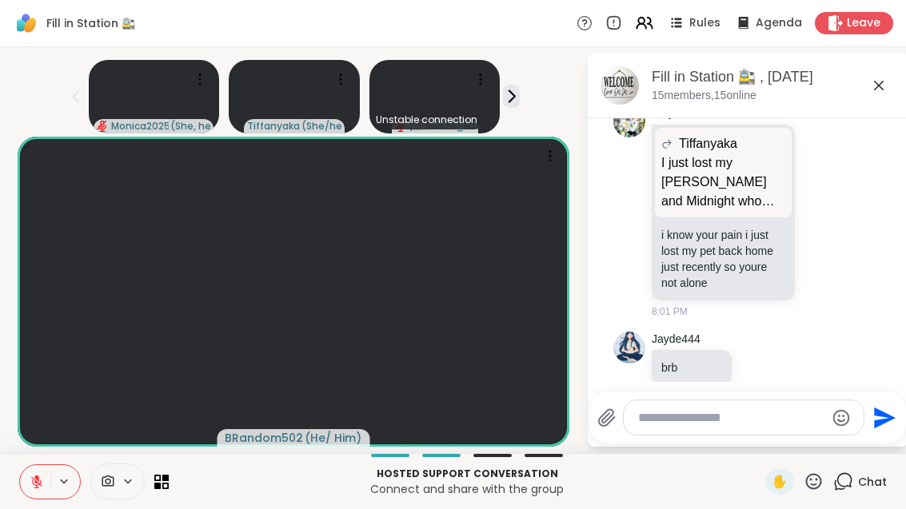
click at [167, 476] on icon at bounding box center [165, 478] width 6 height 6
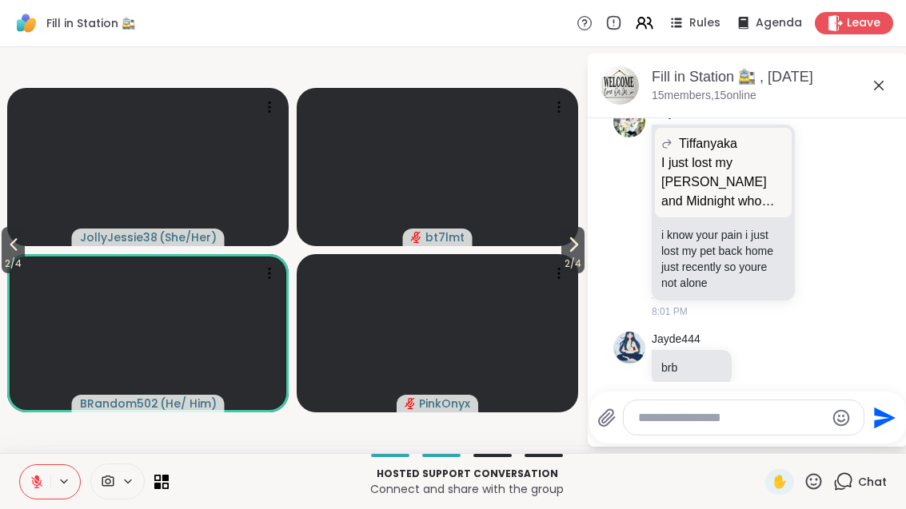
click at [566, 260] on span "2 / 4" at bounding box center [572, 263] width 23 height 19
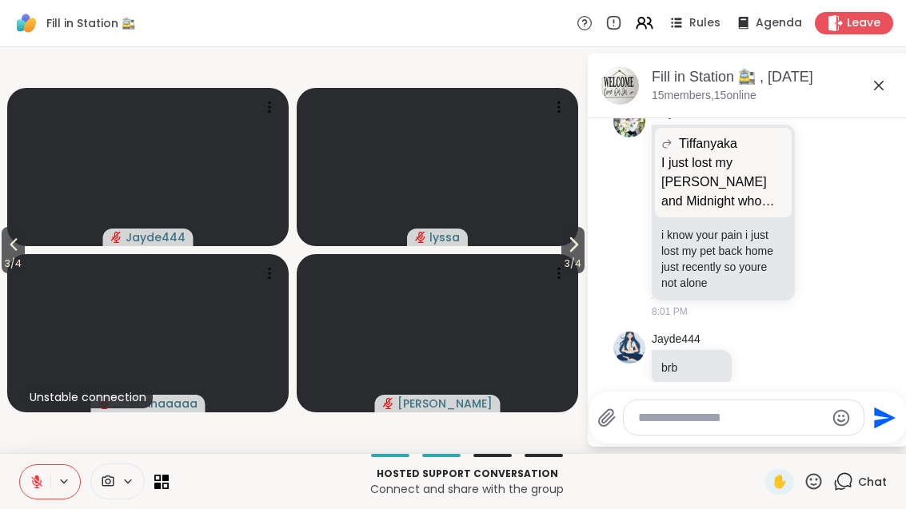
click at [166, 482] on icon at bounding box center [161, 482] width 14 height 14
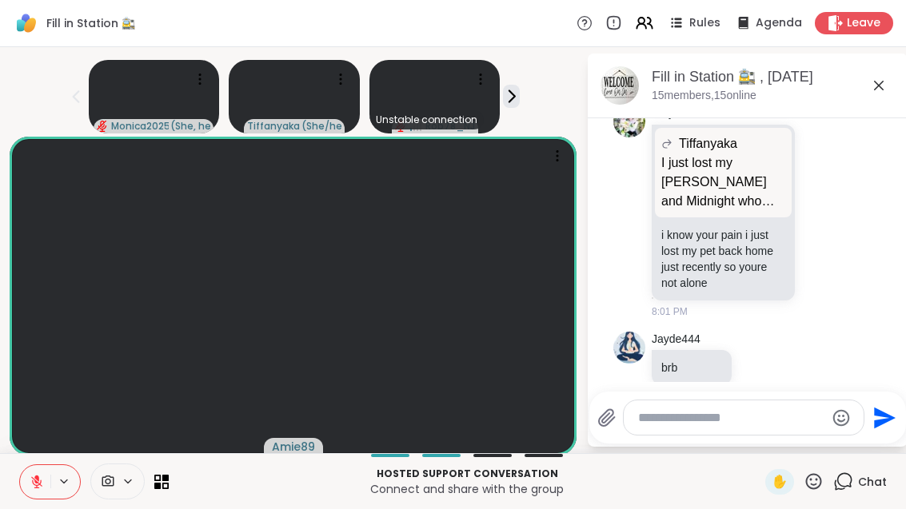
click at [50, 480] on button at bounding box center [65, 482] width 30 height 14
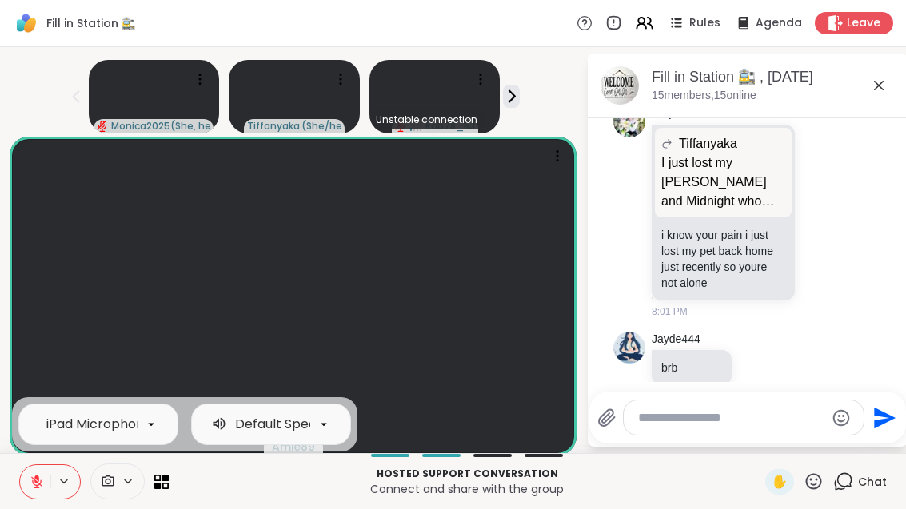
click at [48, 469] on button at bounding box center [35, 482] width 30 height 34
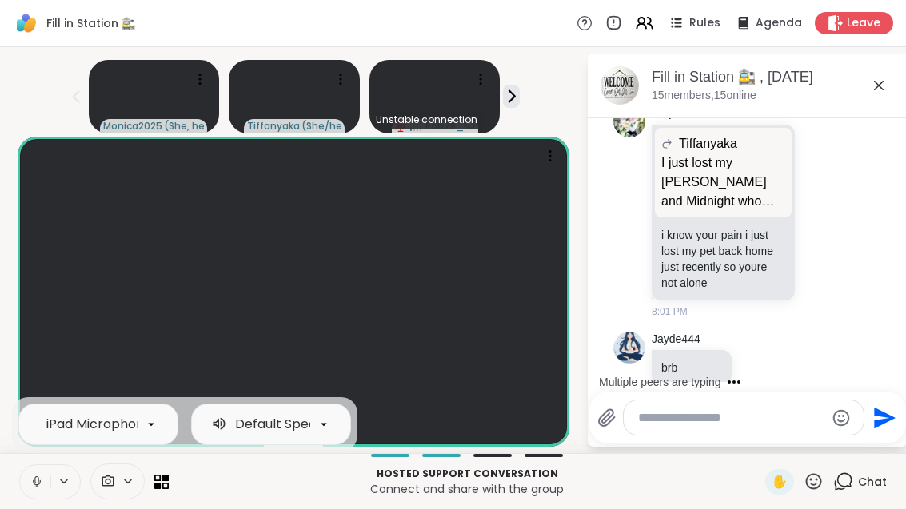
click at [40, 472] on button at bounding box center [35, 482] width 30 height 34
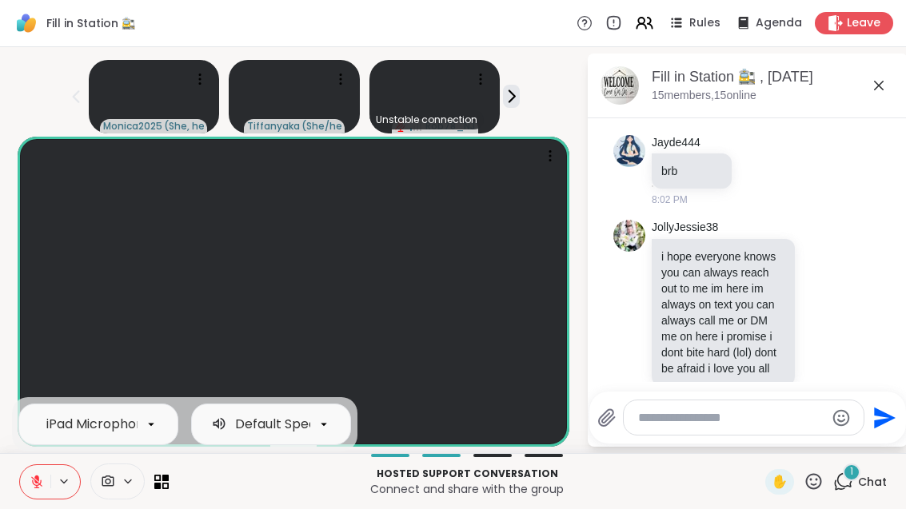
scroll to position [4974, 0]
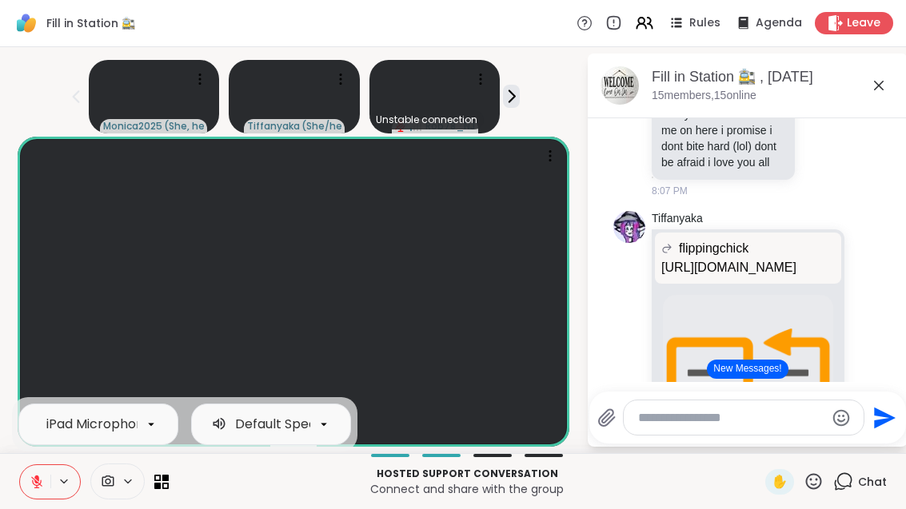
click at [775, 363] on button "New Messages!" at bounding box center [747, 369] width 81 height 19
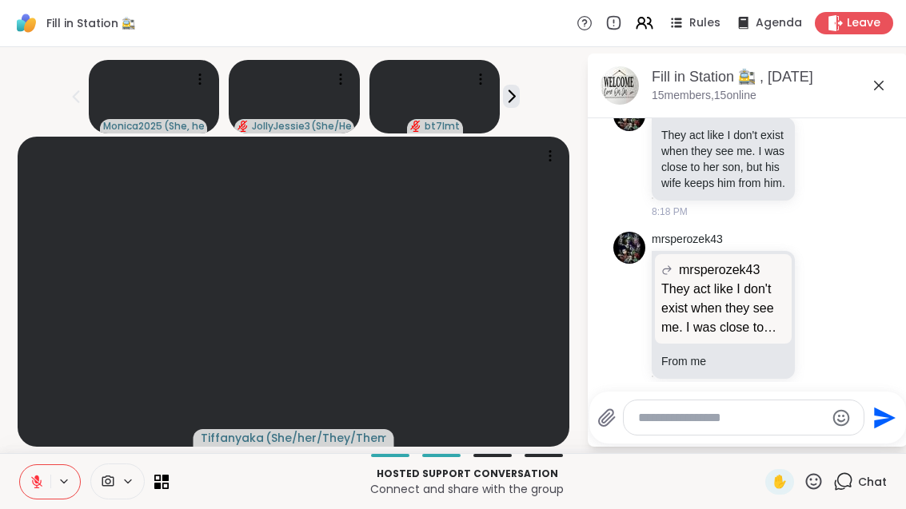
scroll to position [7600, 0]
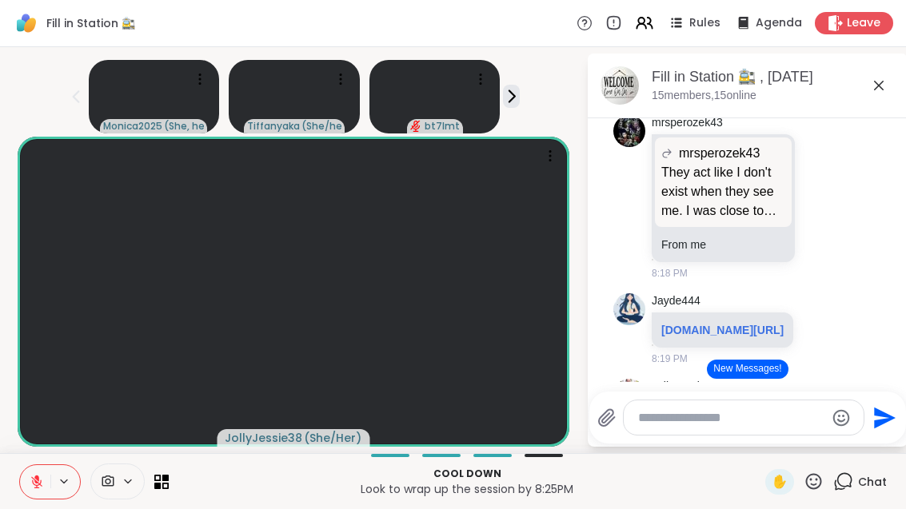
click at [810, 474] on icon at bounding box center [814, 482] width 20 height 20
click at [764, 430] on span "❤️" at bounding box center [767, 439] width 16 height 19
click at [166, 481] on icon at bounding box center [165, 478] width 6 height 6
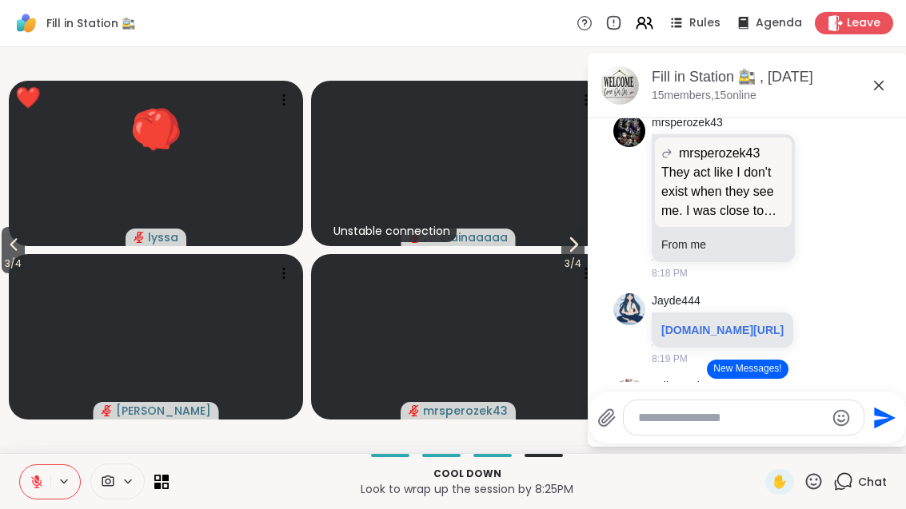
scroll to position [0, 0]
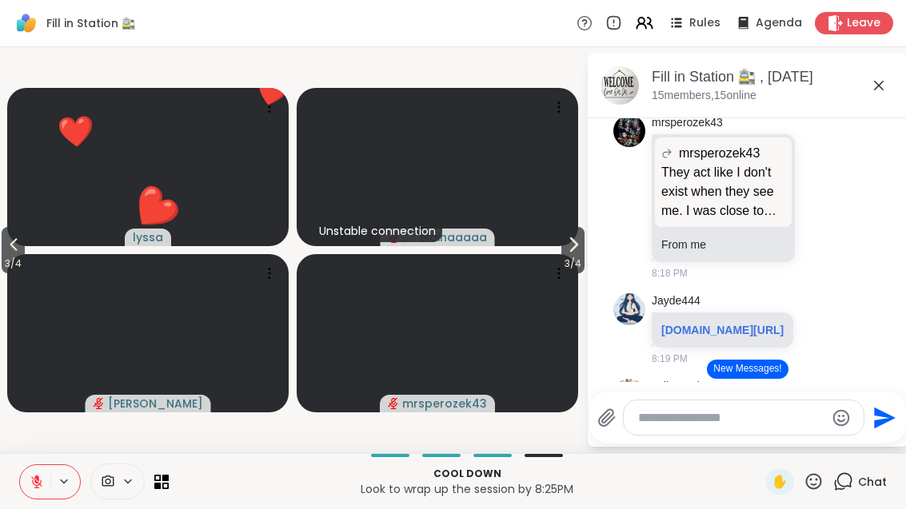
click at [568, 249] on icon at bounding box center [573, 244] width 19 height 19
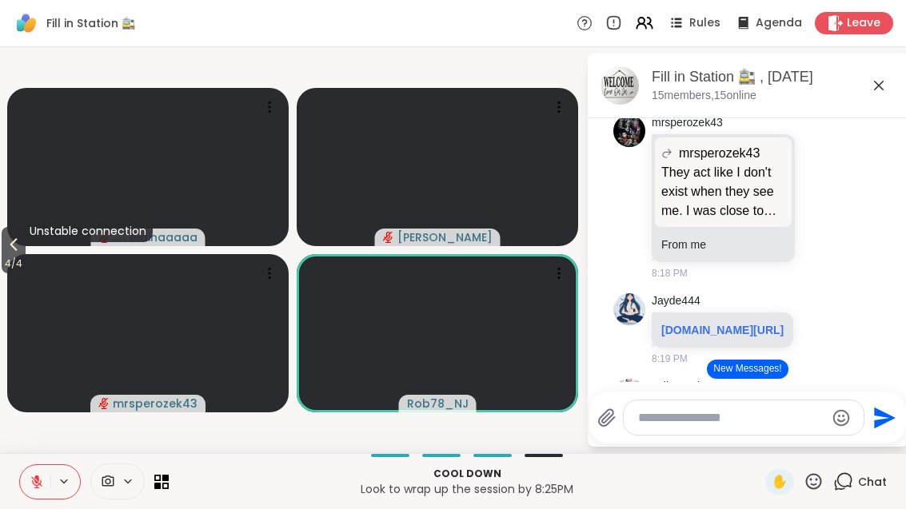
click at [6, 253] on icon at bounding box center [13, 244] width 19 height 19
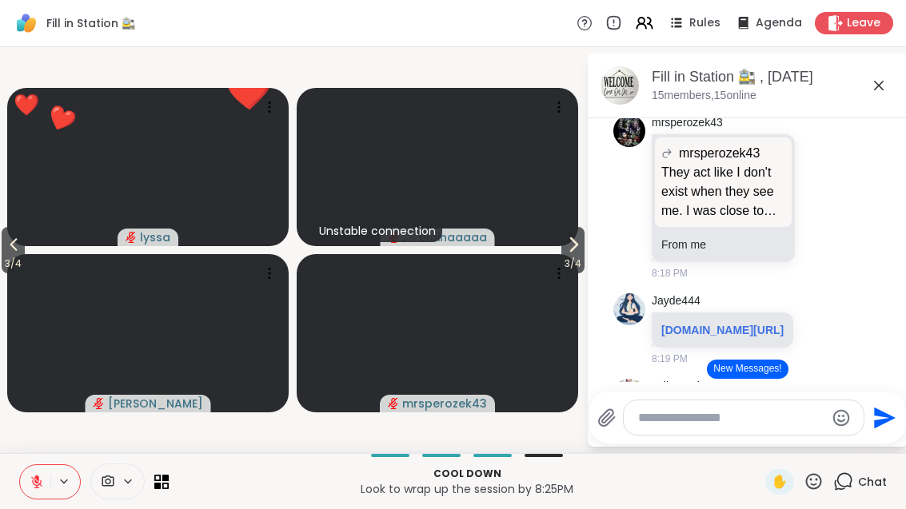
click at [5, 252] on button "3 / 4" at bounding box center [13, 250] width 23 height 46
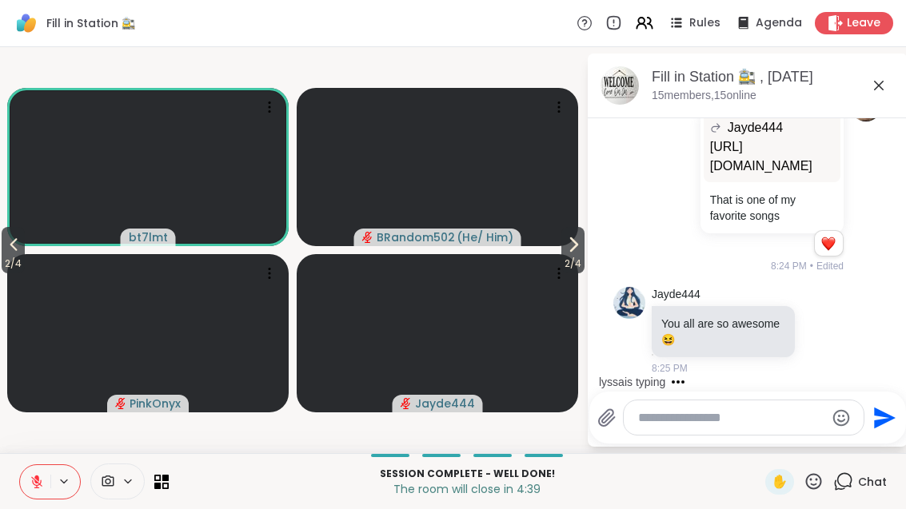
scroll to position [11765, 0]
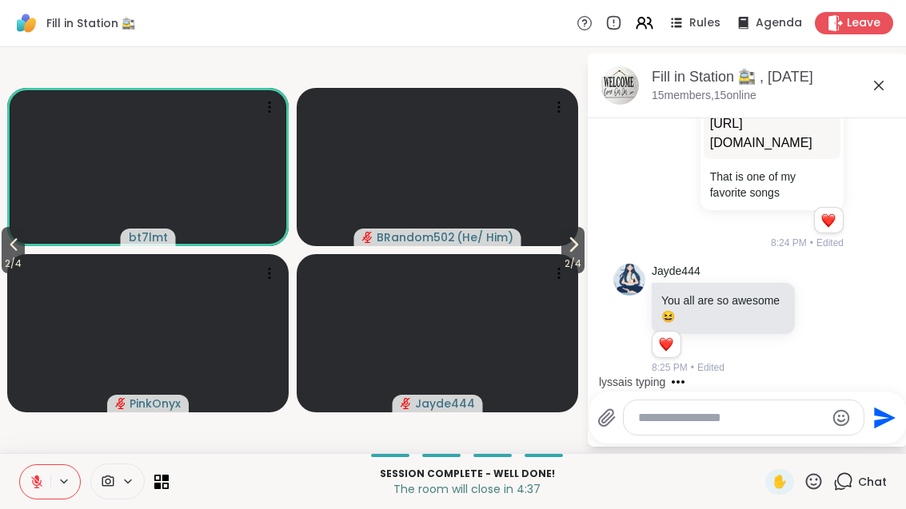
click at [37, 482] on icon at bounding box center [36, 482] width 11 height 11
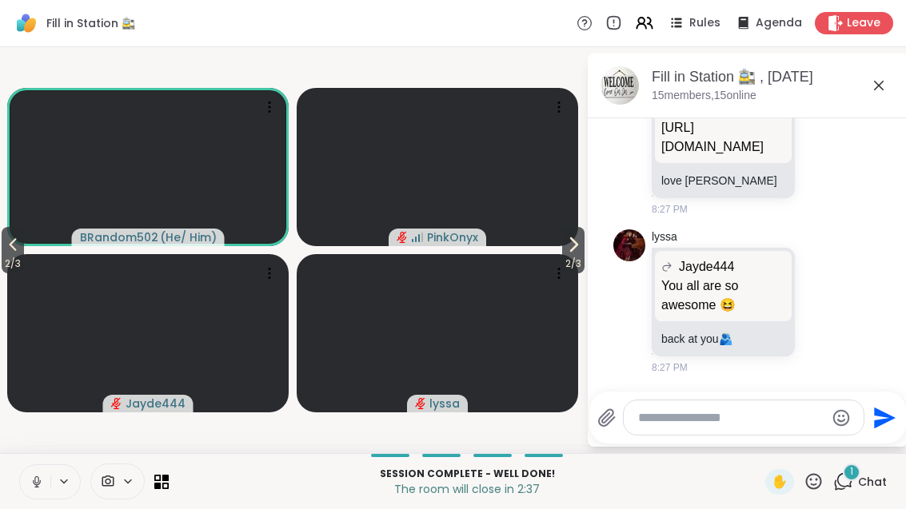
scroll to position [12259, 0]
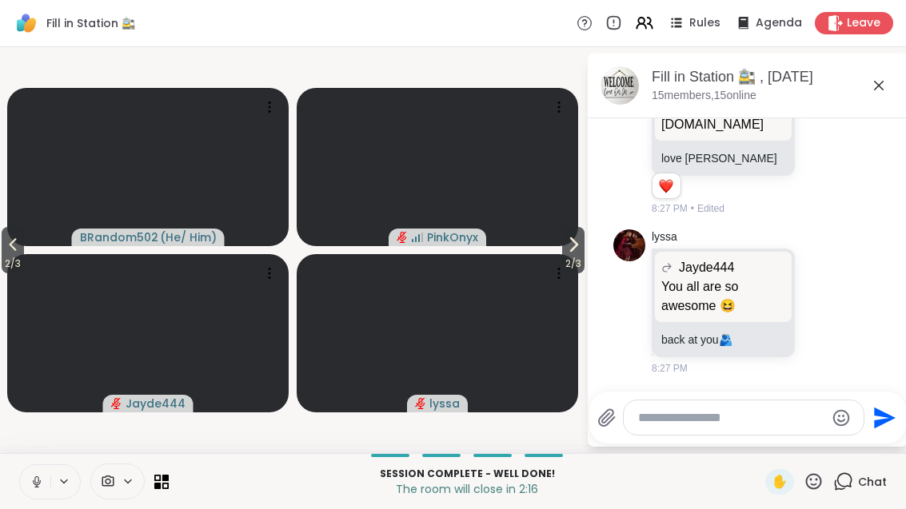
click at [53, 481] on button at bounding box center [65, 482] width 30 height 14
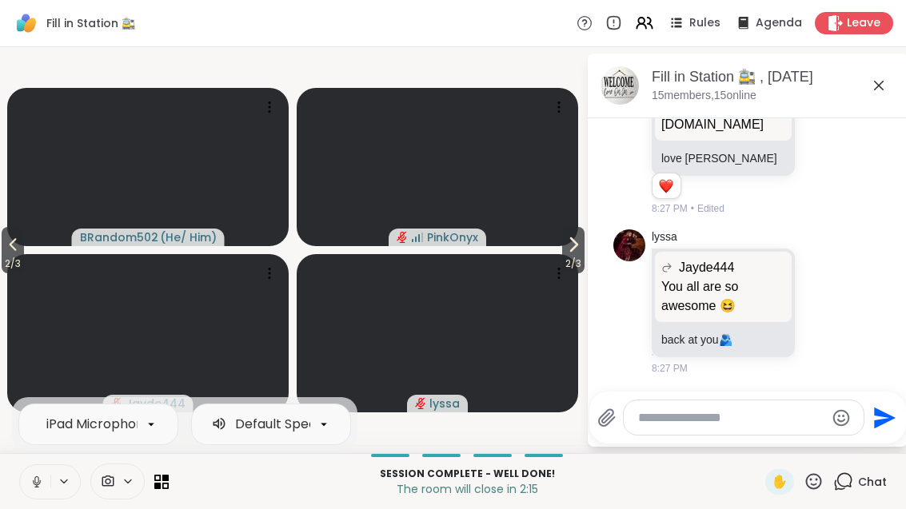
click at [43, 453] on div "iPad Microphone Default Speakers Session Complete - well done! The room will cl…" at bounding box center [453, 481] width 906 height 56
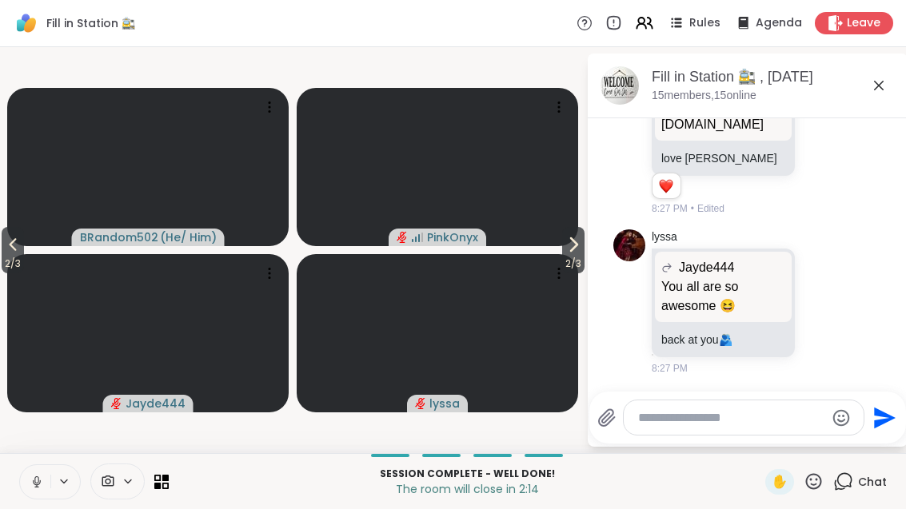
click at [46, 473] on button at bounding box center [35, 482] width 30 height 34
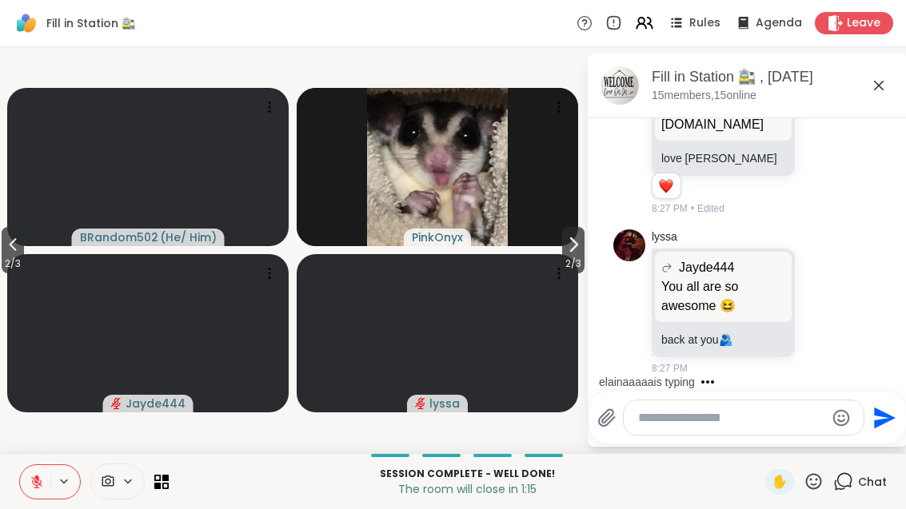
click at [45, 481] on button at bounding box center [35, 482] width 30 height 34
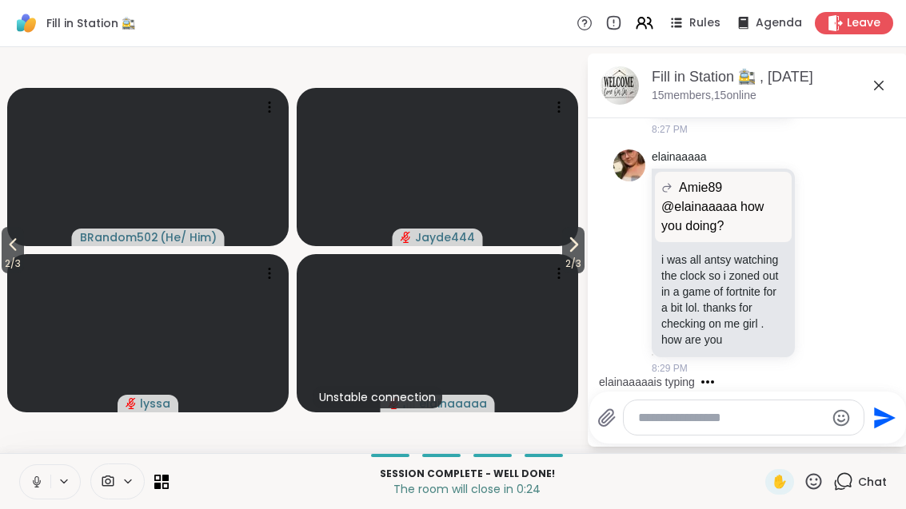
scroll to position [12605, 0]
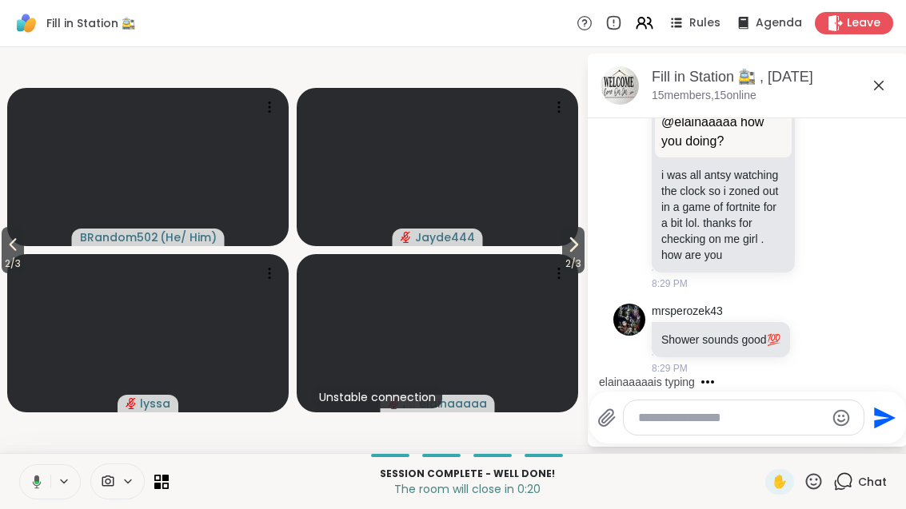
click at [572, 249] on icon at bounding box center [573, 244] width 19 height 19
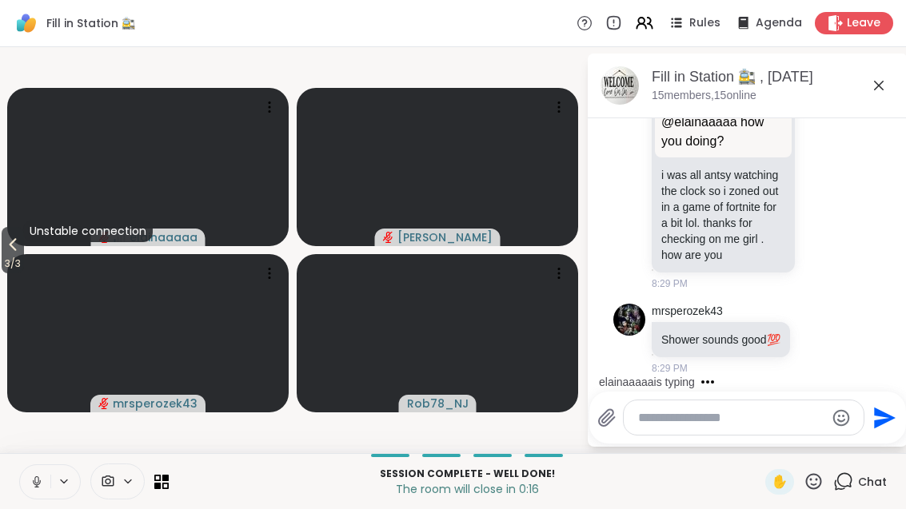
click at [24, 260] on span "3 / 3" at bounding box center [13, 263] width 22 height 19
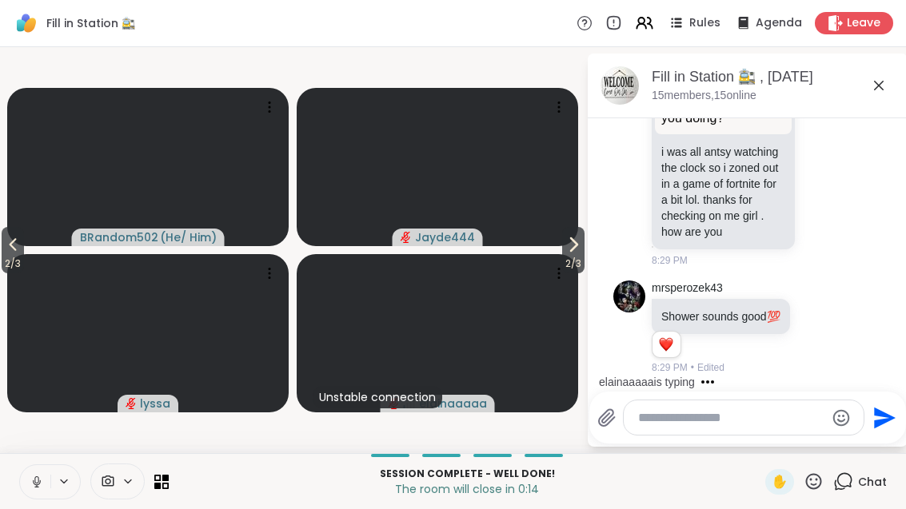
scroll to position [12627, 0]
click at [4, 264] on span "2 / 3" at bounding box center [13, 263] width 22 height 19
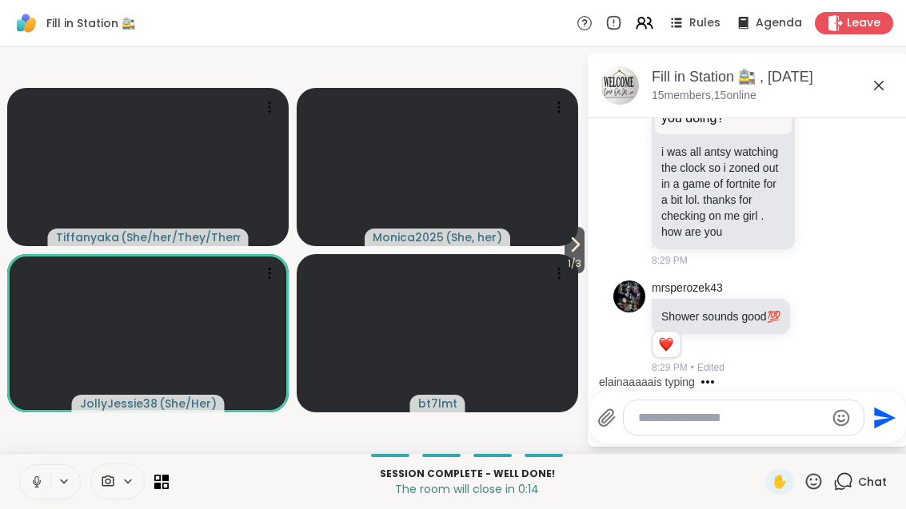
click at [3, 263] on div "1 / 3 [PERSON_NAME] ( She/her/They/Them ) Monica2025 ( She, her ) JollyJessie38…" at bounding box center [453, 250] width 906 height 406
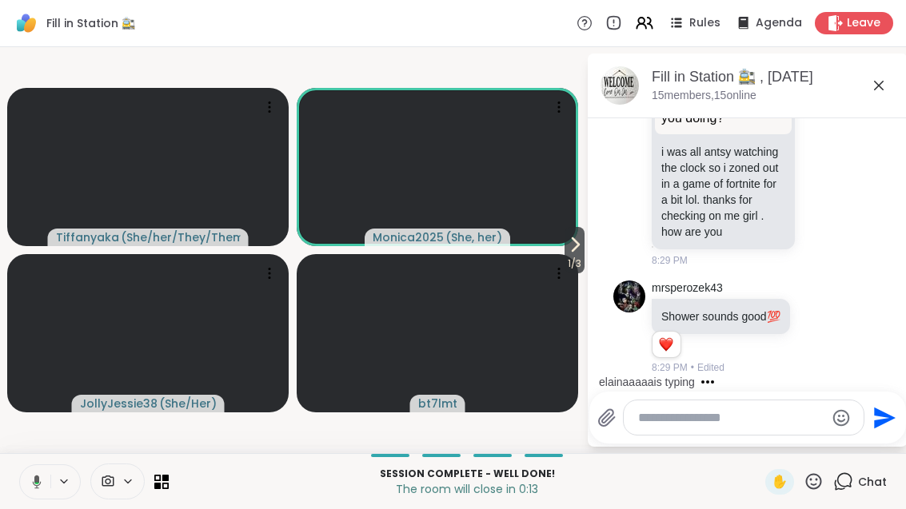
click at [567, 250] on icon at bounding box center [574, 244] width 19 height 19
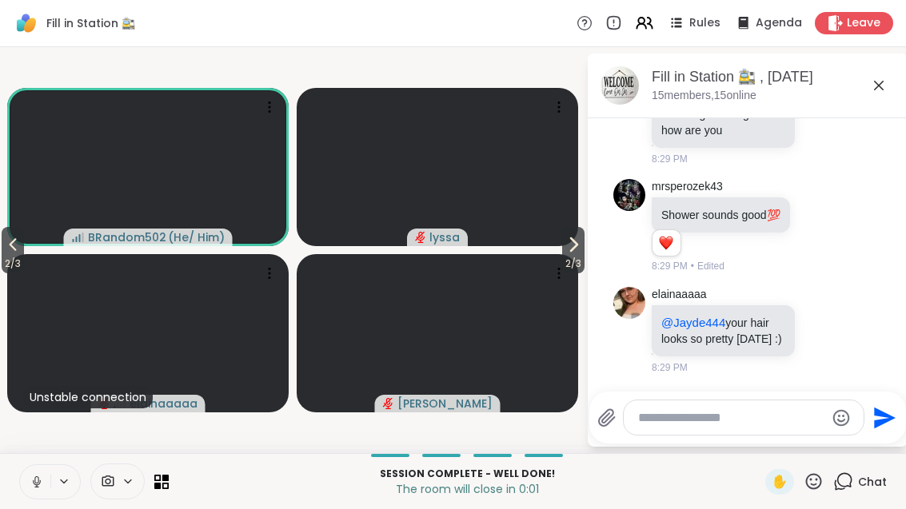
scroll to position [12750, 0]
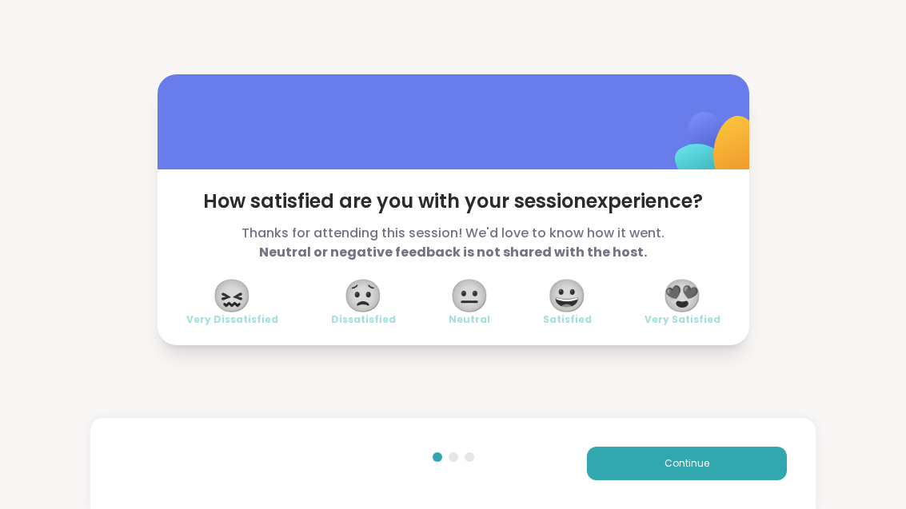
click at [680, 304] on span "😍" at bounding box center [682, 295] width 40 height 29
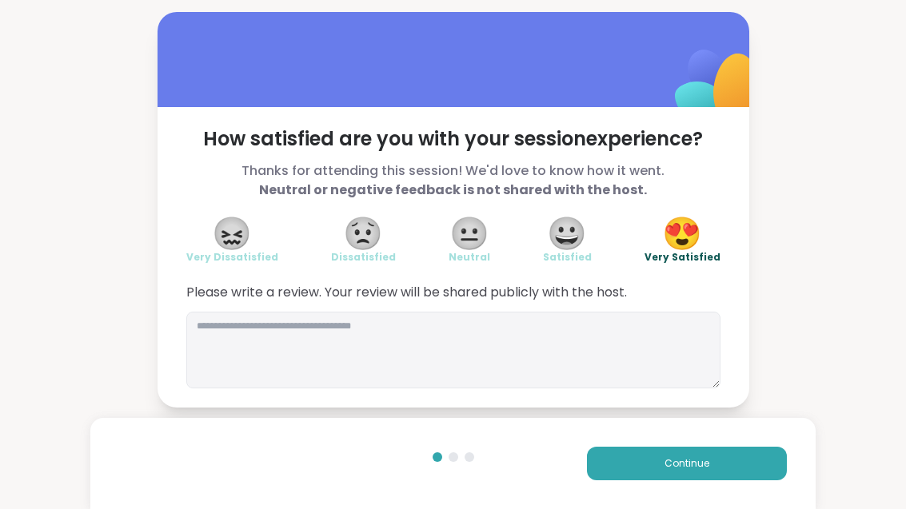
click at [749, 477] on button "Continue" at bounding box center [687, 464] width 200 height 34
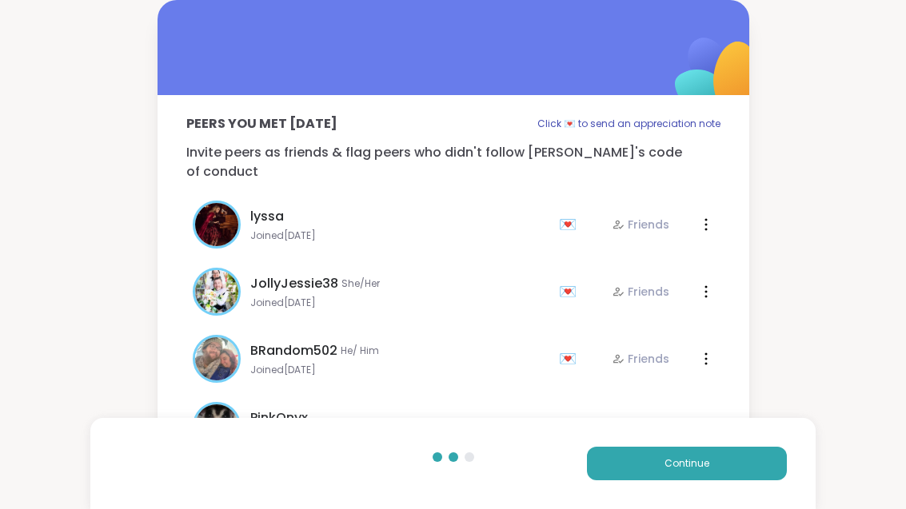
click at [753, 471] on button "Continue" at bounding box center [687, 464] width 200 height 34
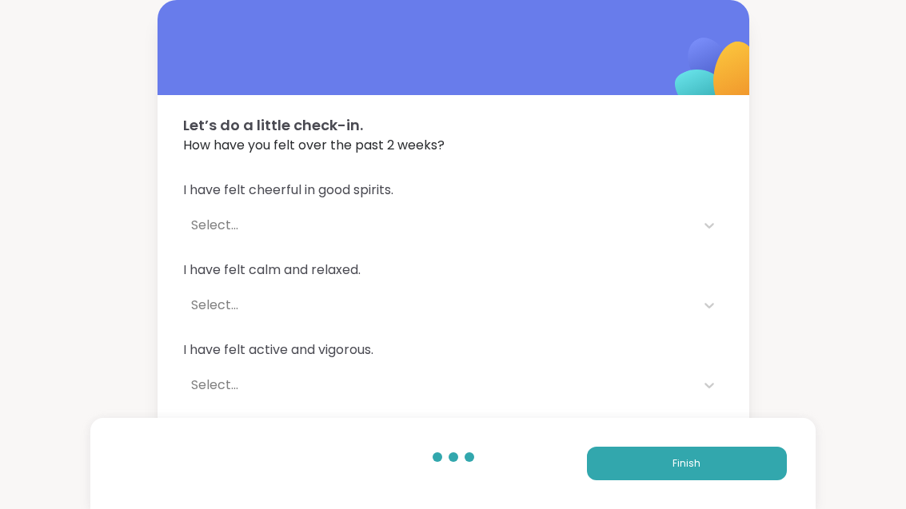
click at [748, 475] on button "Finish" at bounding box center [687, 464] width 200 height 34
